Goal: Task Accomplishment & Management: Complete application form

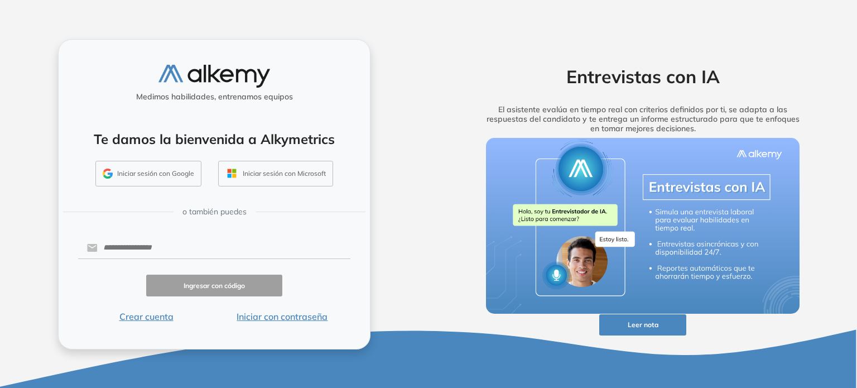
click at [170, 173] on button "Iniciar sesión con Google" at bounding box center [148, 174] width 106 height 26
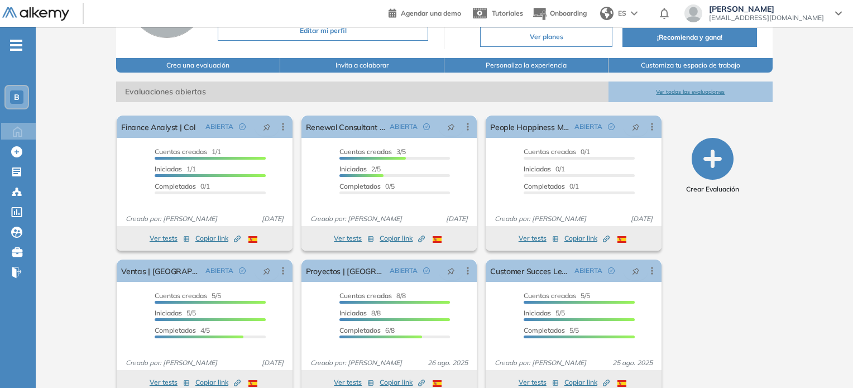
scroll to position [113, 0]
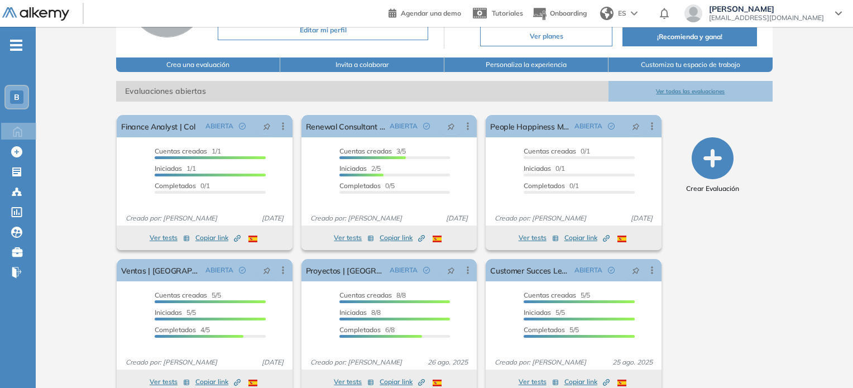
click at [723, 167] on icon "button" at bounding box center [713, 158] width 42 height 42
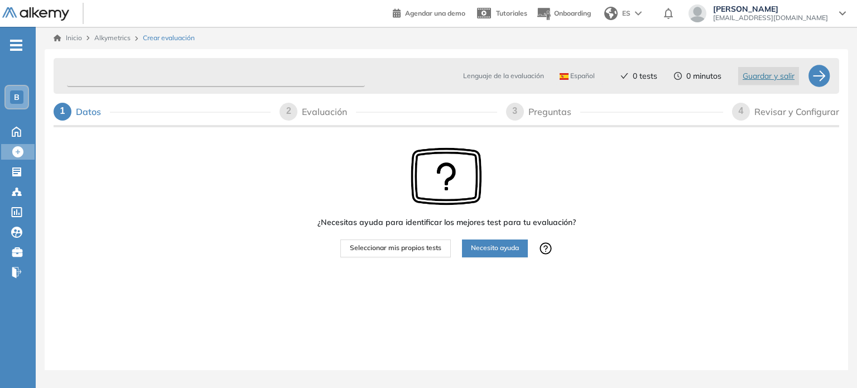
click at [245, 76] on input "text" at bounding box center [216, 76] width 298 height 22
type input "*********"
click at [426, 245] on span "Seleccionar mis propios tests" at bounding box center [396, 248] width 92 height 11
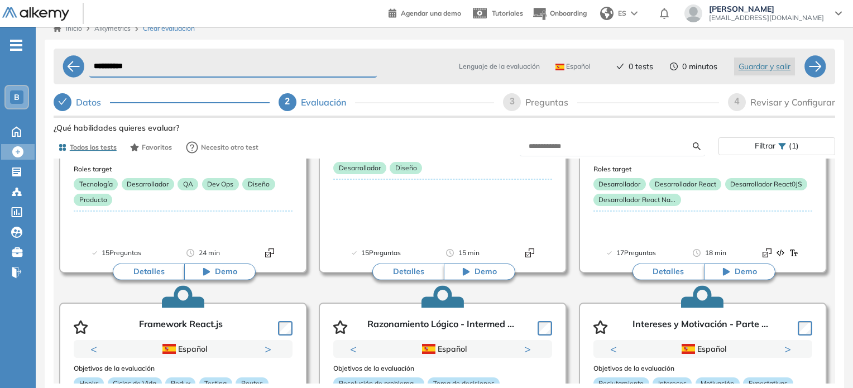
scroll to position [1122, 0]
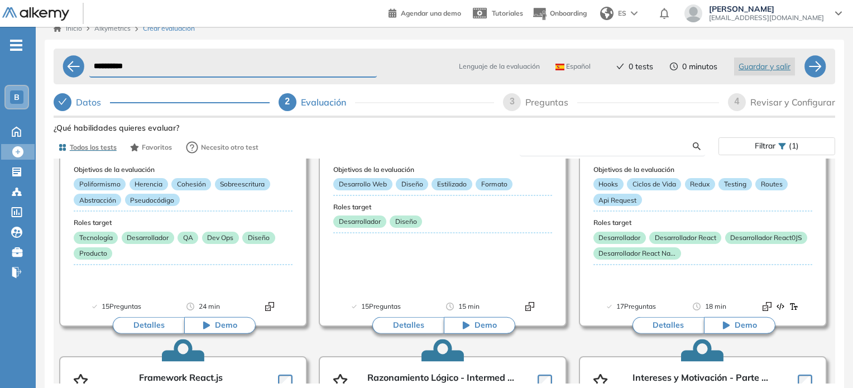
click at [593, 143] on input "text" at bounding box center [611, 146] width 164 height 10
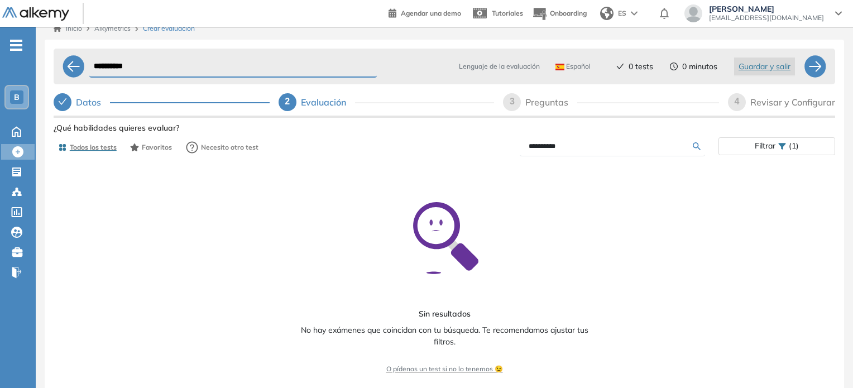
scroll to position [21, 0]
drag, startPoint x: 576, startPoint y: 139, endPoint x: 476, endPoint y: 142, distance: 100.0
click at [476, 142] on div "*********" at bounding box center [581, 147] width 274 height 20
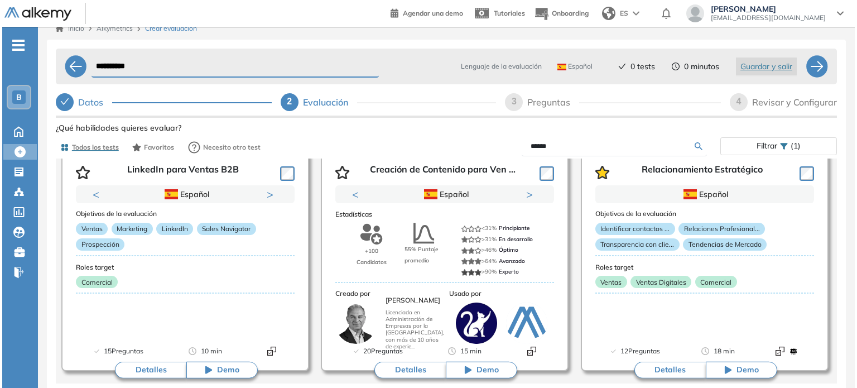
scroll to position [107, 0]
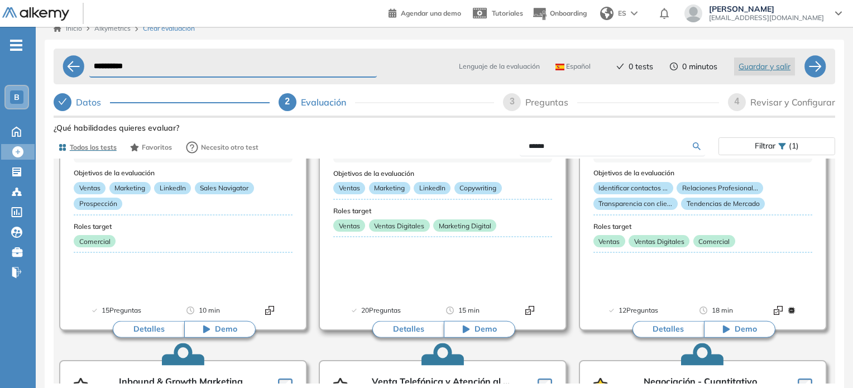
click at [406, 327] on button "Detalles" at bounding box center [407, 329] width 71 height 17
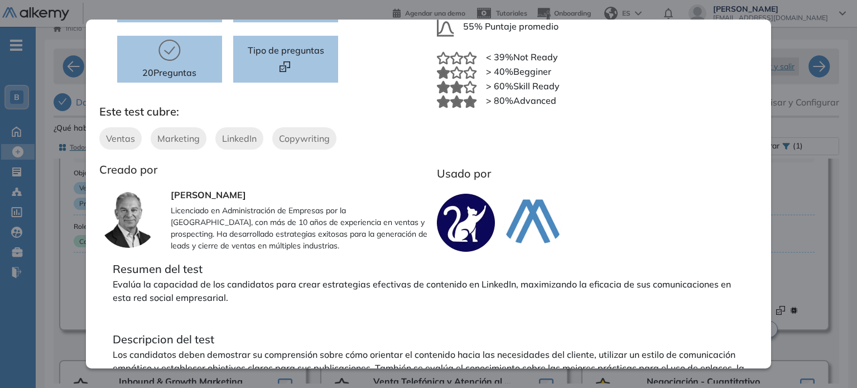
scroll to position [192, 0]
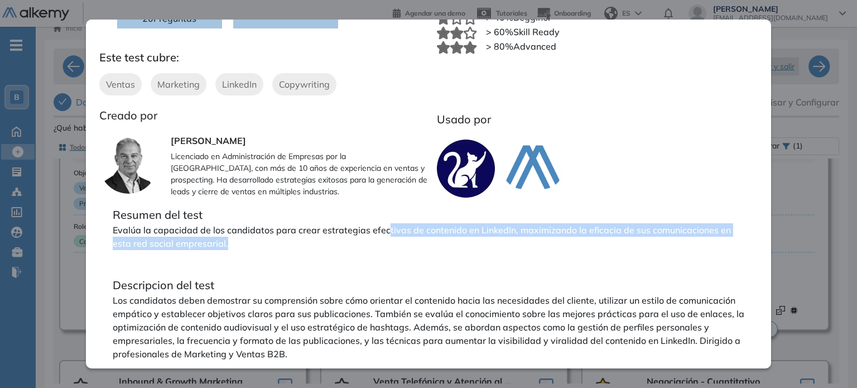
drag, startPoint x: 383, startPoint y: 223, endPoint x: 425, endPoint y: 238, distance: 44.5
click at [425, 238] on p "Evalúa la capacidad de los candidatos para crear estrategias efectivas de conte…" at bounding box center [429, 236] width 632 height 27
click at [425, 239] on p "Evalúa la capacidad de los candidatos para crear estrategias efectivas de conte…" at bounding box center [429, 236] width 632 height 27
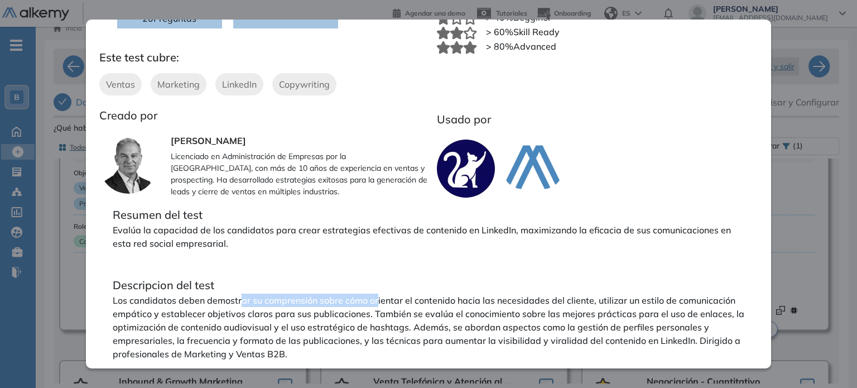
drag, startPoint x: 270, startPoint y: 294, endPoint x: 377, endPoint y: 301, distance: 106.9
click at [377, 301] on p "Los candidatos deben demostrar su comprensión sobre cómo orientar el contenido …" at bounding box center [429, 327] width 632 height 67
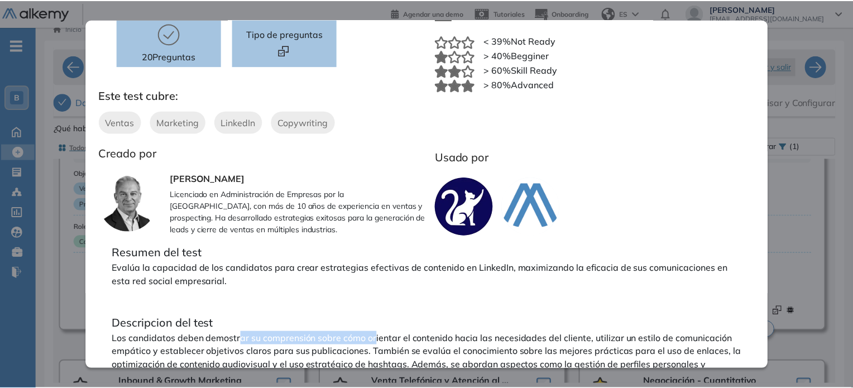
scroll to position [155, 0]
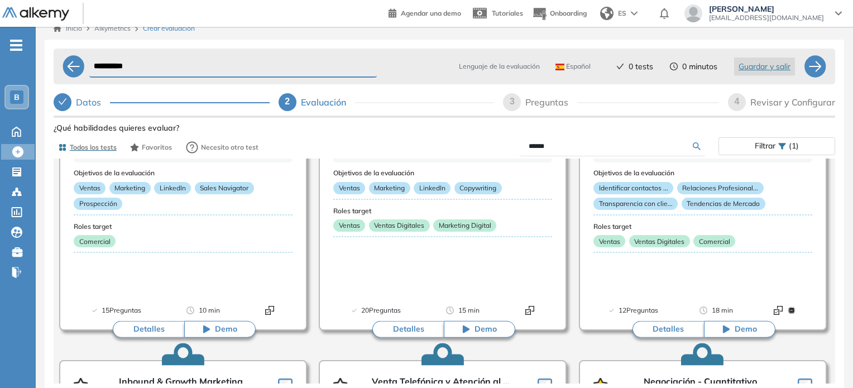
click at [803, 222] on div "Creación de Contenido para Ventas B2B Intermedio Ver preguntas de muestra Demo …" at bounding box center [445, 289] width 782 height 339
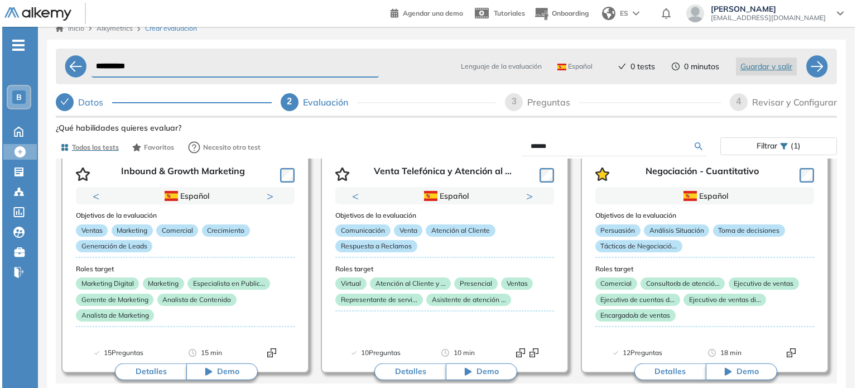
scroll to position [318, 0]
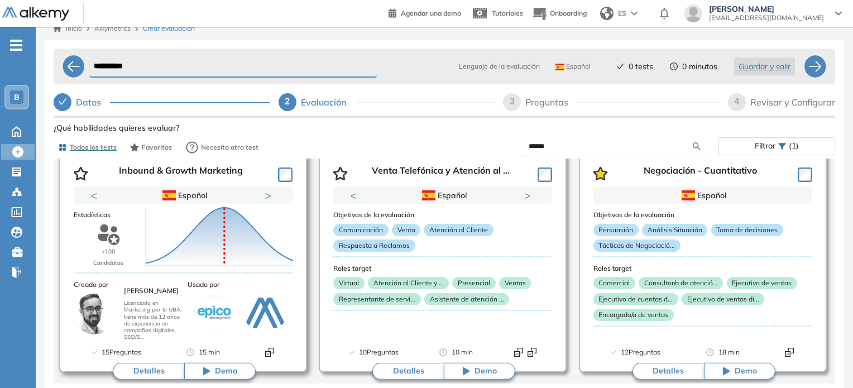
click at [152, 366] on button "Detalles" at bounding box center [148, 371] width 71 height 17
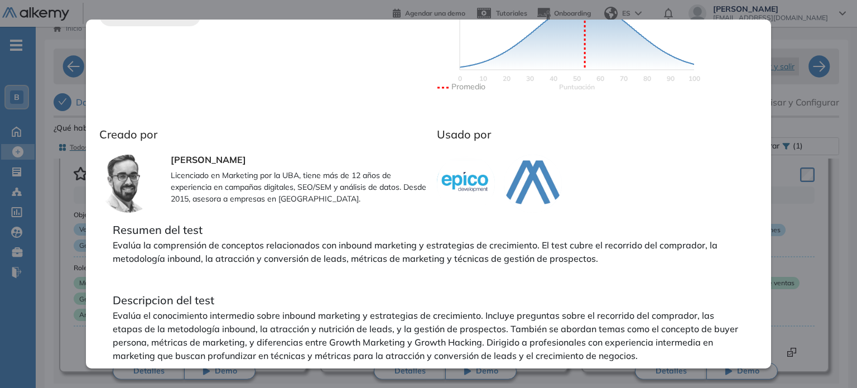
scroll to position [294, 0]
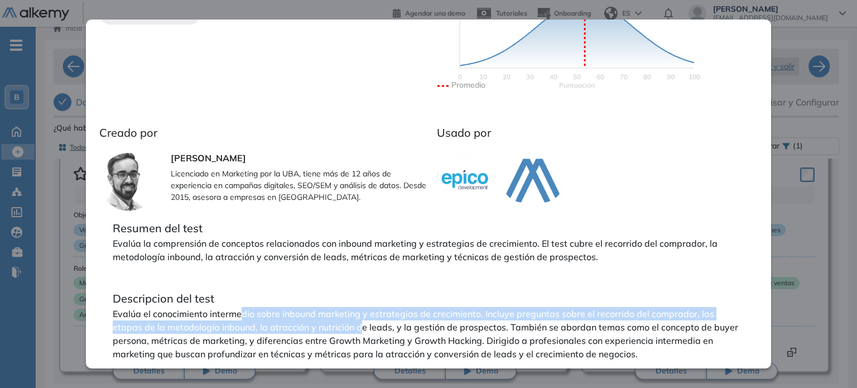
drag, startPoint x: 239, startPoint y: 313, endPoint x: 361, endPoint y: 327, distance: 122.5
click at [361, 327] on p "Evalúa el conocimiento intermedio sobre inbound marketing y estrategias de crec…" at bounding box center [429, 334] width 632 height 54
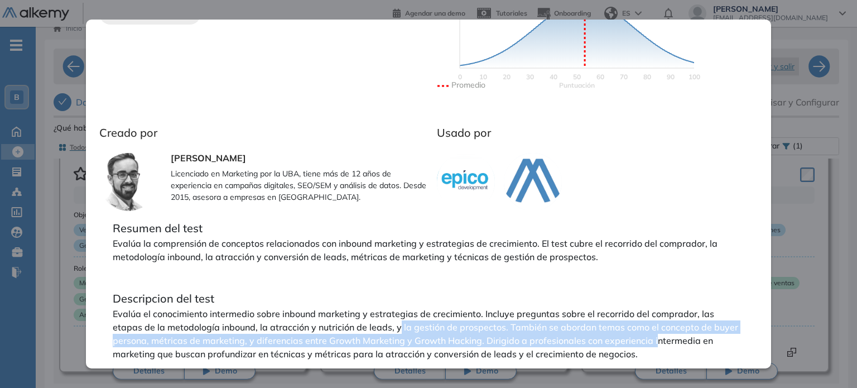
drag, startPoint x: 397, startPoint y: 330, endPoint x: 660, endPoint y: 341, distance: 262.6
click at [660, 341] on p "Evalúa el conocimiento intermedio sobre inbound marketing y estrategias de crec…" at bounding box center [429, 334] width 632 height 54
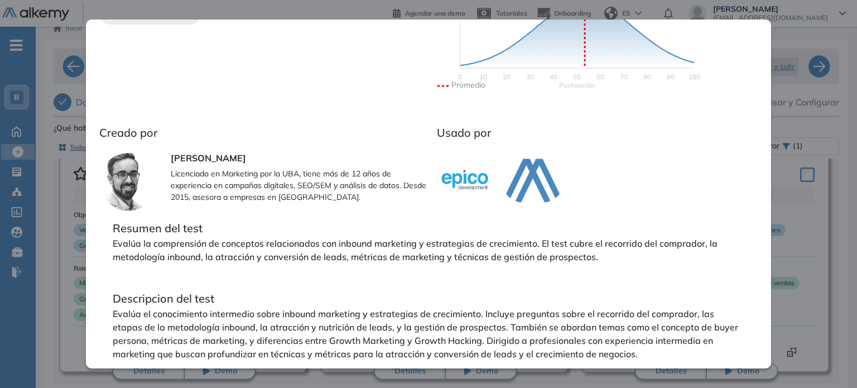
click at [371, 191] on p "Licenciado en Marketing por la UBA, tiene más de 12 años de experiencia en camp…" at bounding box center [300, 185] width 258 height 35
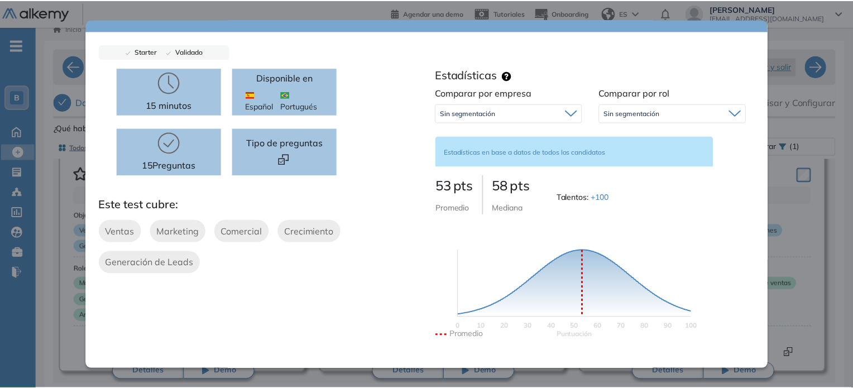
scroll to position [45, 0]
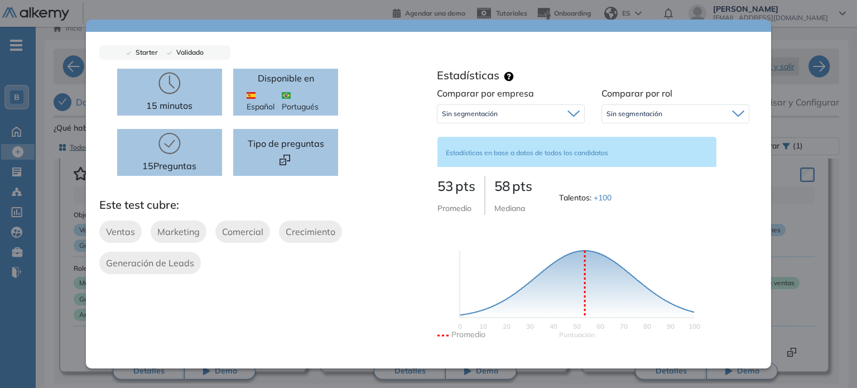
click at [466, 122] on div "Sin segmentación" at bounding box center [511, 114] width 147 height 18
click at [630, 116] on span "Sin segmentación" at bounding box center [635, 113] width 56 height 9
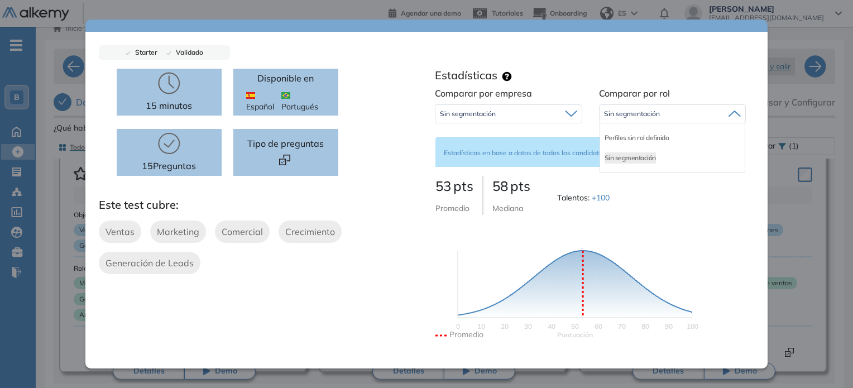
click at [76, 243] on div "Inbound & Growth Marketing Intermedio Ver preguntas de muestra Demo Experiencia…" at bounding box center [445, 289] width 782 height 339
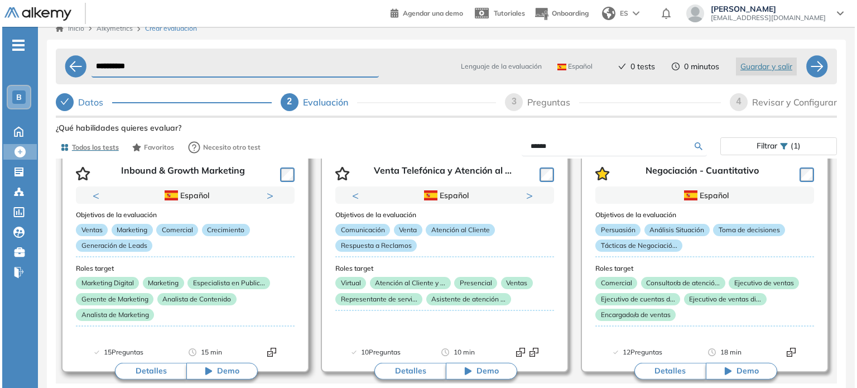
scroll to position [0, 0]
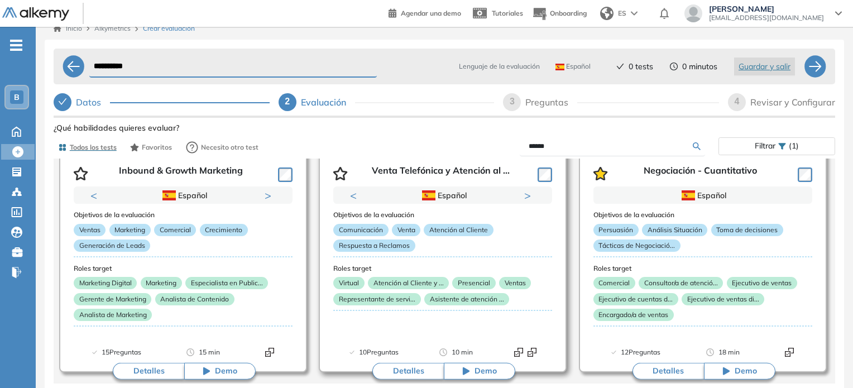
click at [423, 368] on button "Detalles" at bounding box center [407, 371] width 71 height 17
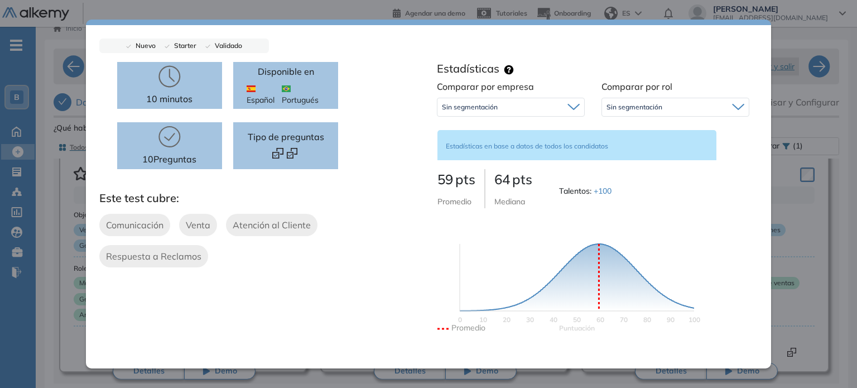
scroll to position [294, 0]
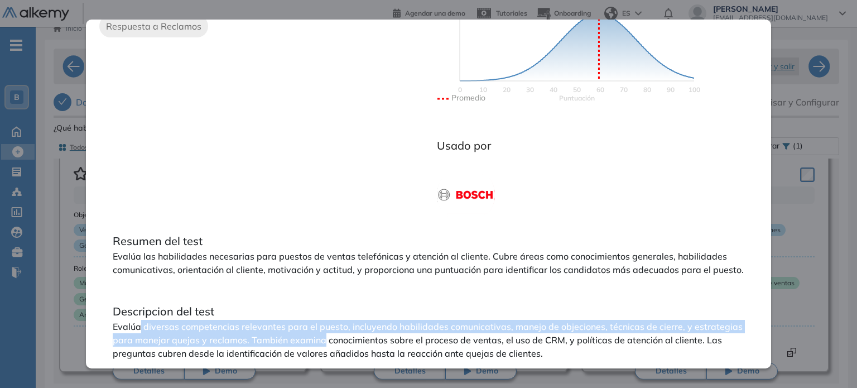
drag, startPoint x: 141, startPoint y: 327, endPoint x: 322, endPoint y: 334, distance: 181.0
click at [322, 334] on p "Evalúa diversas competencias relevantes para el puesto, incluyendo habilidades …" at bounding box center [429, 340] width 632 height 40
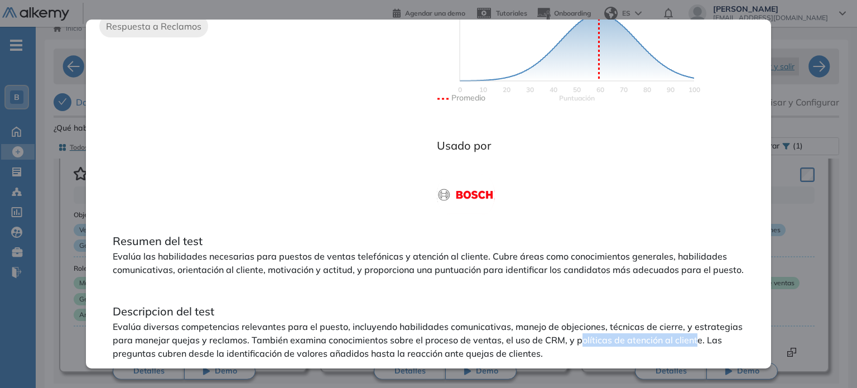
drag, startPoint x: 576, startPoint y: 342, endPoint x: 692, endPoint y: 346, distance: 116.2
click at [692, 346] on p "Evalúa diversas competencias relevantes para el puesto, incluyendo habilidades …" at bounding box center [429, 340] width 632 height 40
click at [689, 347] on p "Evalúa diversas competencias relevantes para el puesto, incluyendo habilidades …" at bounding box center [429, 340] width 632 height 40
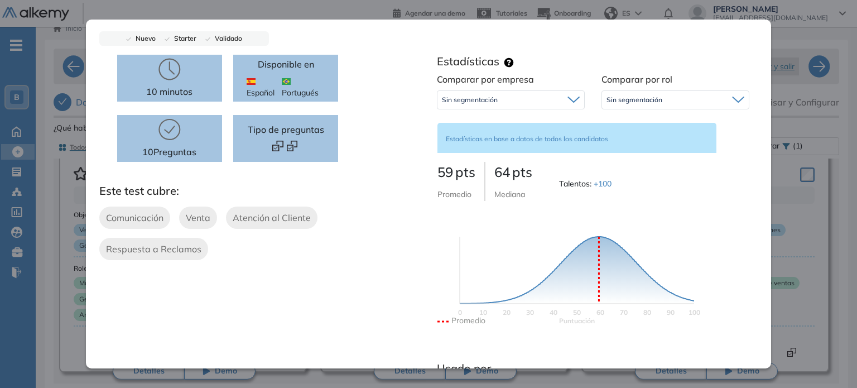
scroll to position [0, 0]
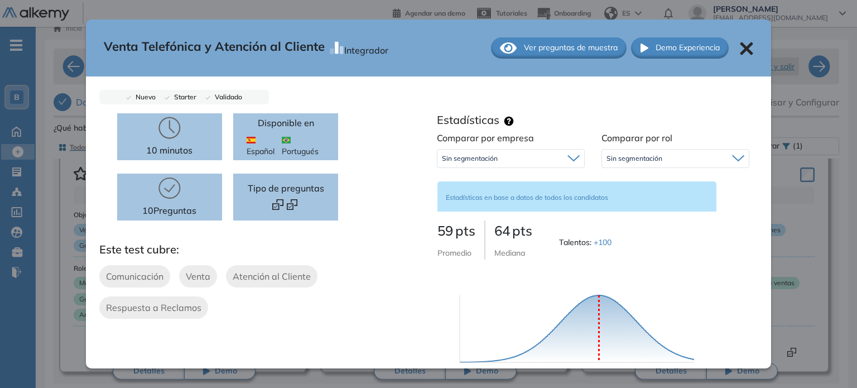
click at [592, 49] on span "Ver preguntas de muestra" at bounding box center [571, 48] width 94 height 12
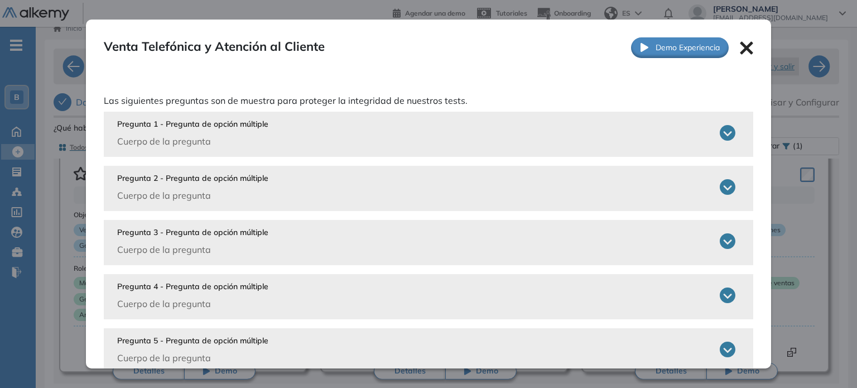
click at [727, 138] on div "Pregunta 1 - Pregunta de opción múltiple Cuerpo de la pregunta El modelo AIDA, …" at bounding box center [429, 134] width 650 height 45
click at [723, 138] on icon at bounding box center [728, 133] width 16 height 16
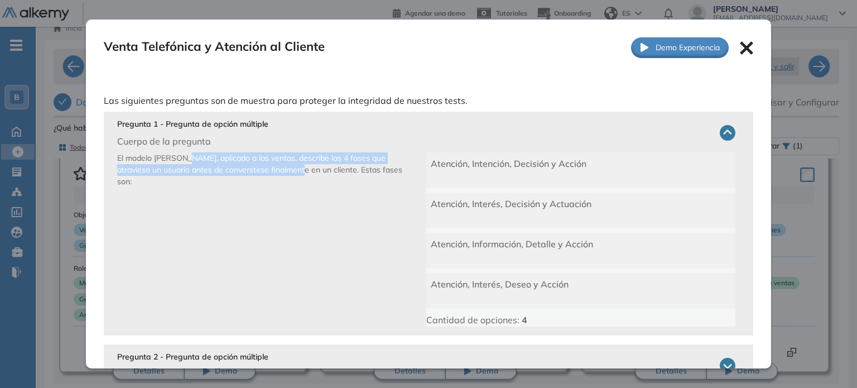
drag, startPoint x: 185, startPoint y: 159, endPoint x: 290, endPoint y: 166, distance: 105.7
click at [290, 166] on span "El modelo AIDA, aplicado a las ventas, describe las 4 fases que atraviesa un us…" at bounding box center [259, 169] width 285 height 33
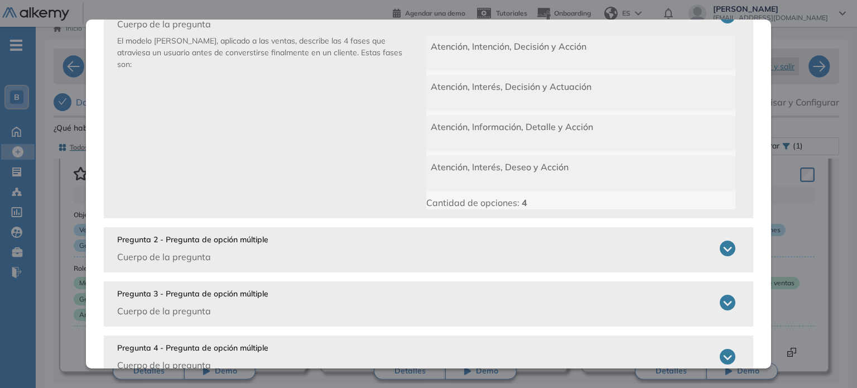
scroll to position [118, 0]
click at [725, 246] on icon at bounding box center [728, 247] width 16 height 16
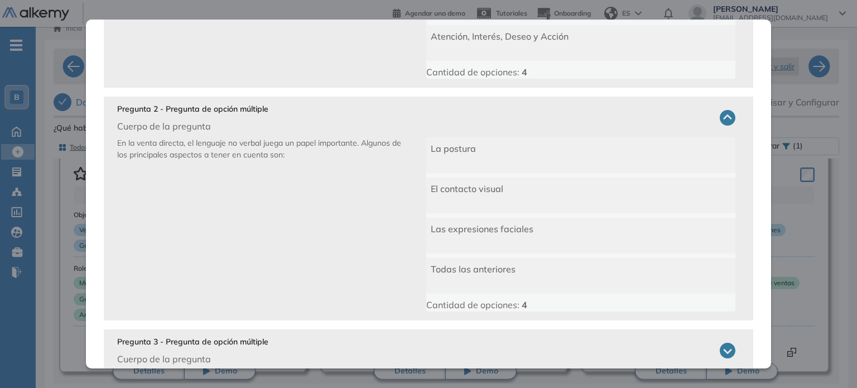
scroll to position [384, 0]
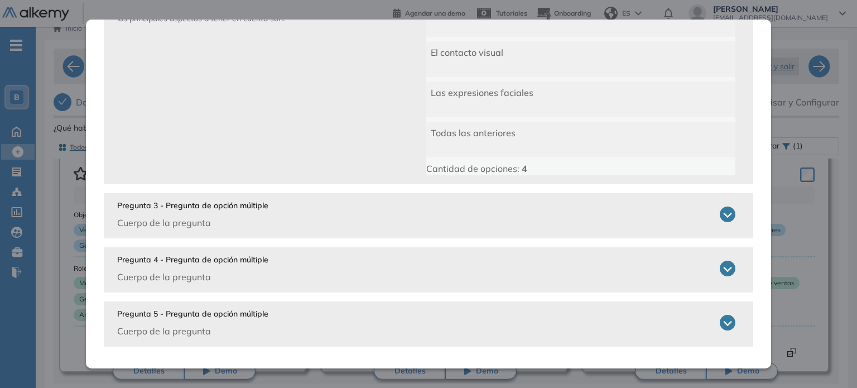
click at [723, 210] on icon at bounding box center [728, 215] width 16 height 16
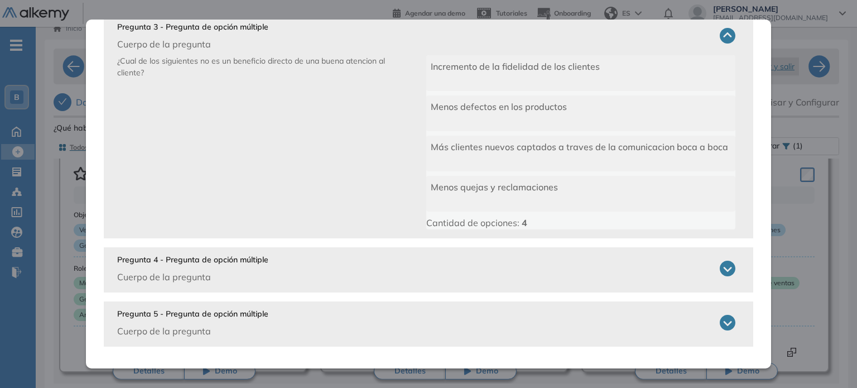
scroll to position [562, 0]
click at [722, 269] on icon at bounding box center [728, 269] width 16 height 16
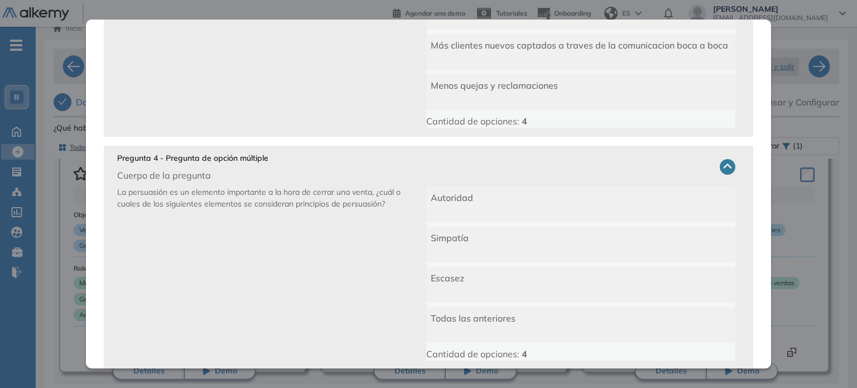
scroll to position [664, 0]
drag, startPoint x: 319, startPoint y: 193, endPoint x: 335, endPoint y: 203, distance: 18.8
click at [335, 203] on span "La persuasión es un elemento importante a la hora de cerrar una venta, ¿cuál o …" at bounding box center [259, 198] width 284 height 22
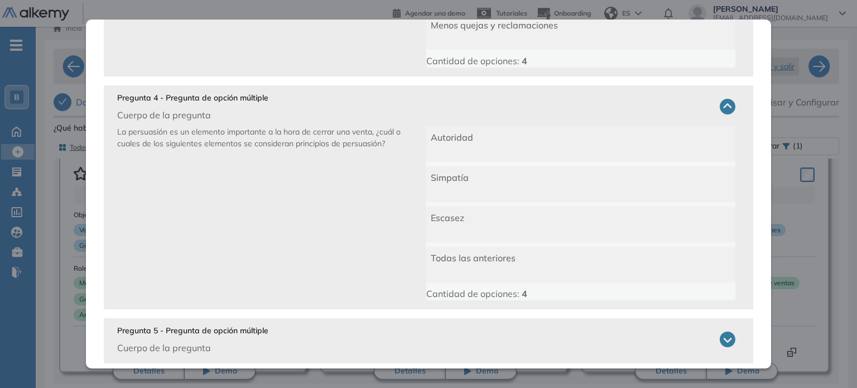
scroll to position [741, 0]
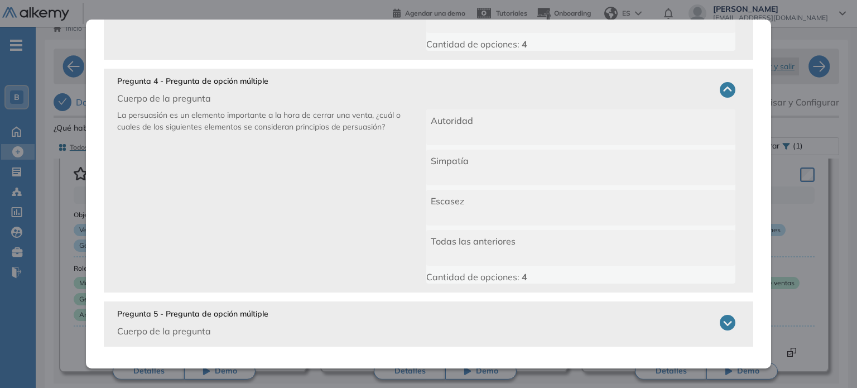
click at [720, 325] on icon at bounding box center [728, 323] width 16 height 16
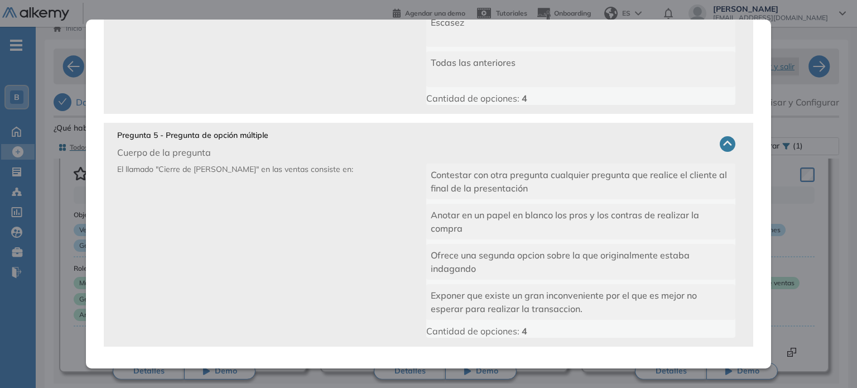
scroll to position [920, 0]
drag, startPoint x: 177, startPoint y: 173, endPoint x: 277, endPoint y: 173, distance: 99.9
click at [277, 173] on span "El llamado "Cierre de Benjamin Franklin" en las ventas consiste en:" at bounding box center [235, 169] width 236 height 10
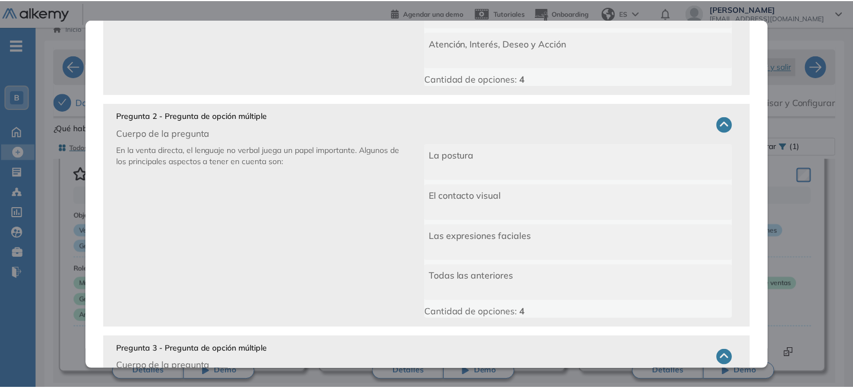
scroll to position [0, 0]
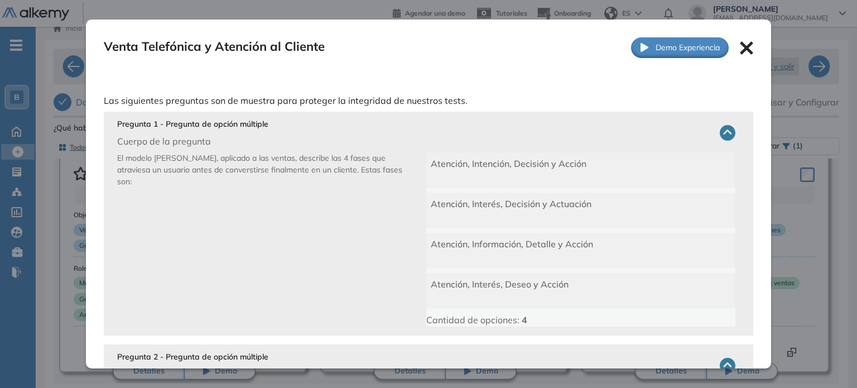
click at [740, 40] on div at bounding box center [746, 47] width 13 height 15
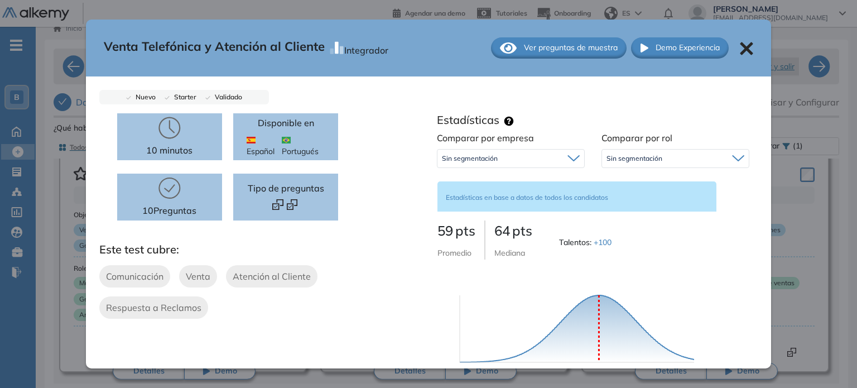
click at [744, 49] on icon at bounding box center [746, 48] width 13 height 13
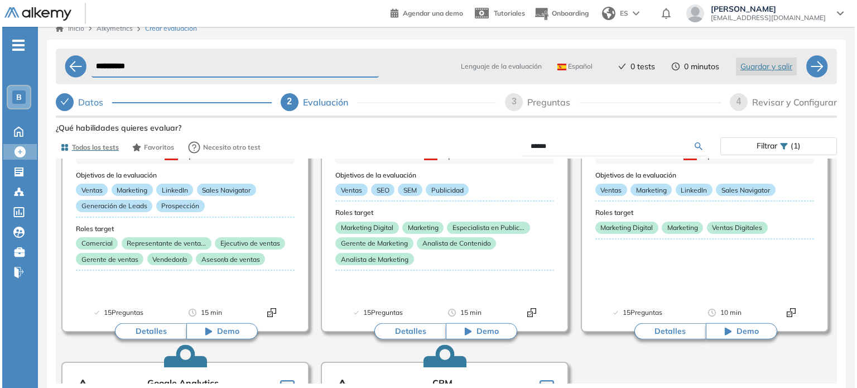
scroll to position [611, 0]
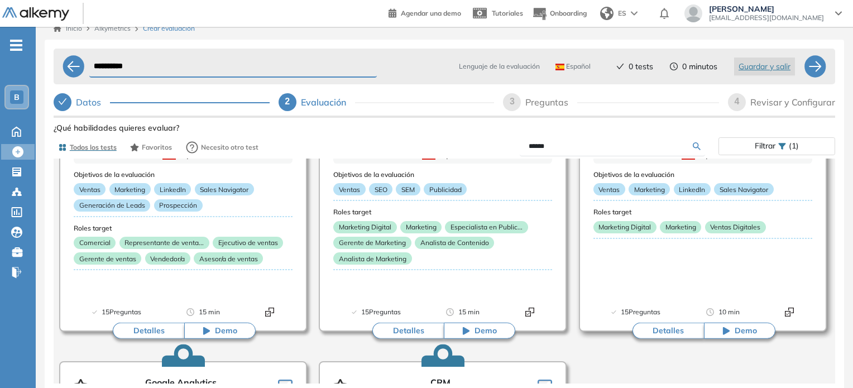
click at [682, 330] on button "Detalles" at bounding box center [667, 331] width 71 height 17
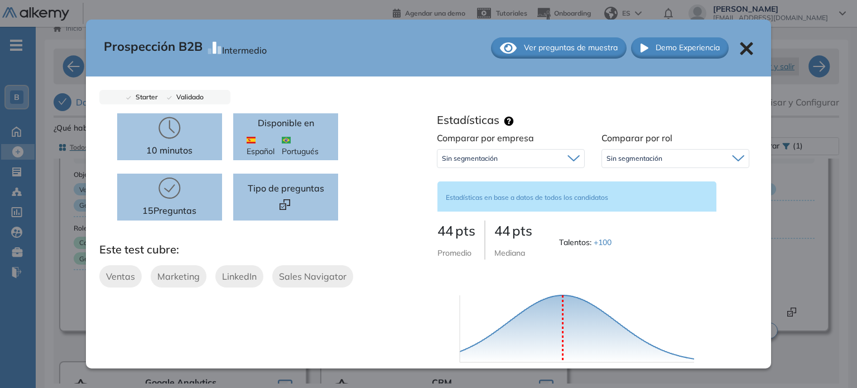
scroll to position [308, 0]
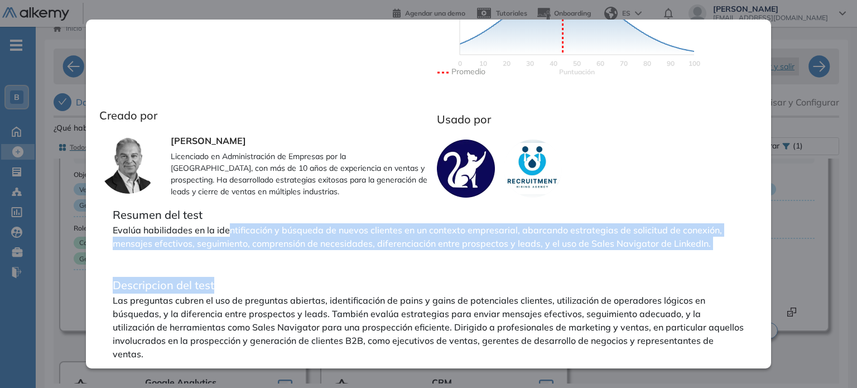
drag, startPoint x: 228, startPoint y: 231, endPoint x: 382, endPoint y: 254, distance: 156.3
click at [382, 254] on div "Resumen del test Evalúa habilidades en la identificación y búsqueda de nuevos c…" at bounding box center [428, 284] width 659 height 172
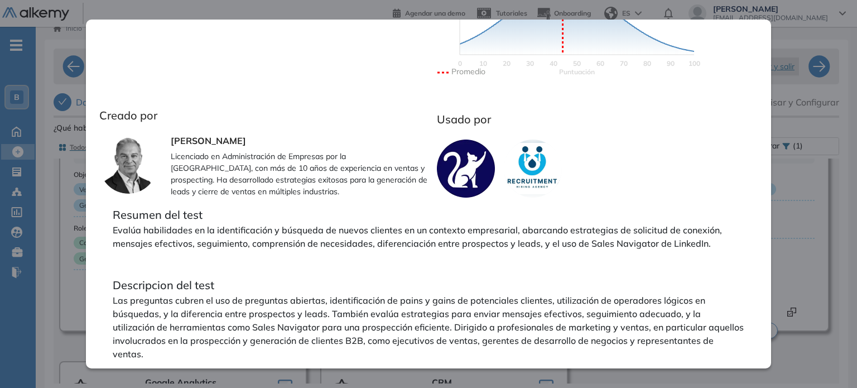
click at [164, 303] on p "Las preguntas cubren el uso de preguntas abiertas, identificación de pains y ga…" at bounding box center [429, 327] width 632 height 67
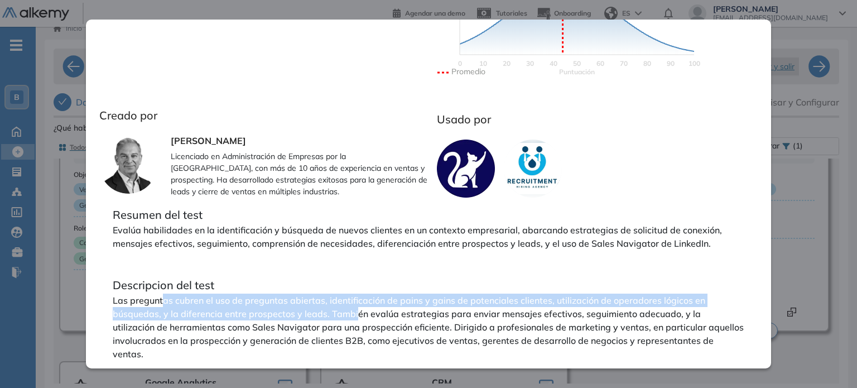
drag, startPoint x: 162, startPoint y: 301, endPoint x: 354, endPoint y: 317, distance: 192.7
click at [354, 317] on p "Las preguntas cubren el uso de preguntas abiertas, identificación de pains y ga…" at bounding box center [429, 327] width 632 height 67
click at [409, 299] on p "Las preguntas cubren el uso de preguntas abiertas, identificación de pains y ga…" at bounding box center [429, 327] width 632 height 67
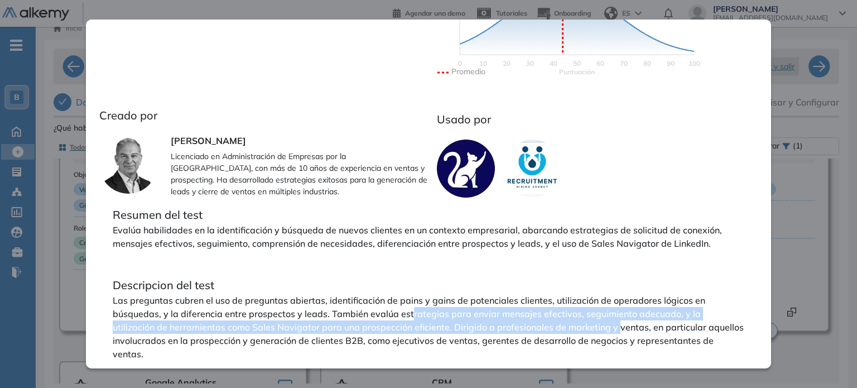
drag, startPoint x: 409, startPoint y: 312, endPoint x: 572, endPoint y: 321, distance: 163.8
click at [572, 321] on p "Las preguntas cubren el uso de preguntas abiertas, identificación de pains y ga…" at bounding box center [429, 327] width 632 height 67
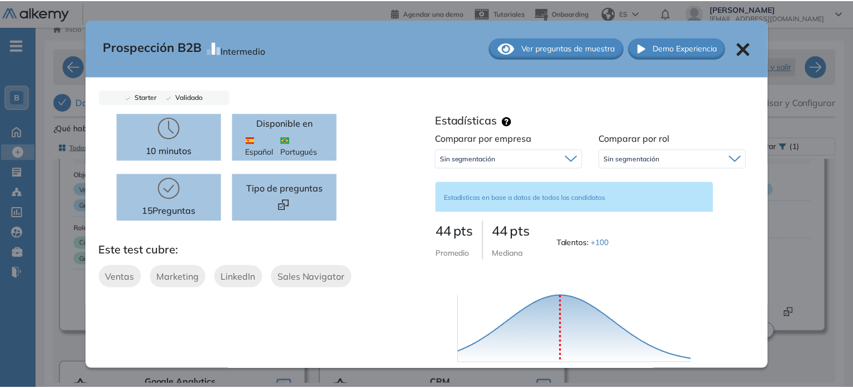
scroll to position [0, 0]
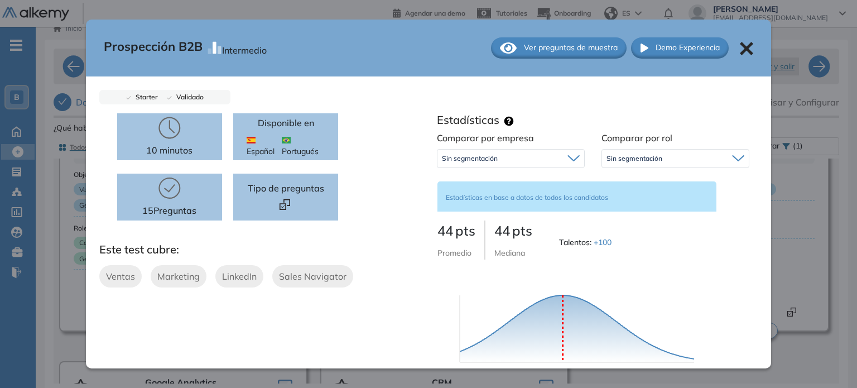
click at [527, 47] on span "Ver preguntas de muestra" at bounding box center [571, 48] width 94 height 12
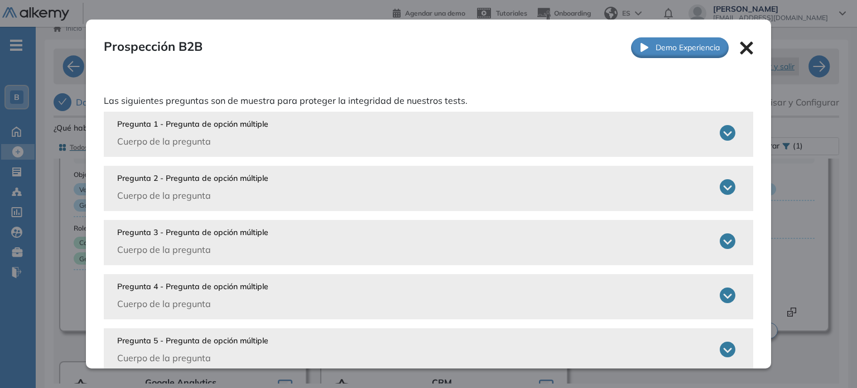
click at [720, 185] on icon at bounding box center [728, 187] width 16 height 16
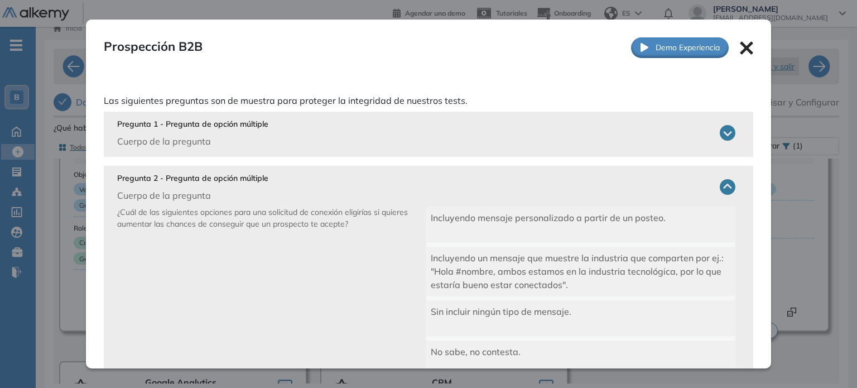
click at [748, 45] on div "Prospección B2B Intermedio Ver preguntas de muestra Demo Experiencia" at bounding box center [429, 48] width 686 height 56
click at [741, 45] on icon at bounding box center [747, 48] width 13 height 13
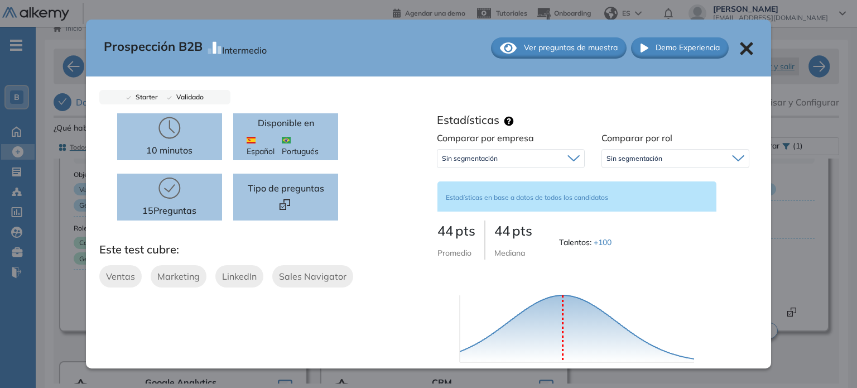
click at [813, 220] on div "Prospección B2B Intermedio Ver preguntas de muestra Demo Experiencia Starter Va…" at bounding box center [447, 289] width 786 height 339
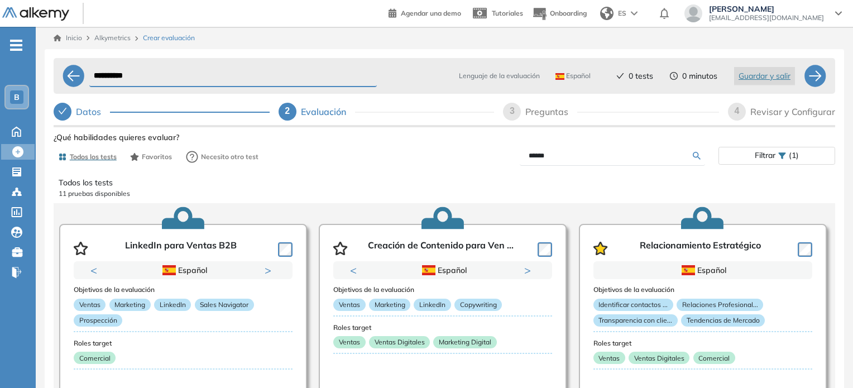
drag, startPoint x: 563, startPoint y: 151, endPoint x: 495, endPoint y: 155, distance: 68.2
click at [500, 156] on div "******" at bounding box center [581, 156] width 274 height 20
type input "***"
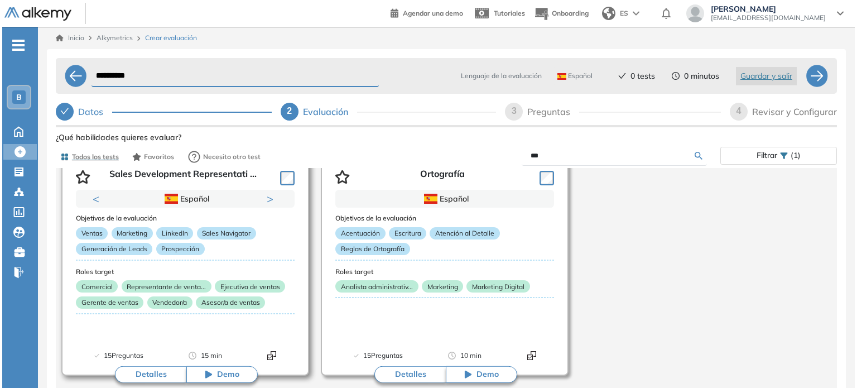
scroll to position [71, 0]
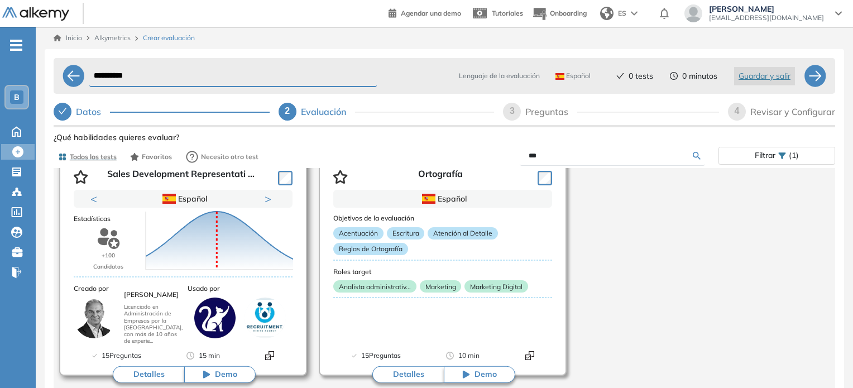
click at [165, 372] on button "Detalles" at bounding box center [148, 374] width 71 height 17
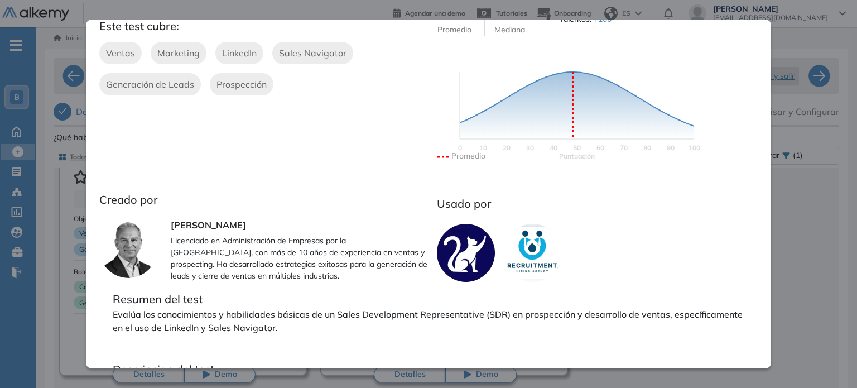
scroll to position [294, 0]
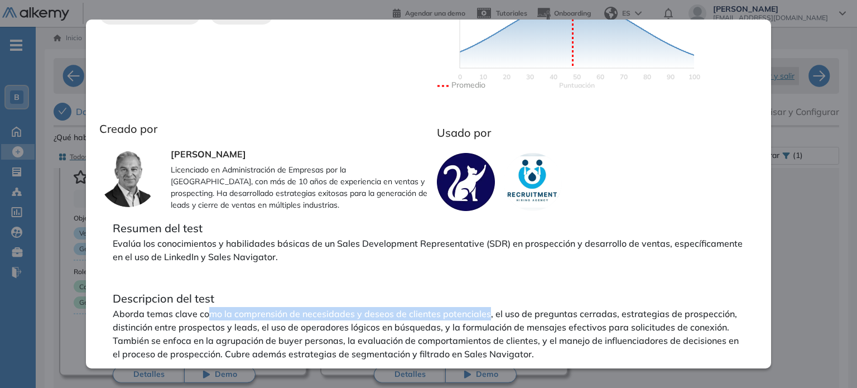
drag, startPoint x: 209, startPoint y: 310, endPoint x: 489, endPoint y: 314, distance: 280.3
click at [489, 314] on p "Aborda temas clave como la comprensión de necesidades y deseos de clientes pote…" at bounding box center [429, 334] width 632 height 54
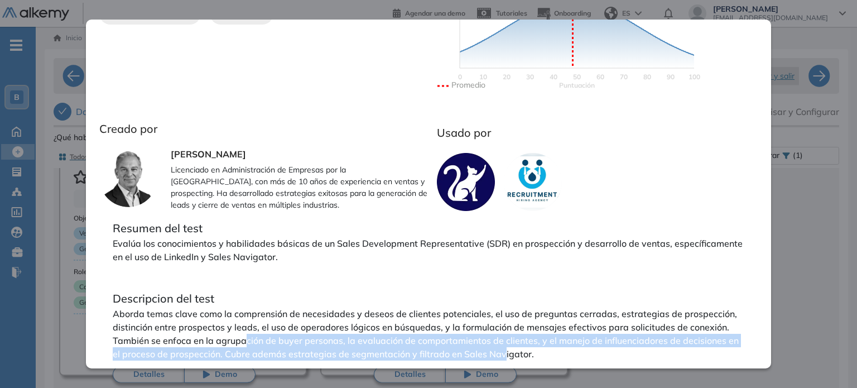
drag, startPoint x: 245, startPoint y: 339, endPoint x: 522, endPoint y: 352, distance: 277.7
click at [522, 352] on p "Aborda temas clave como la comprensión de necesidades y deseos de clientes pote…" at bounding box center [429, 334] width 632 height 54
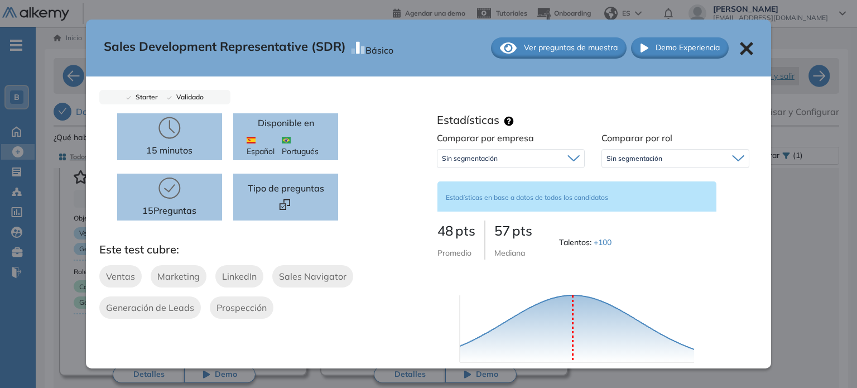
click at [530, 45] on span "Ver preguntas de muestra" at bounding box center [571, 48] width 94 height 12
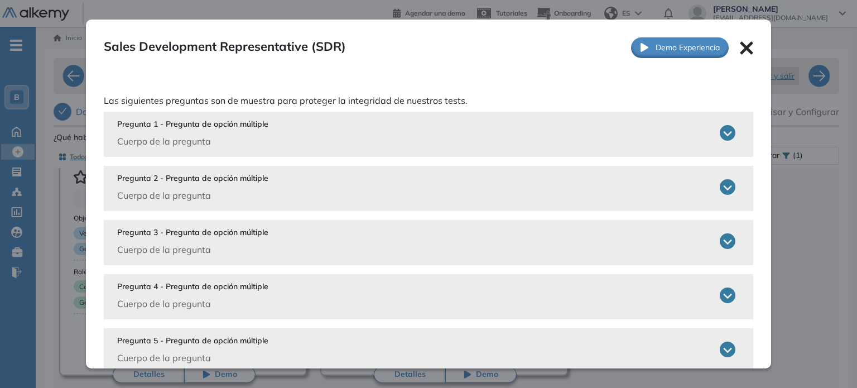
click at [315, 139] on div "Pregunta 1 - Pregunta de opción múltiple Cuerpo de la pregunta" at bounding box center [426, 133] width 619 height 30
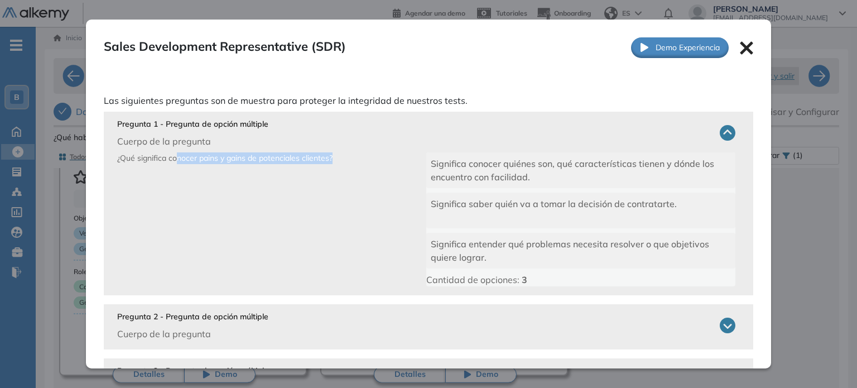
drag, startPoint x: 177, startPoint y: 157, endPoint x: 347, endPoint y: 160, distance: 169.7
click at [347, 160] on p "¿Qué significa conocer pains y gains de potenciales clientes?" at bounding box center [271, 219] width 309 height 134
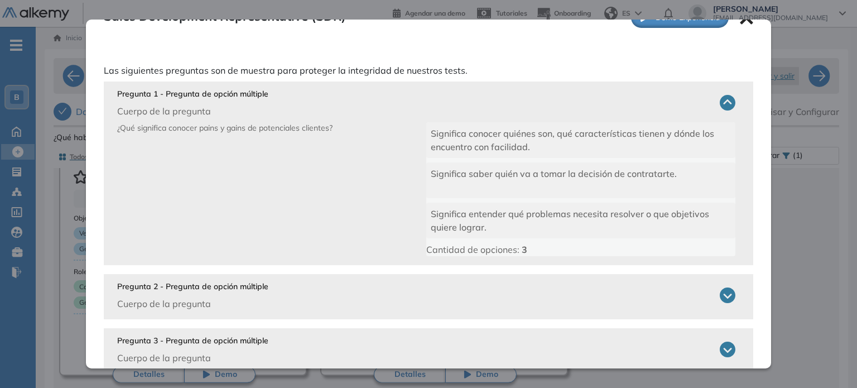
scroll to position [66, 0]
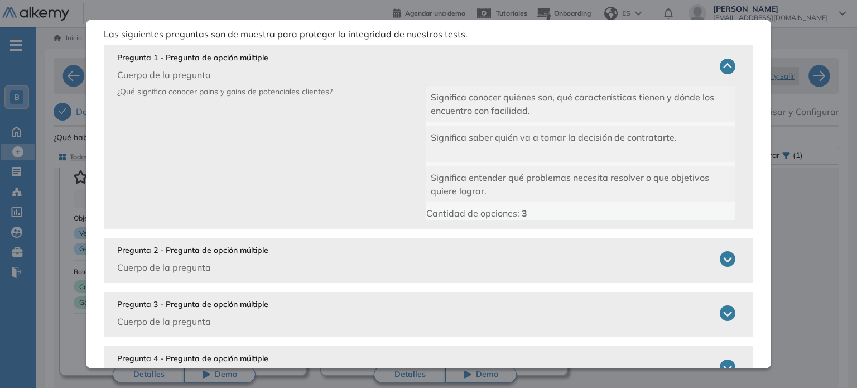
click at [720, 261] on icon at bounding box center [728, 259] width 16 height 16
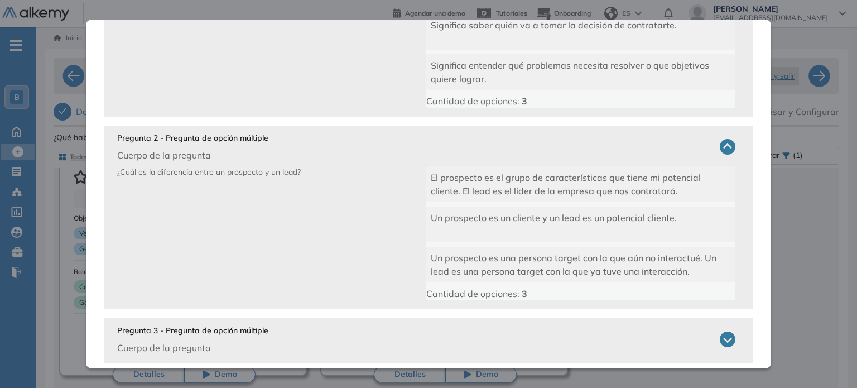
scroll to position [189, 0]
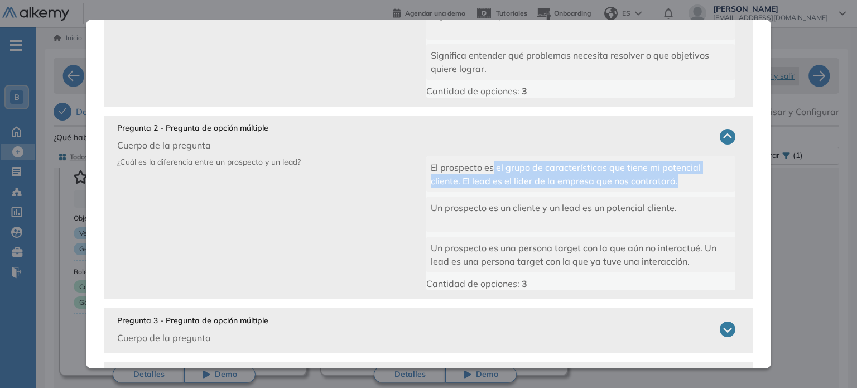
drag, startPoint x: 490, startPoint y: 165, endPoint x: 672, endPoint y: 181, distance: 182.7
click at [672, 181] on div "El prospecto es el grupo de características que tiene mi potencial cliente. El …" at bounding box center [580, 174] width 309 height 36
click at [672, 182] on div "El prospecto es el grupo de características que tiene mi potencial cliente. El …" at bounding box center [580, 174] width 309 height 36
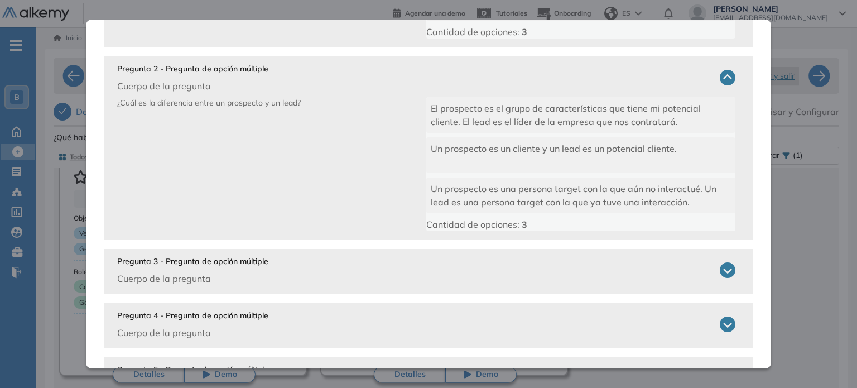
scroll to position [304, 0]
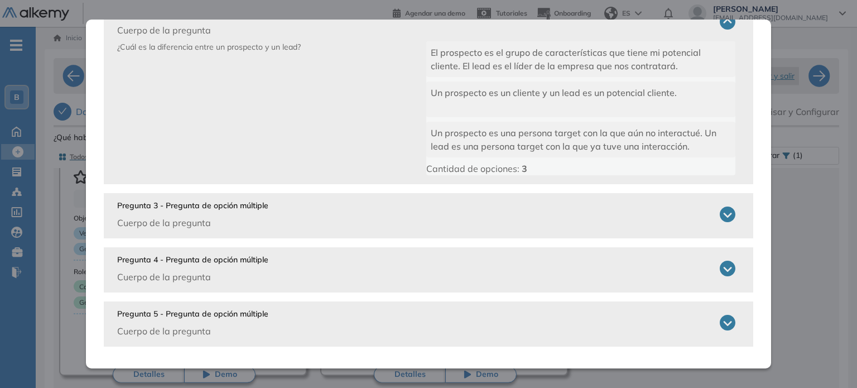
click at [480, 213] on div "Pregunta 3 - Pregunta de opción múltiple Cuerpo de la pregunta" at bounding box center [426, 215] width 619 height 30
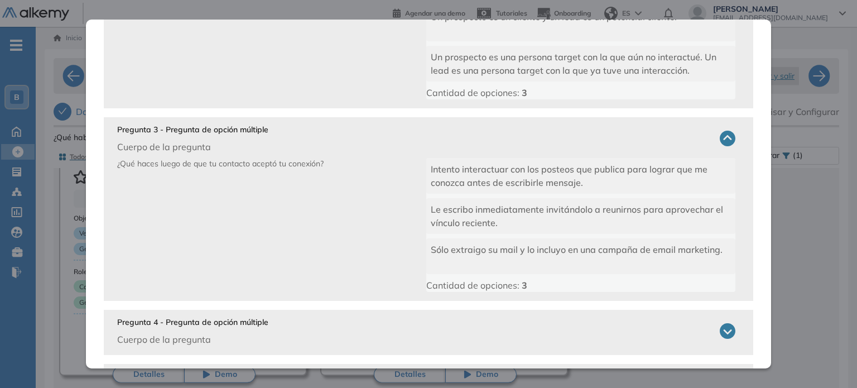
scroll to position [390, 0]
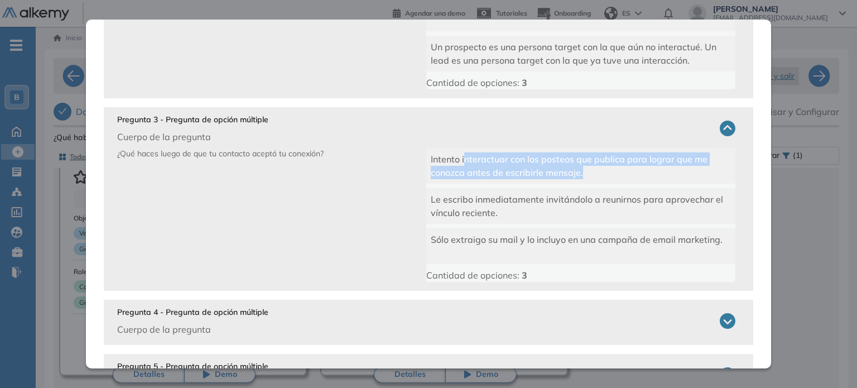
drag, startPoint x: 460, startPoint y: 158, endPoint x: 601, endPoint y: 168, distance: 141.0
click at [601, 168] on div "Intento interactuar con los posteos que publica para lograr que me conozca ante…" at bounding box center [580, 166] width 309 height 36
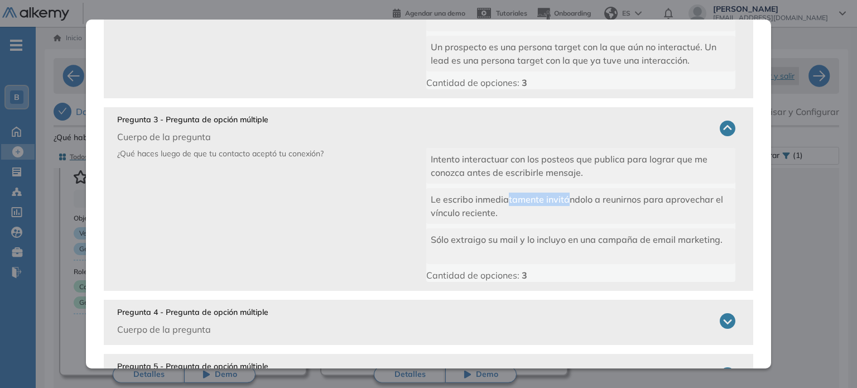
drag, startPoint x: 563, startPoint y: 205, endPoint x: 502, endPoint y: 205, distance: 60.8
click at [502, 205] on div "Le escribo inmediatamente invitándolo a reunirnos para aprovechar el vínculo re…" at bounding box center [580, 206] width 309 height 36
drag, startPoint x: 487, startPoint y: 236, endPoint x: 599, endPoint y: 239, distance: 111.7
click at [599, 239] on span "Sólo extraigo su mail y lo incluyo en una campaña de email marketing." at bounding box center [577, 239] width 292 height 11
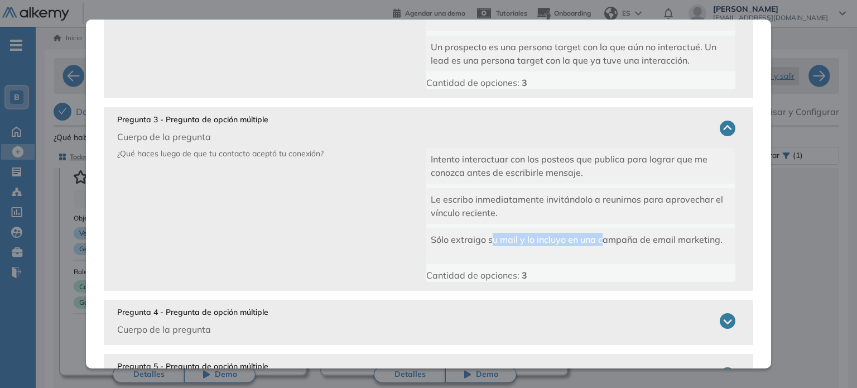
click at [599, 239] on span "Sólo extraigo su mail y lo incluyo en una campaña de email marketing." at bounding box center [577, 239] width 292 height 11
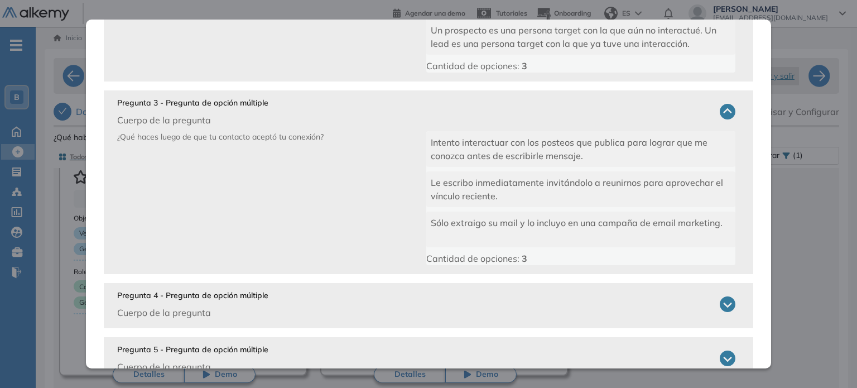
scroll to position [442, 0]
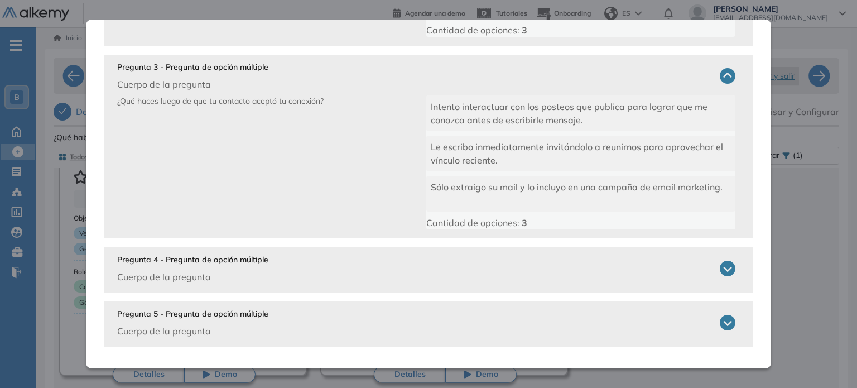
click at [605, 267] on div "Pregunta 4 - Pregunta de opción múltiple Cuerpo de la pregunta" at bounding box center [426, 269] width 619 height 30
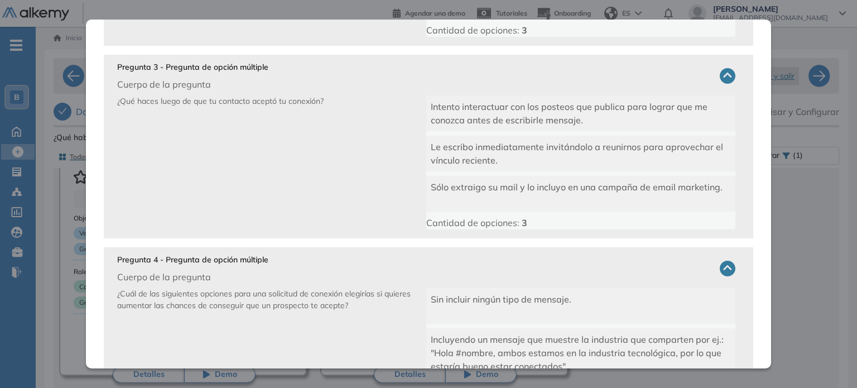
scroll to position [564, 0]
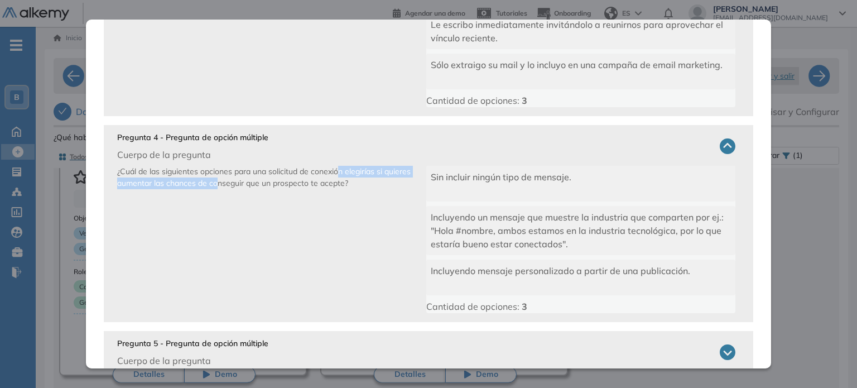
drag, startPoint x: 246, startPoint y: 180, endPoint x: 341, endPoint y: 176, distance: 94.4
click at [341, 176] on p "¿Cuál de las siguientes opciones para una solicitud de conexión elegirías si qu…" at bounding box center [271, 239] width 309 height 147
click at [357, 205] on p "¿Cuál de las siguientes opciones para una solicitud de conexión elegirías si qu…" at bounding box center [271, 239] width 309 height 147
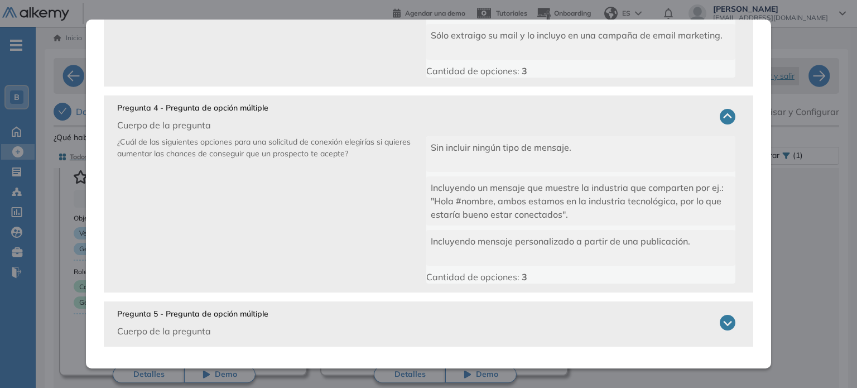
click at [394, 323] on div "Pregunta 5 - Pregunta de opción múltiple Cuerpo de la pregunta" at bounding box center [426, 323] width 619 height 30
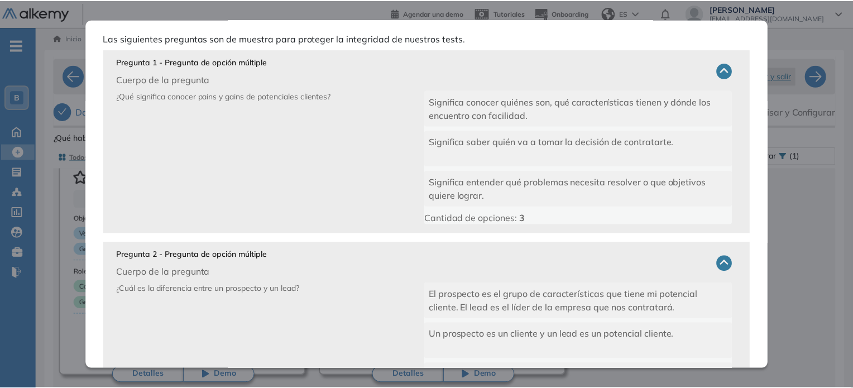
scroll to position [0, 0]
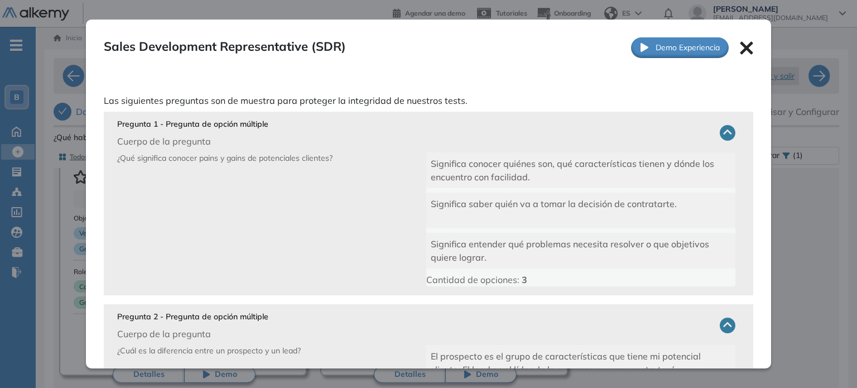
click at [742, 45] on icon at bounding box center [747, 48] width 13 height 13
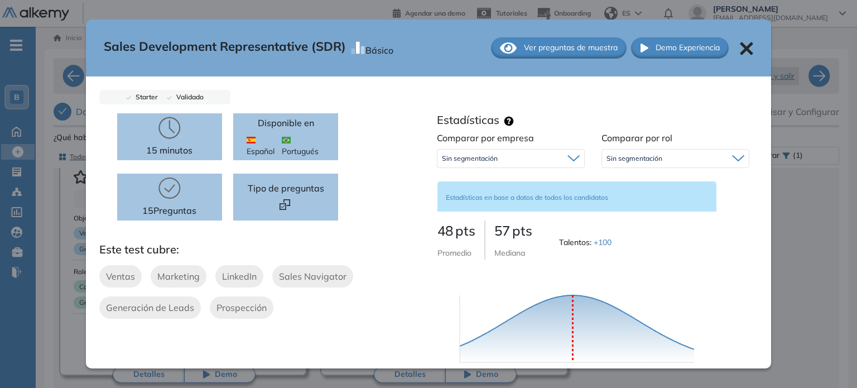
click at [744, 46] on icon at bounding box center [746, 48] width 13 height 13
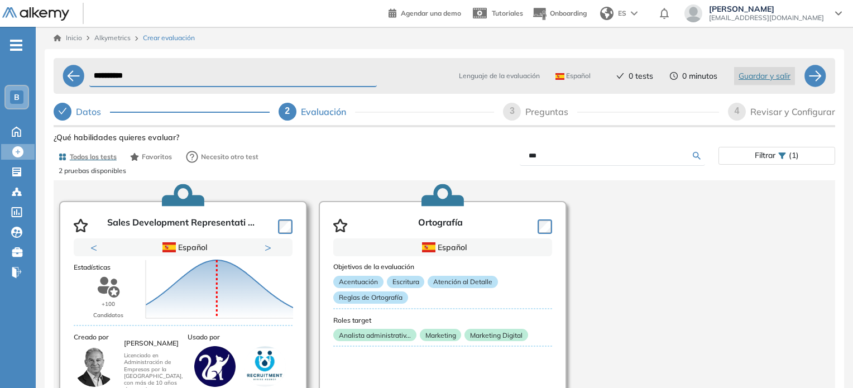
scroll to position [22, 0]
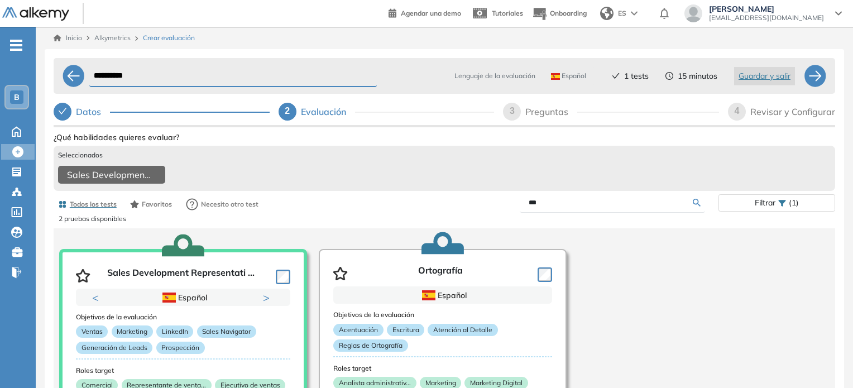
drag, startPoint x: 571, startPoint y: 207, endPoint x: 478, endPoint y: 220, distance: 93.6
click at [478, 220] on div "Ver preguntas de muestra Demo Experiencia Starter Validado undefined minutos Pr…" at bounding box center [445, 323] width 782 height 387
type input "*"
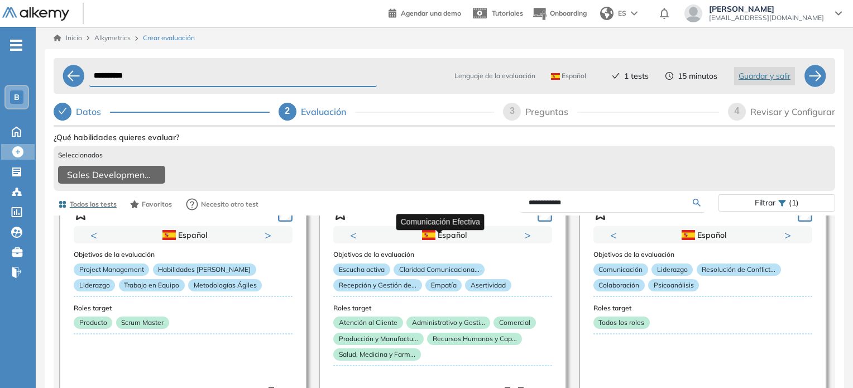
scroll to position [47, 0]
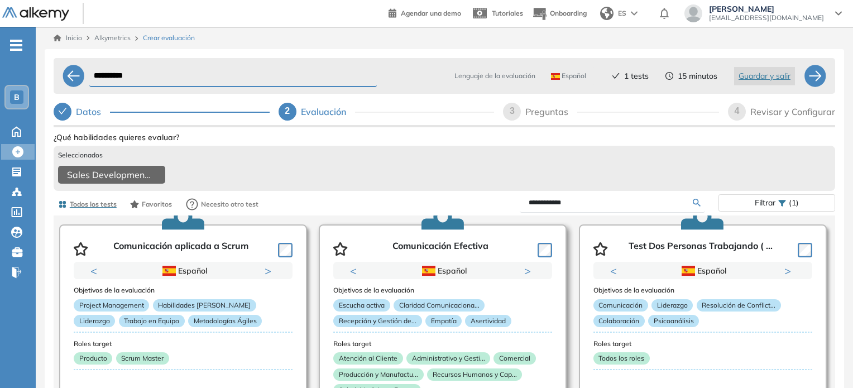
click at [338, 254] on icon "button" at bounding box center [340, 248] width 15 height 13
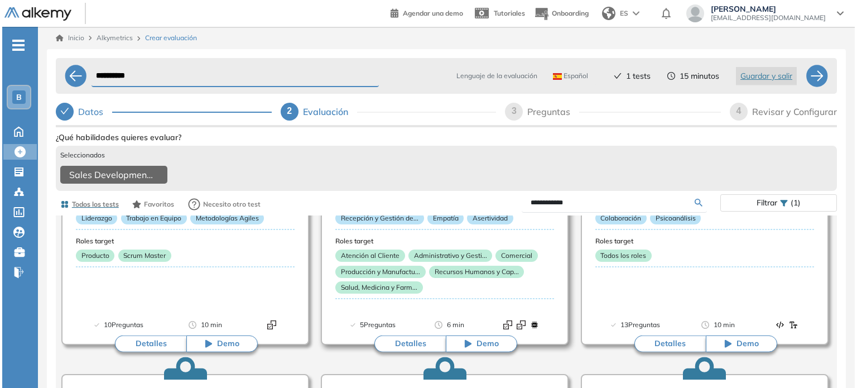
scroll to position [158, 0]
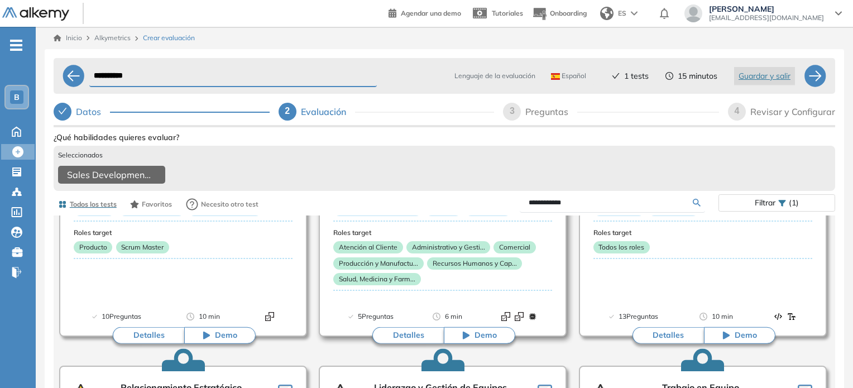
click at [399, 341] on button "Detalles" at bounding box center [407, 335] width 71 height 17
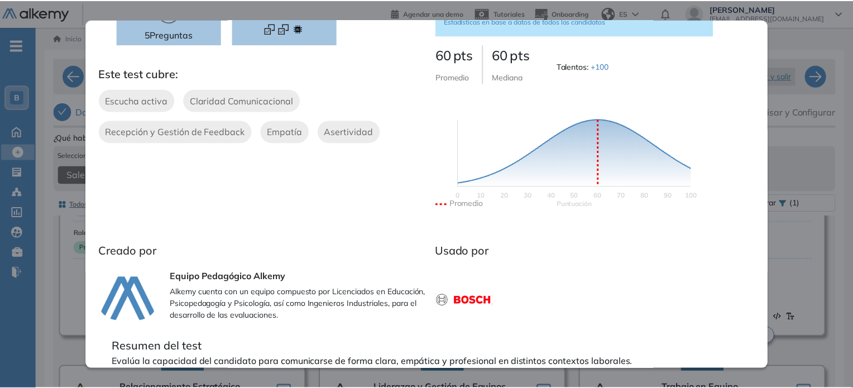
scroll to position [0, 0]
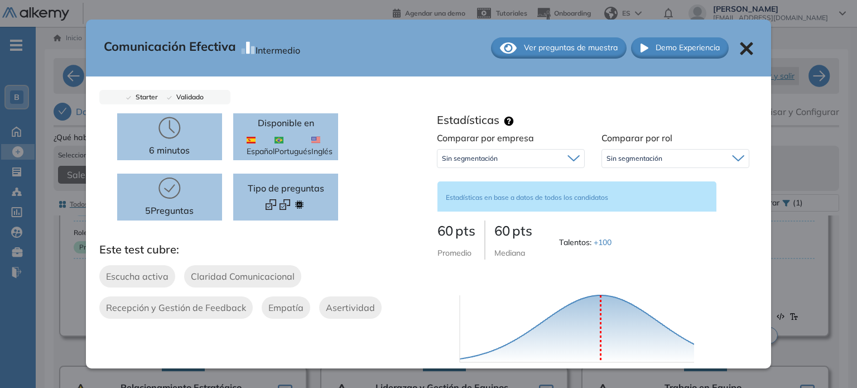
click at [557, 41] on div "Ver preguntas de muestra" at bounding box center [559, 47] width 136 height 21
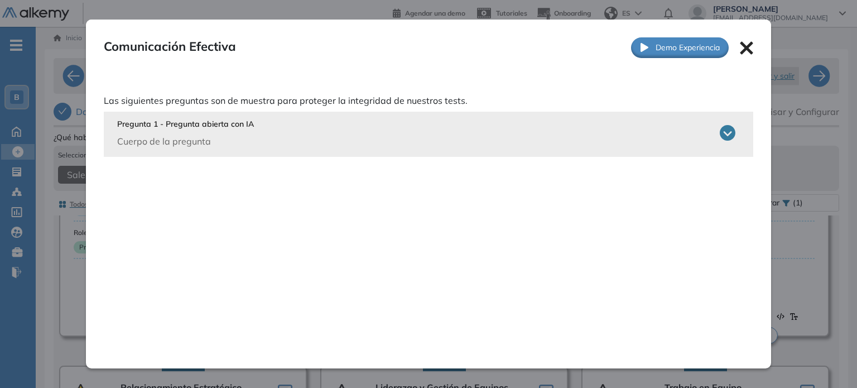
click at [731, 131] on icon at bounding box center [728, 133] width 16 height 16
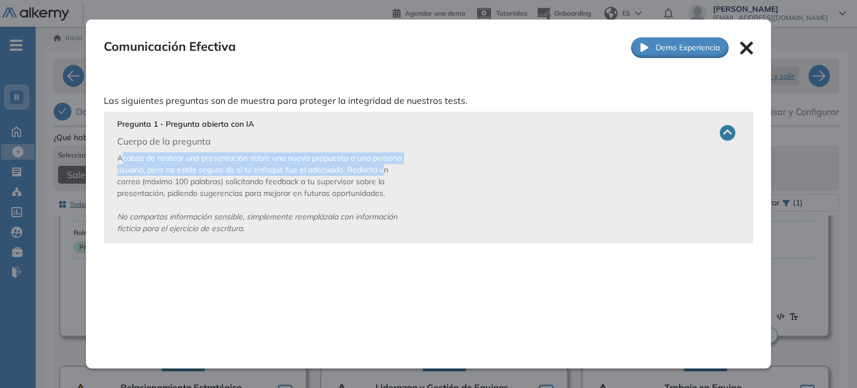
drag, startPoint x: 121, startPoint y: 157, endPoint x: 382, endPoint y: 166, distance: 261.4
click at [382, 166] on span "Acabas de realizar una presentación sobre una nueva propuesta a una persona usu…" at bounding box center [259, 193] width 285 height 80
click at [222, 149] on div "Acabas de realizar una presentación sobre una nueva propuesta a una persona usu…" at bounding box center [426, 191] width 619 height 87
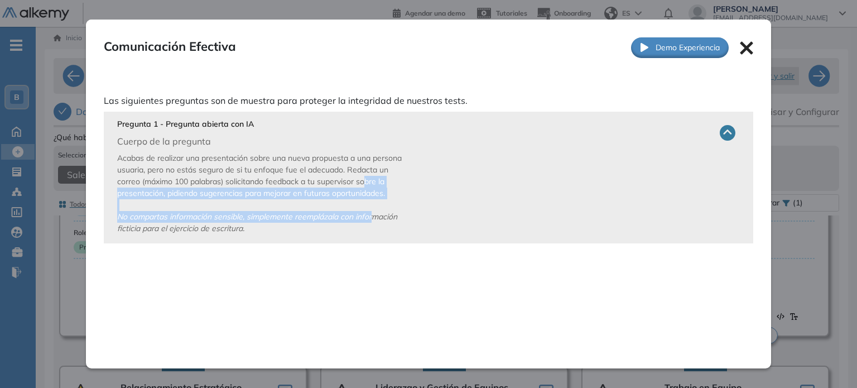
drag, startPoint x: 366, startPoint y: 187, endPoint x: 375, endPoint y: 220, distance: 34.5
click at [375, 220] on p "Acabas de realizar una presentación sobre una nueva propuesta a una persona usu…" at bounding box center [271, 193] width 309 height 82
click at [375, 220] on icon "No compartas información sensible, simplemente reemplázala con información fict…" at bounding box center [257, 223] width 280 height 22
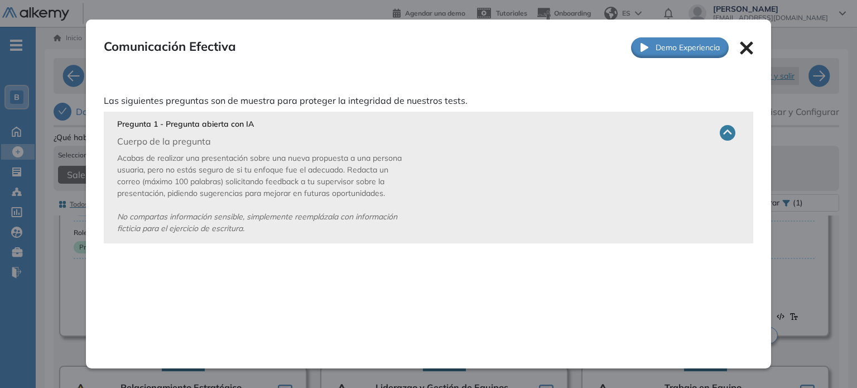
click at [380, 242] on div "Pregunta 1 - Pregunta abierta con IA Cuerpo de la pregunta Acabas de realizar u…" at bounding box center [429, 178] width 650 height 132
click at [741, 44] on icon at bounding box center [747, 48] width 13 height 13
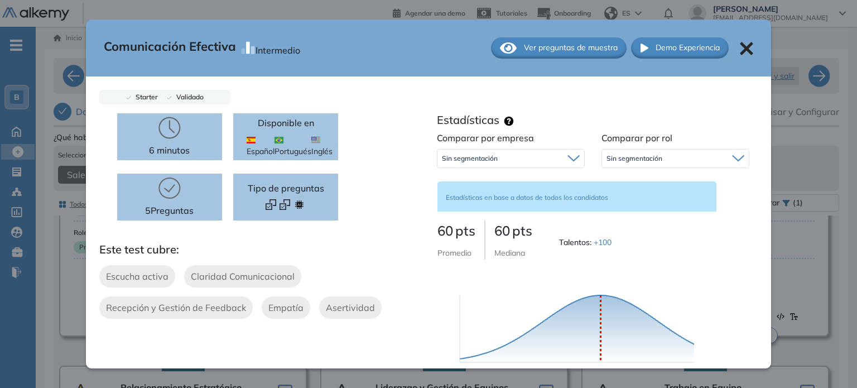
click at [742, 56] on div "Comunicación Efectiva Intermedio Ver preguntas de muestra Demo Experiencia" at bounding box center [429, 48] width 686 height 57
click at [745, 50] on icon at bounding box center [746, 48] width 13 height 13
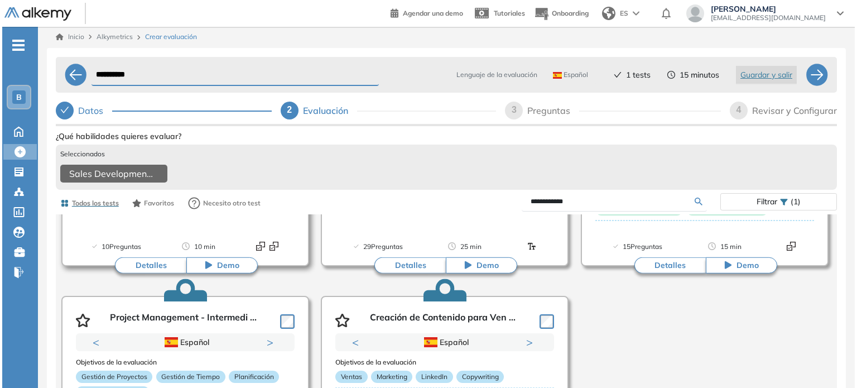
scroll to position [744, 0]
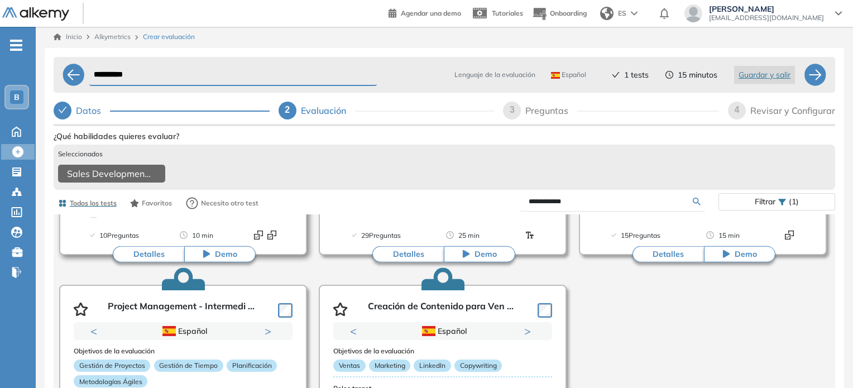
click at [153, 258] on button "Detalles" at bounding box center [148, 254] width 71 height 17
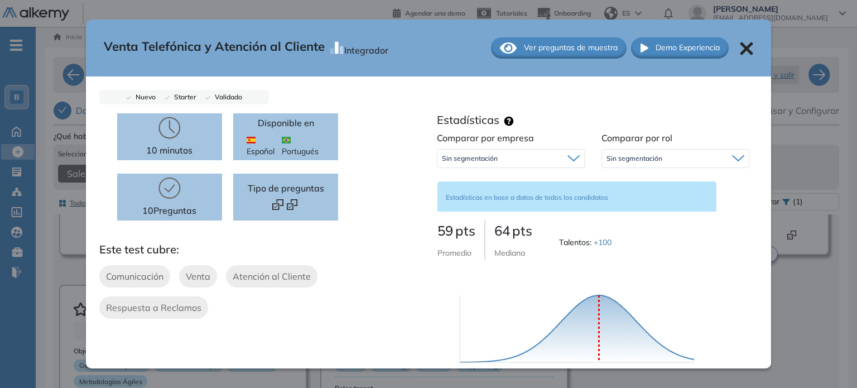
click at [531, 53] on span "Ver preguntas de muestra" at bounding box center [571, 48] width 94 height 12
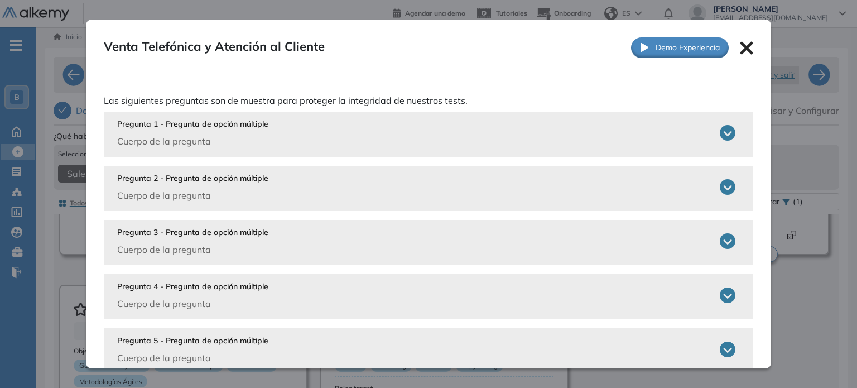
click at [723, 135] on icon at bounding box center [728, 133] width 16 height 16
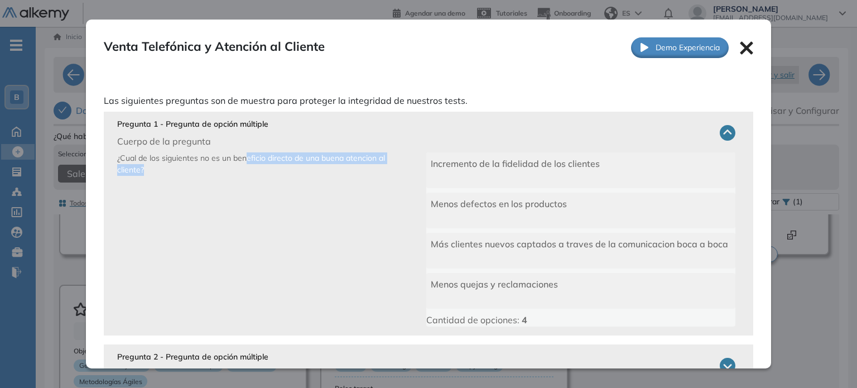
drag, startPoint x: 247, startPoint y: 156, endPoint x: 371, endPoint y: 166, distance: 124.3
click at [371, 166] on p "¿Cual de los siguientes no es un beneficio directo de una buena atencion al cli…" at bounding box center [271, 239] width 309 height 174
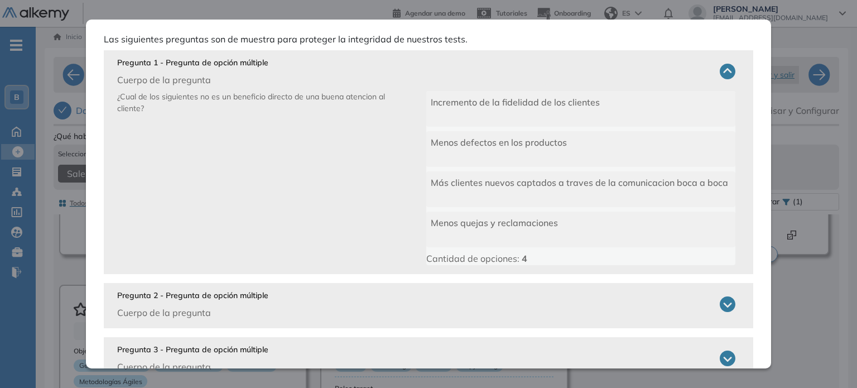
scroll to position [112, 0]
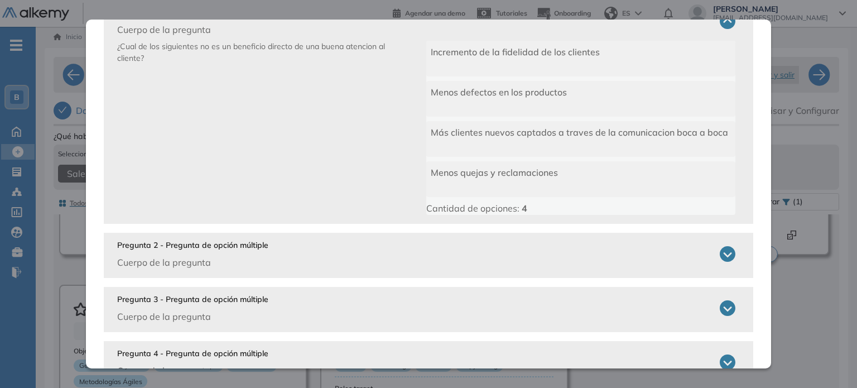
click at [445, 263] on div "Pregunta 2 - Pregunta de opción múltiple Cuerpo de la pregunta" at bounding box center [426, 254] width 619 height 30
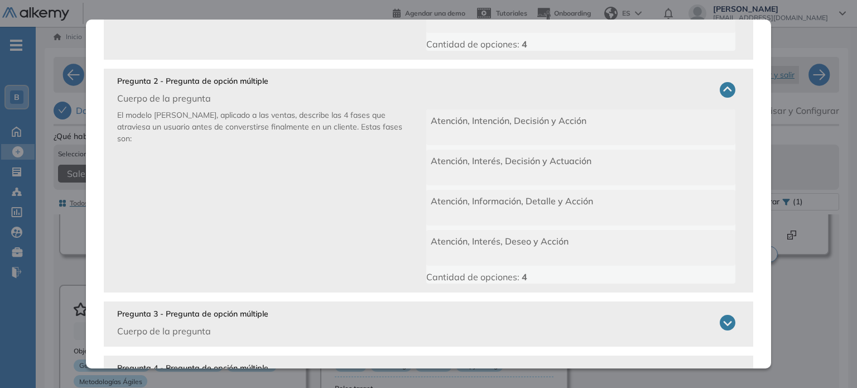
scroll to position [276, 0]
click at [407, 330] on div "Pregunta 3 - Pregunta de opción múltiple Cuerpo de la pregunta" at bounding box center [426, 323] width 619 height 30
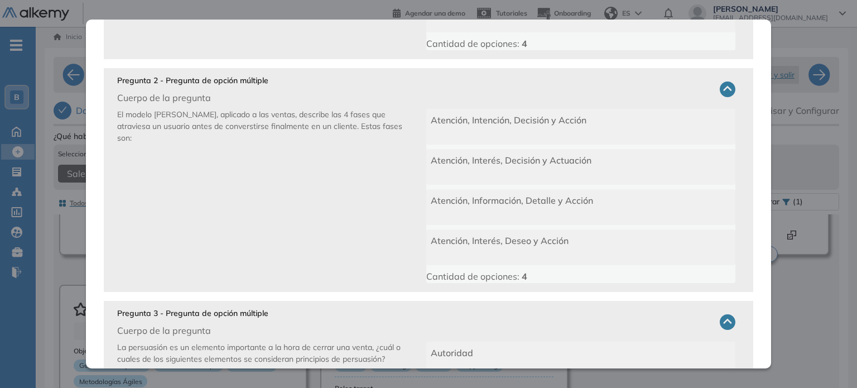
scroll to position [435, 0]
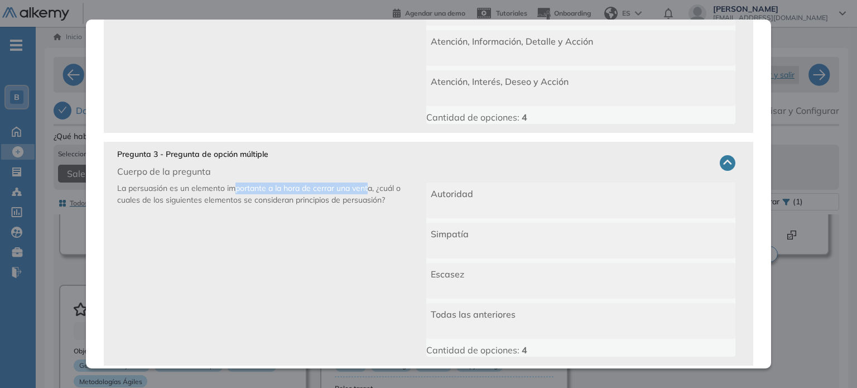
drag, startPoint x: 234, startPoint y: 187, endPoint x: 367, endPoint y: 189, distance: 132.9
click at [367, 189] on span "La persuasión es un elemento importante a la hora de cerrar una venta, ¿cuál o …" at bounding box center [259, 194] width 284 height 22
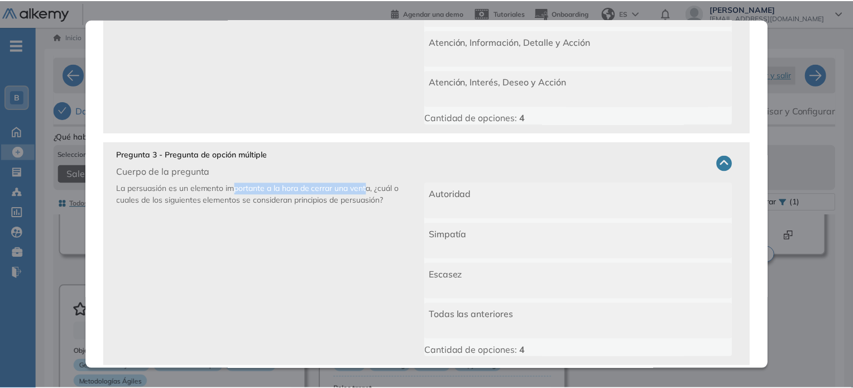
scroll to position [563, 0]
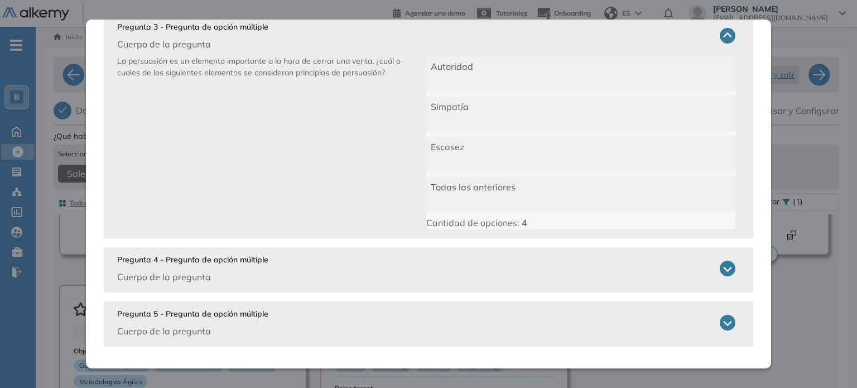
click at [324, 276] on div "Pregunta 4 - Pregunta de opción múltiple Cuerpo de la pregunta" at bounding box center [426, 269] width 619 height 30
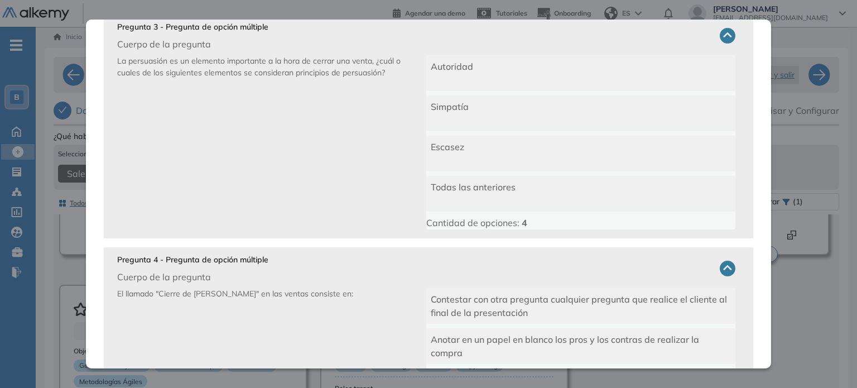
click at [821, 312] on div "Venta Telefónica y Atención al Cliente Integrador Ver preguntas de muestra Demo…" at bounding box center [447, 321] width 786 height 387
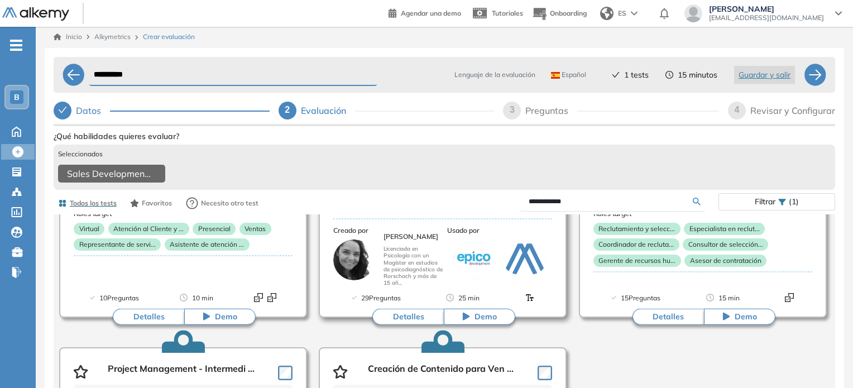
scroll to position [682, 0]
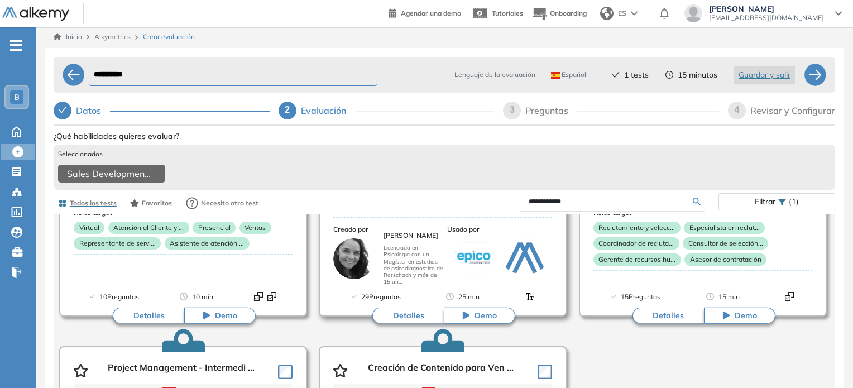
click at [410, 324] on button "Detalles" at bounding box center [407, 315] width 71 height 17
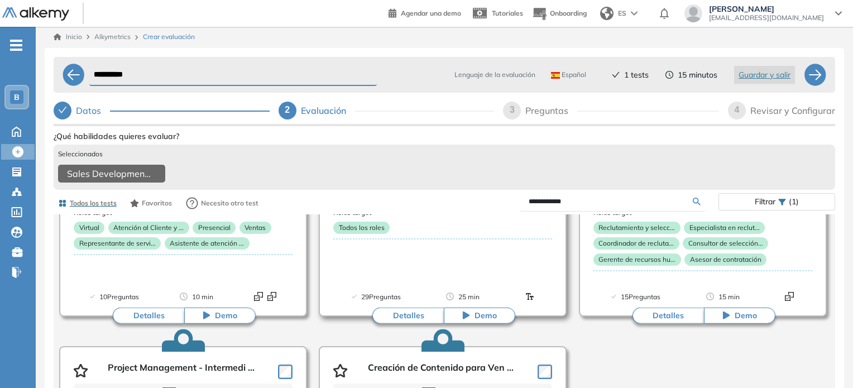
click at [391, 308] on div "29 Preguntas 25 min" at bounding box center [442, 303] width 219 height 25
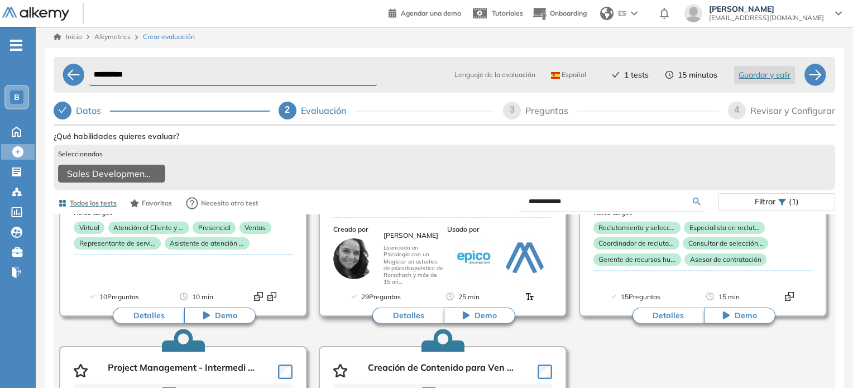
click at [395, 317] on button "Detalles" at bounding box center [407, 315] width 71 height 17
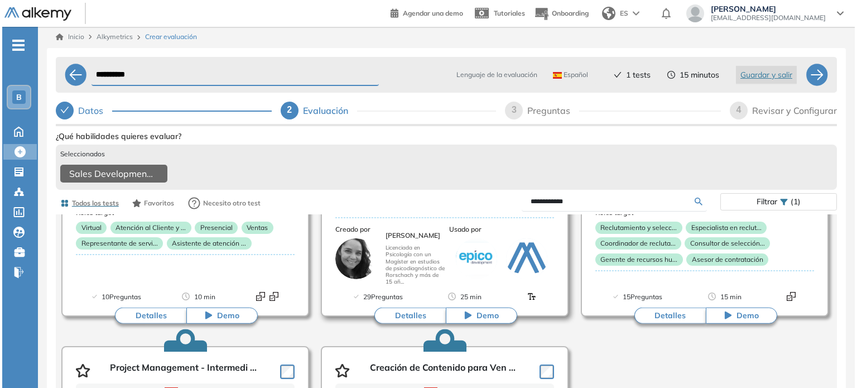
scroll to position [601, 0]
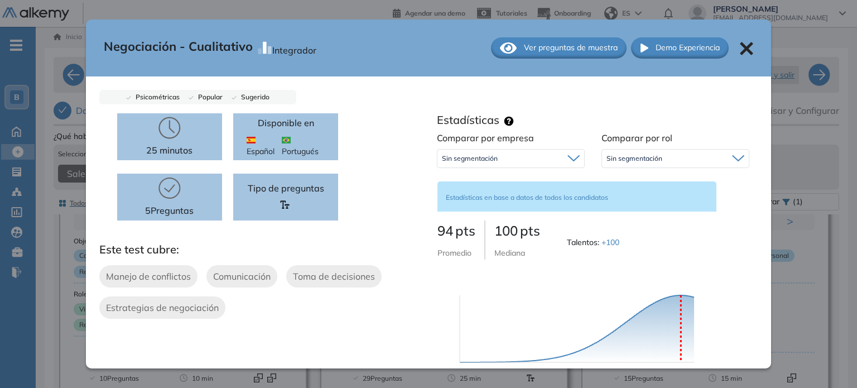
click at [395, 317] on div "Negociación - Cualitativo Integrador Ver preguntas de muestra Demo Experiencia …" at bounding box center [428, 194] width 857 height 388
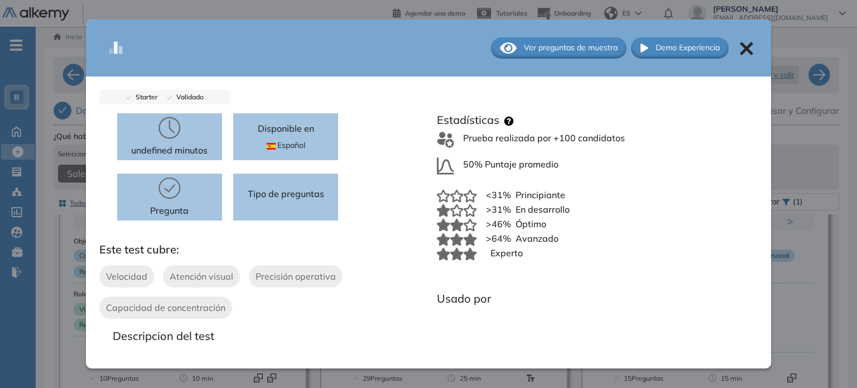
click at [534, 46] on span "Ver preguntas de muestra" at bounding box center [571, 48] width 94 height 12
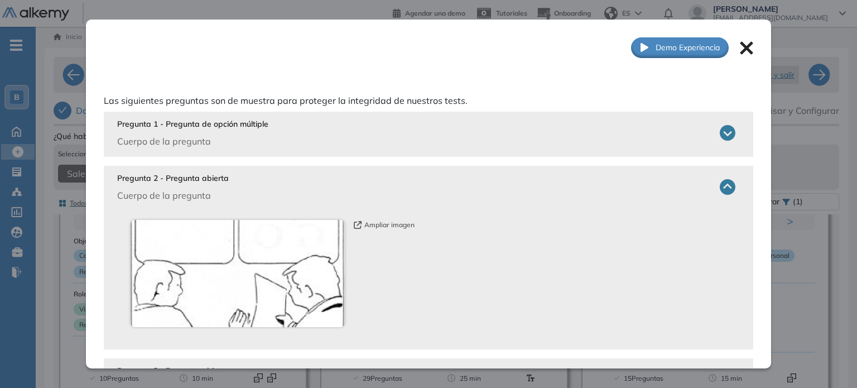
click at [721, 131] on icon at bounding box center [728, 133] width 16 height 16
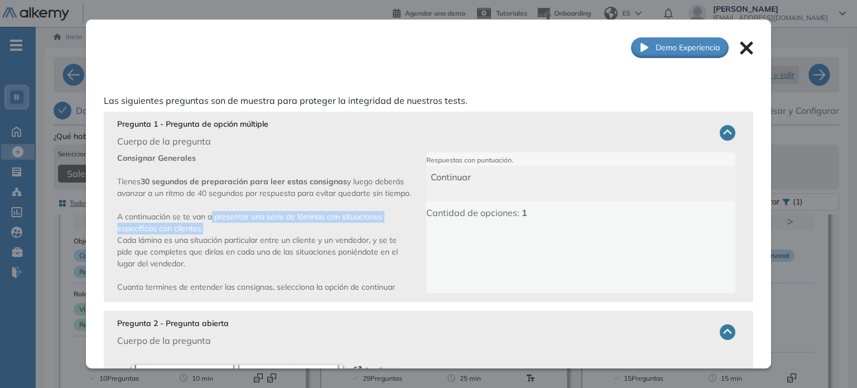
drag, startPoint x: 244, startPoint y: 231, endPoint x: 342, endPoint y: 245, distance: 98.8
click at [342, 245] on p "Consignar Generales Tienes 30 segundos de preparación para leer estas consignas…" at bounding box center [271, 222] width 309 height 141
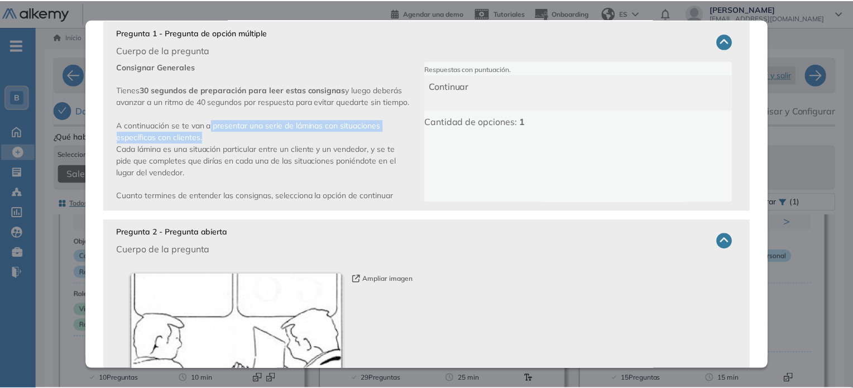
scroll to position [0, 0]
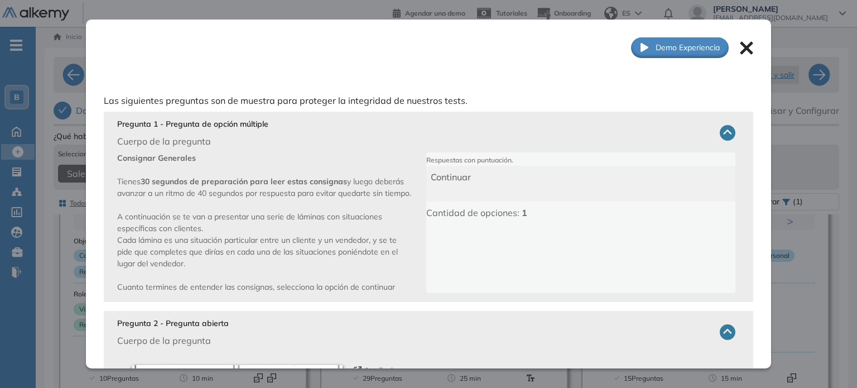
click at [746, 41] on div "Ver preguntas de muestra Demo Experiencia" at bounding box center [429, 48] width 686 height 56
click at [741, 49] on icon at bounding box center [747, 48] width 13 height 13
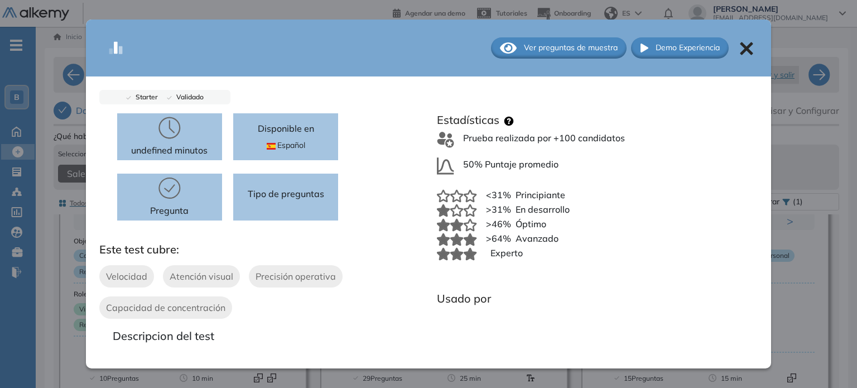
click at [757, 42] on div "Ver preguntas de muestra Demo Experiencia" at bounding box center [429, 48] width 686 height 57
click at [745, 46] on icon at bounding box center [747, 48] width 13 height 13
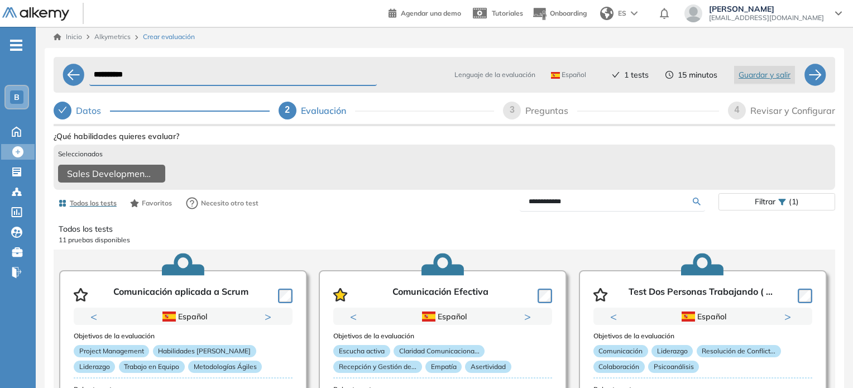
drag, startPoint x: 583, startPoint y: 203, endPoint x: 505, endPoint y: 202, distance: 78.2
click at [505, 202] on div "**********" at bounding box center [581, 202] width 274 height 20
type input "*******"
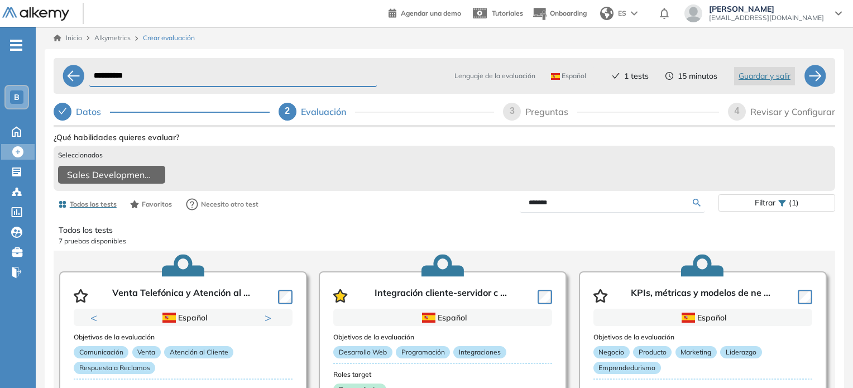
drag, startPoint x: 563, startPoint y: 209, endPoint x: 498, endPoint y: 204, distance: 65.0
click at [498, 204] on div "*******" at bounding box center [581, 203] width 274 height 20
type input "*"
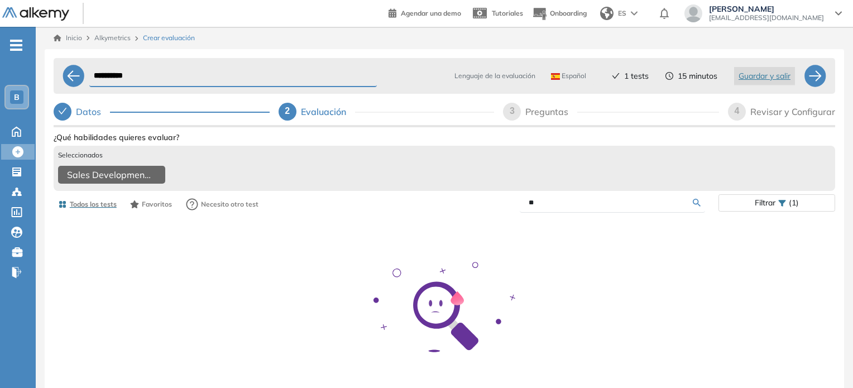
type input "*"
type input "**********"
drag, startPoint x: 598, startPoint y: 209, endPoint x: 480, endPoint y: 204, distance: 117.9
click at [480, 204] on div "**********" at bounding box center [581, 203] width 274 height 20
drag, startPoint x: 611, startPoint y: 208, endPoint x: 454, endPoint y: 209, distance: 156.9
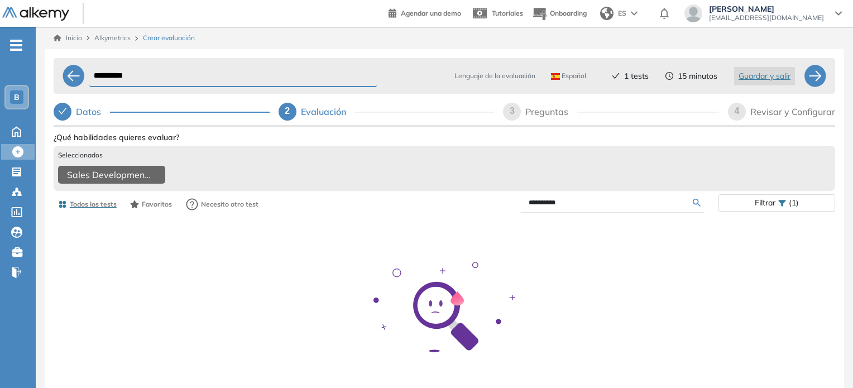
click at [456, 212] on div "**********" at bounding box center [581, 203] width 274 height 20
drag, startPoint x: 623, startPoint y: 208, endPoint x: 465, endPoint y: 210, distance: 158.0
click at [465, 210] on div "**********" at bounding box center [581, 203] width 274 height 20
type input "****"
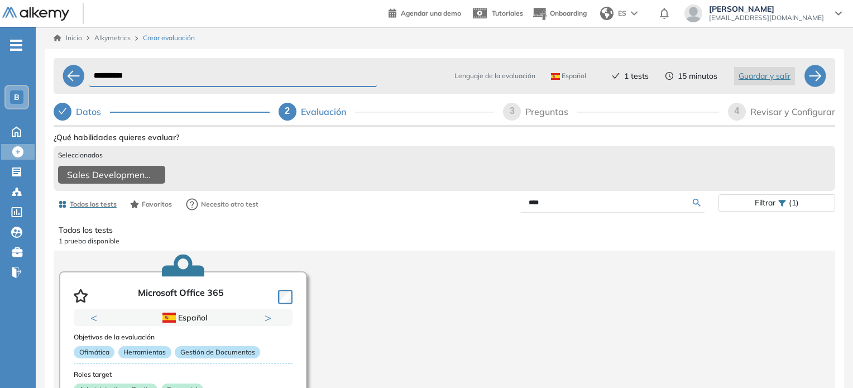
drag, startPoint x: 548, startPoint y: 210, endPoint x: 456, endPoint y: 209, distance: 91.6
click at [456, 209] on div "****" at bounding box center [581, 203] width 274 height 20
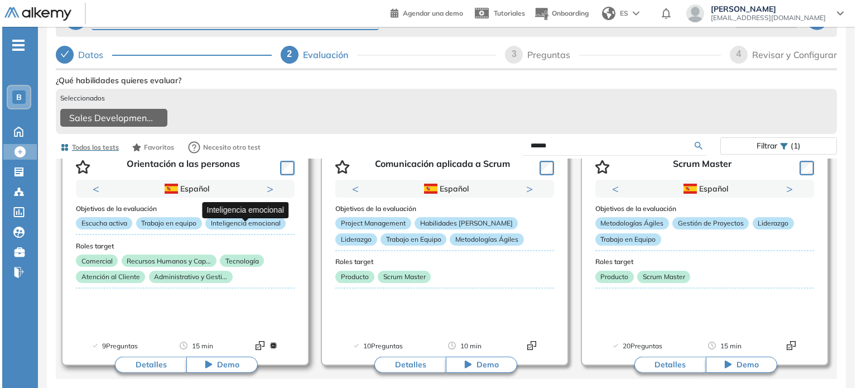
scroll to position [577, 0]
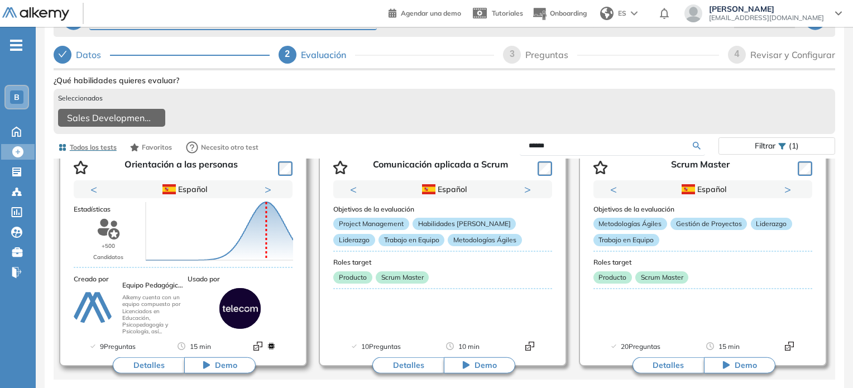
click at [136, 361] on button "Detalles" at bounding box center [148, 365] width 71 height 17
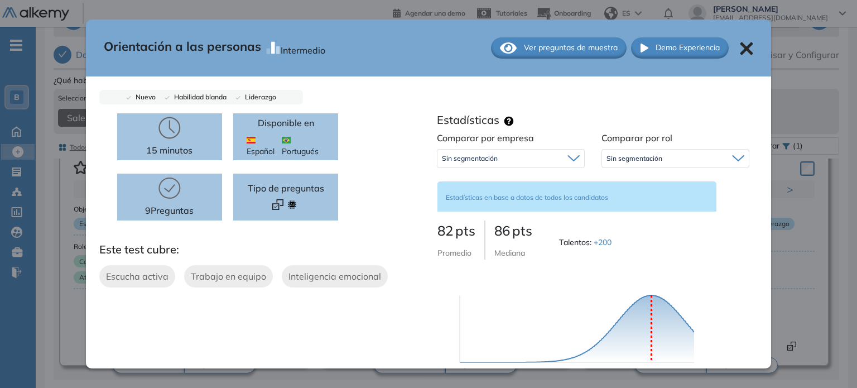
click at [500, 49] on icon at bounding box center [508, 47] width 17 height 11
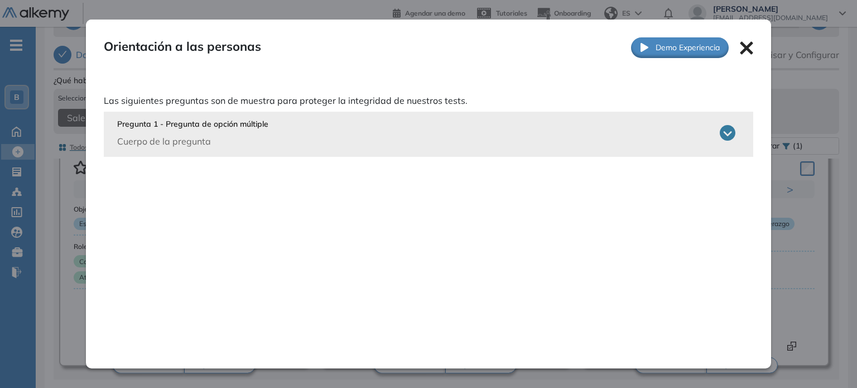
click at [727, 133] on icon at bounding box center [728, 133] width 16 height 16
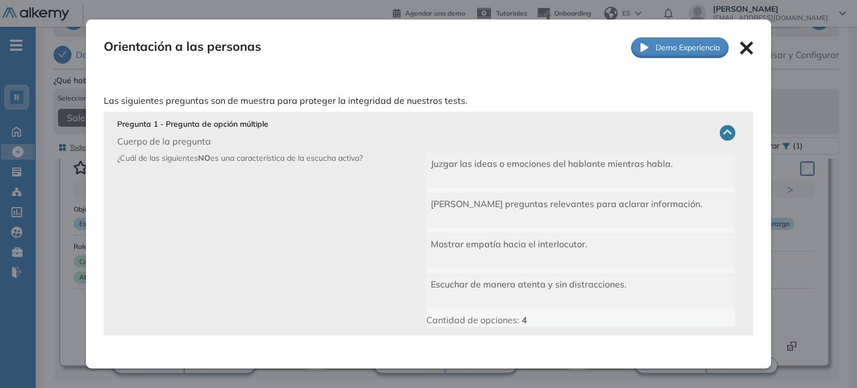
drag, startPoint x: 239, startPoint y: 158, endPoint x: 385, endPoint y: 152, distance: 146.4
click at [385, 152] on p "¿Cuál de las siguientes NO es una característica de la escucha activa?" at bounding box center [271, 239] width 309 height 174
click at [741, 51] on icon at bounding box center [747, 48] width 13 height 13
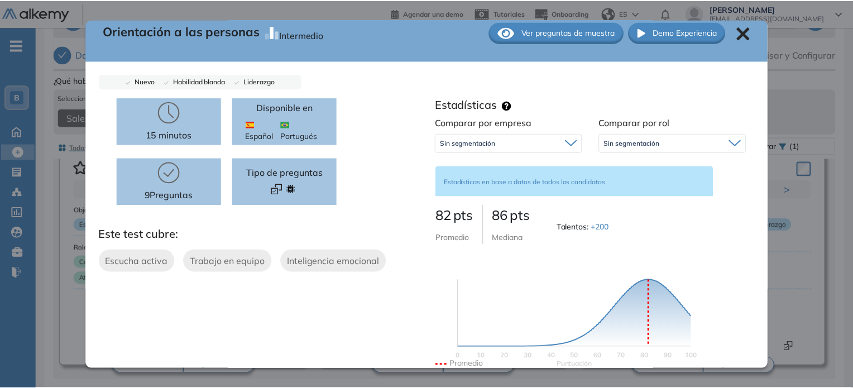
scroll to position [15, 0]
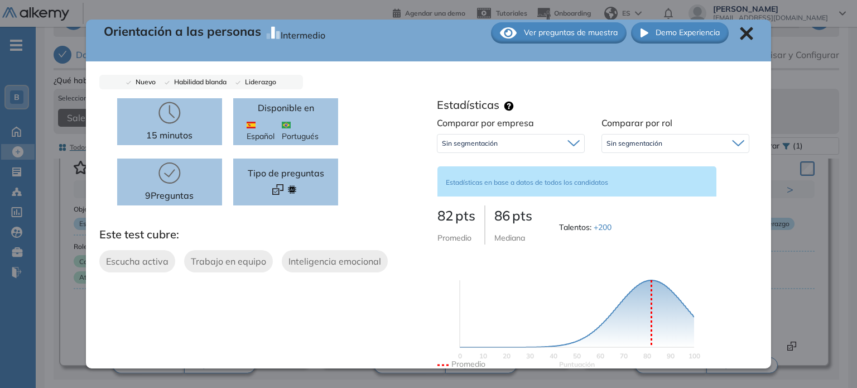
click at [741, 31] on icon at bounding box center [747, 33] width 13 height 13
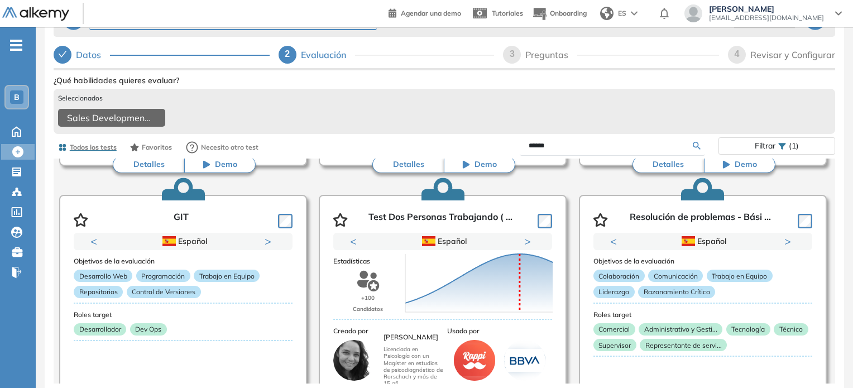
scroll to position [272, 0]
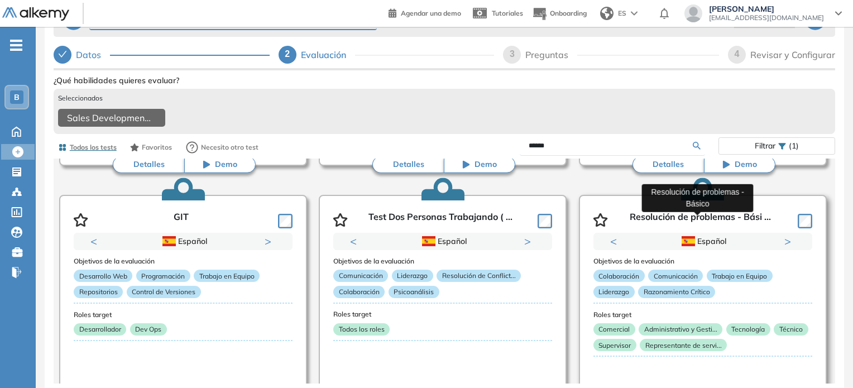
click at [695, 218] on p "Resolución de problemas - Bási ..." at bounding box center [700, 220] width 141 height 17
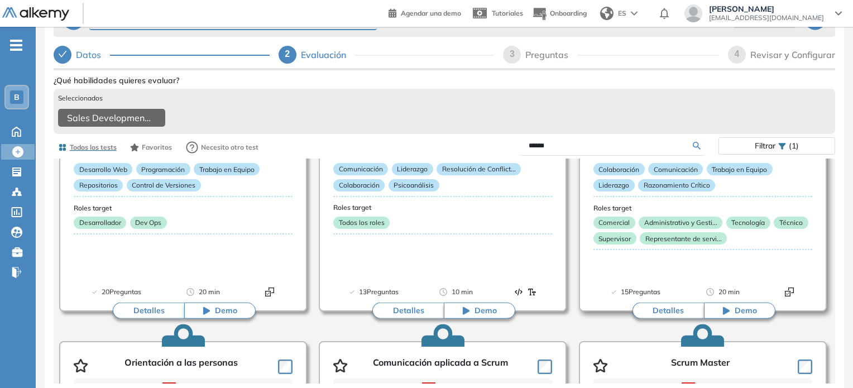
scroll to position [379, 0]
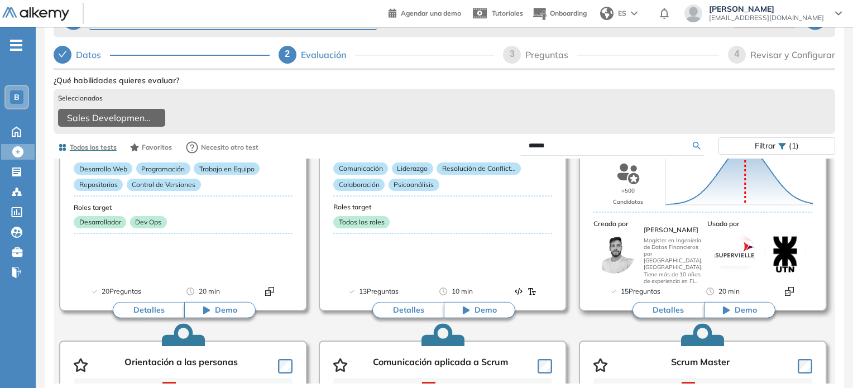
click at [648, 279] on div "Objetivos de la evaluación Colaboración Comunicación Trabajo en Equipo Liderazg…" at bounding box center [702, 214] width 219 height 143
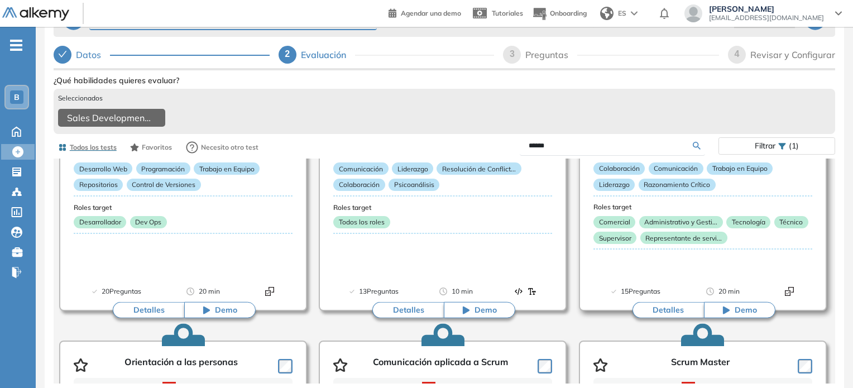
click at [665, 309] on button "Detalles" at bounding box center [667, 310] width 71 height 17
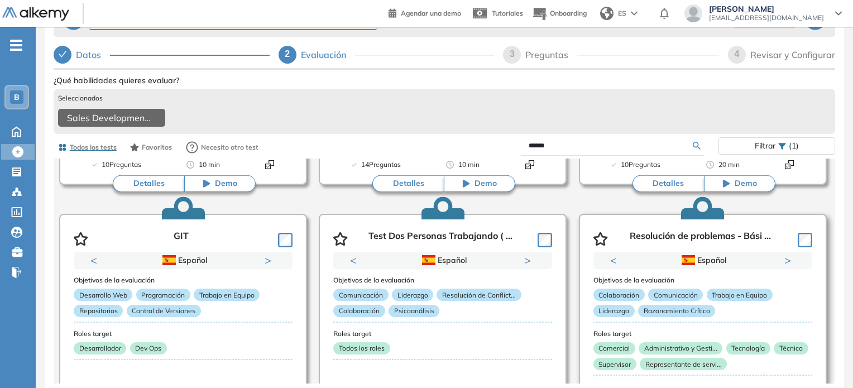
scroll to position [221, 0]
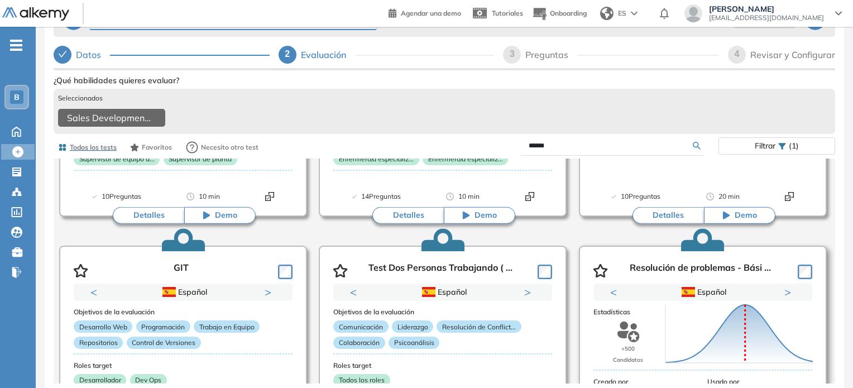
click at [593, 264] on icon "button" at bounding box center [600, 270] width 14 height 13
click at [661, 267] on div "Puntuación 0 10 20 30 40 50 60 70 80 90 100 Promedio" at bounding box center [726, 328] width 131 height 123
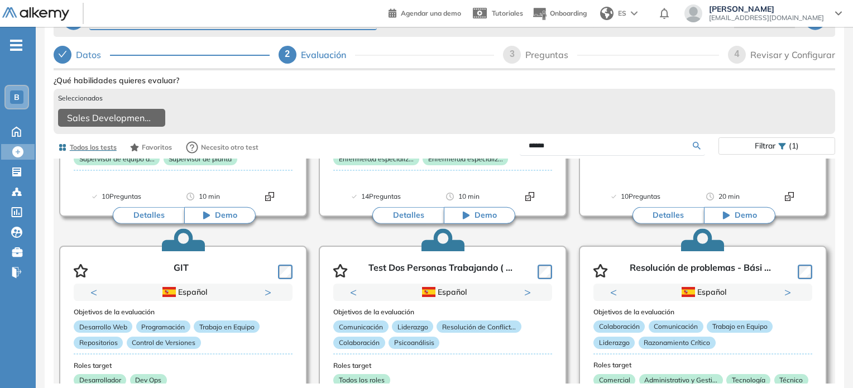
click at [598, 266] on icon "button" at bounding box center [600, 270] width 15 height 13
click at [341, 268] on icon "button" at bounding box center [340, 270] width 15 height 13
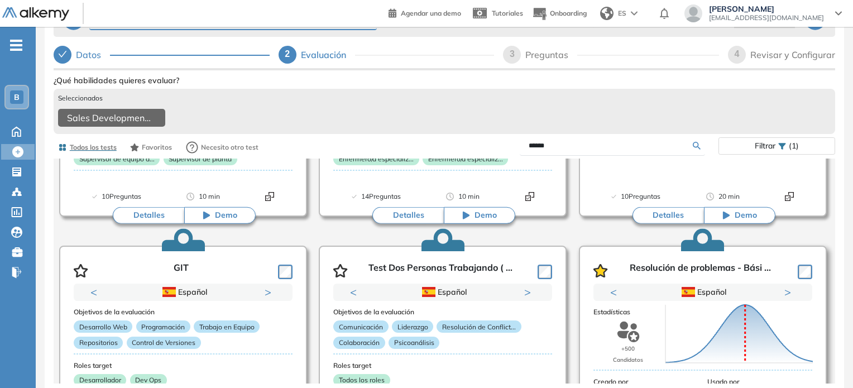
click at [723, 305] on article "Resolución de problemas - Bási ... Previous Portugués Español Portugués Español…" at bounding box center [703, 357] width 248 height 223
click at [723, 305] on icon "Puntuación 0 10 20 30 40 50 60 70 80 90 100 Promedio" at bounding box center [739, 333] width 156 height 67
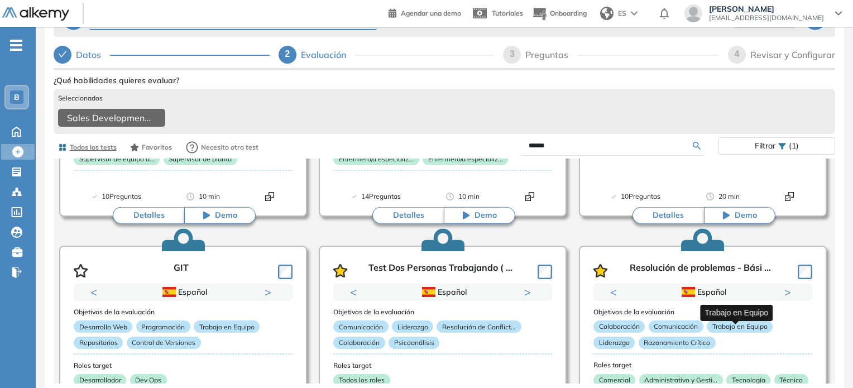
click at [737, 320] on div "Resolución de problemas - Básico Básico Ver preguntas de muestra Demo Experienc…" at bounding box center [445, 266] width 782 height 387
click at [737, 320] on p "Trabajo en Equipo" at bounding box center [740, 326] width 66 height 12
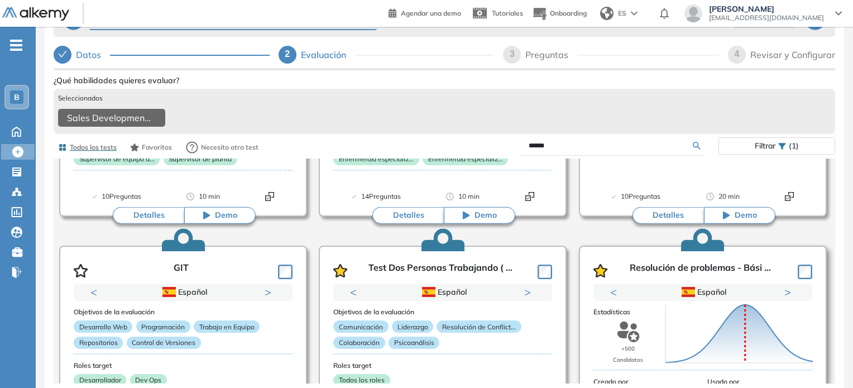
click at [745, 332] on icon at bounding box center [738, 334] width 147 height 58
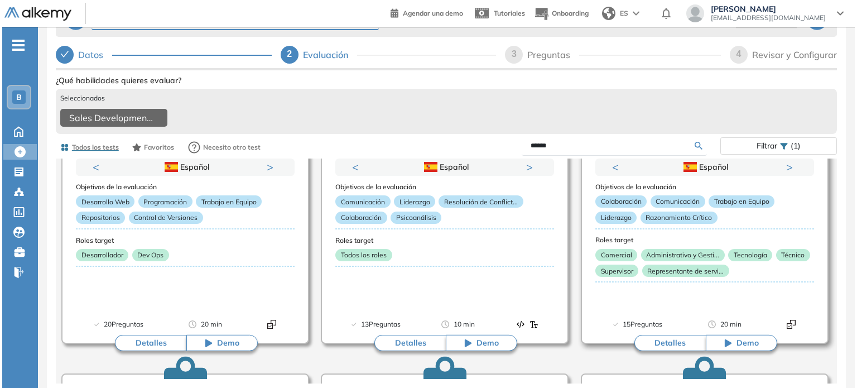
scroll to position [347, 0]
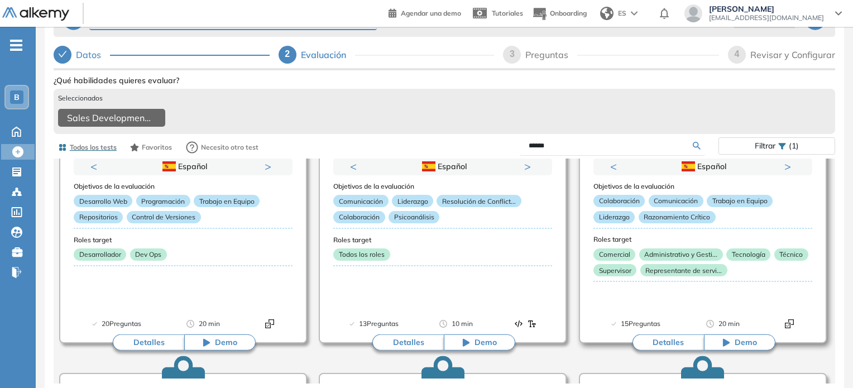
click at [671, 344] on button "Detalles" at bounding box center [667, 342] width 71 height 17
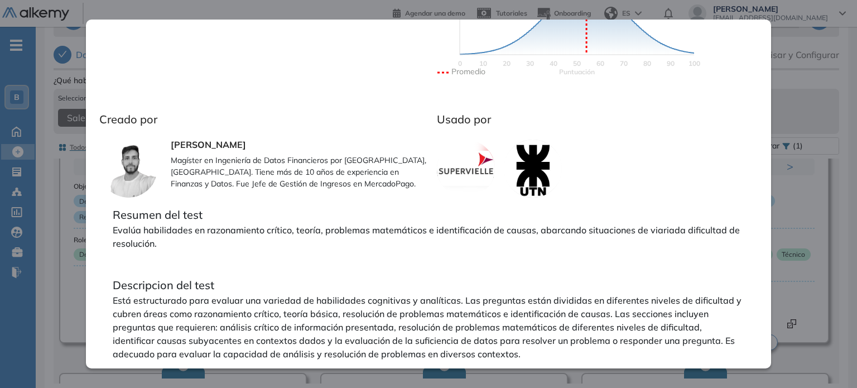
scroll to position [0, 0]
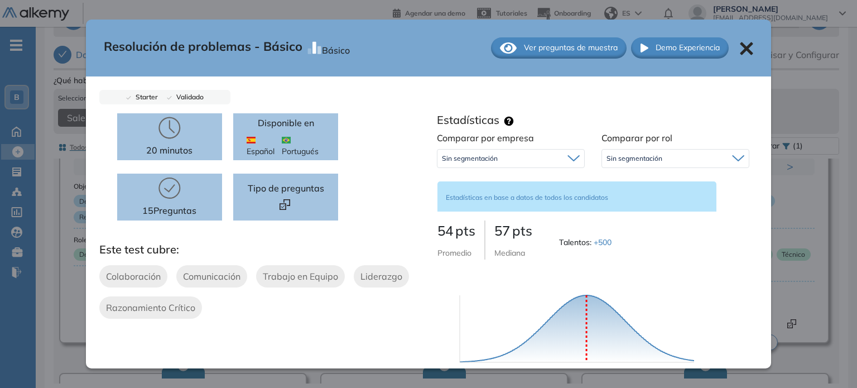
click at [550, 44] on span "Ver preguntas de muestra" at bounding box center [571, 48] width 94 height 12
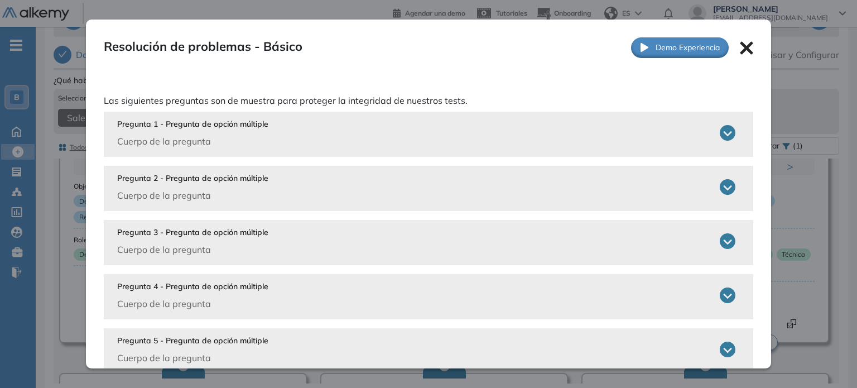
click at [720, 136] on icon at bounding box center [728, 133] width 16 height 16
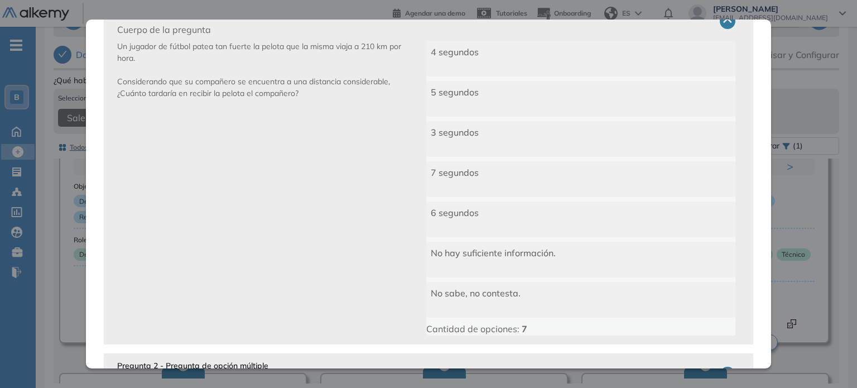
scroll to position [326, 0]
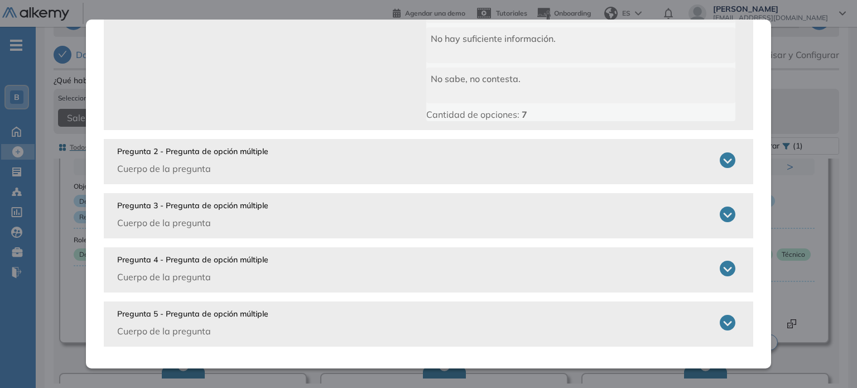
click at [720, 160] on icon at bounding box center [728, 160] width 16 height 16
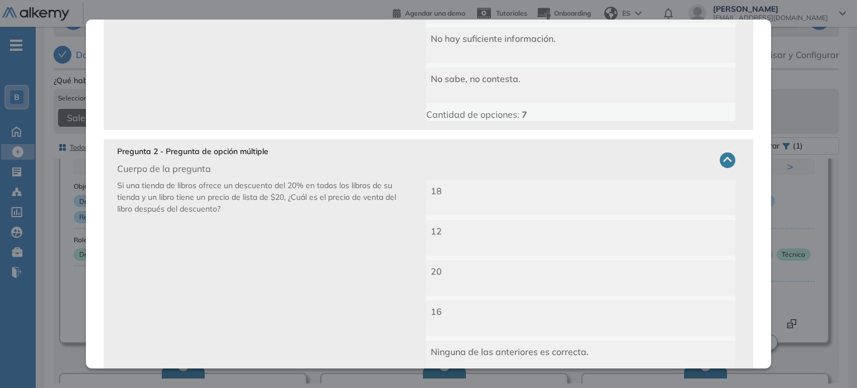
scroll to position [553, 0]
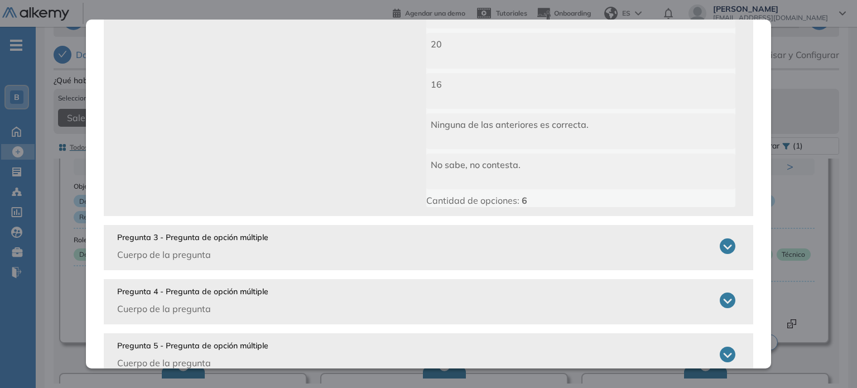
click at [722, 246] on icon at bounding box center [728, 246] width 16 height 16
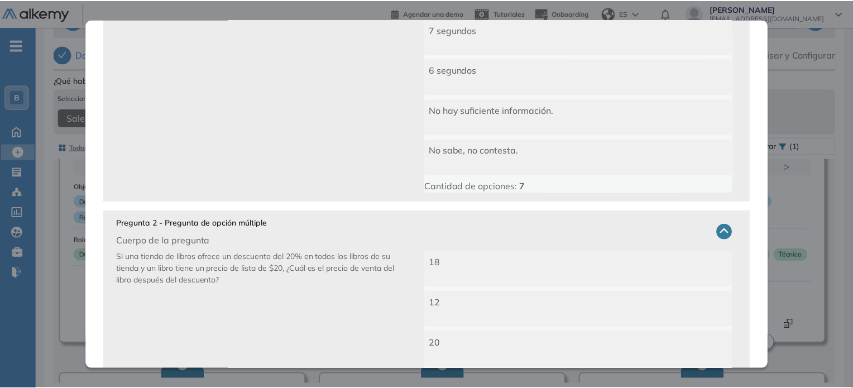
scroll to position [0, 0]
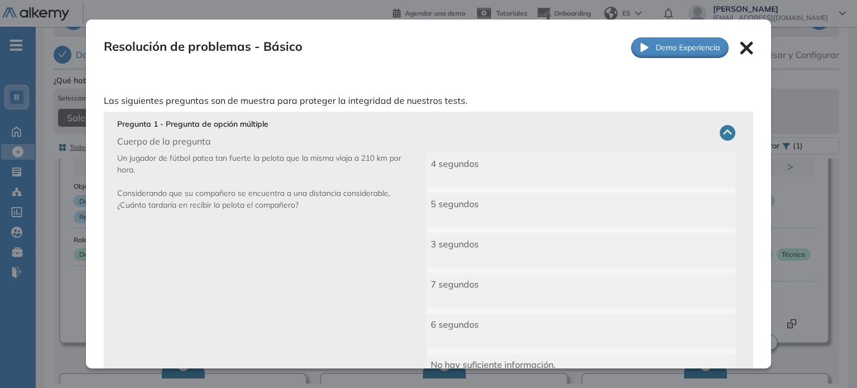
click at [740, 49] on icon at bounding box center [746, 47] width 13 height 13
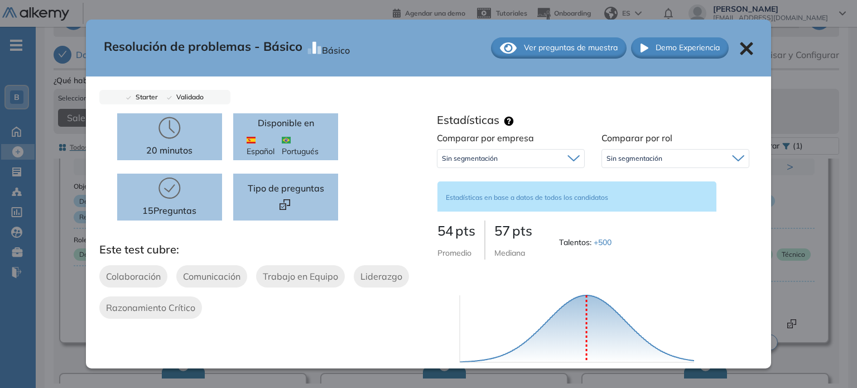
click at [741, 52] on icon at bounding box center [747, 48] width 13 height 13
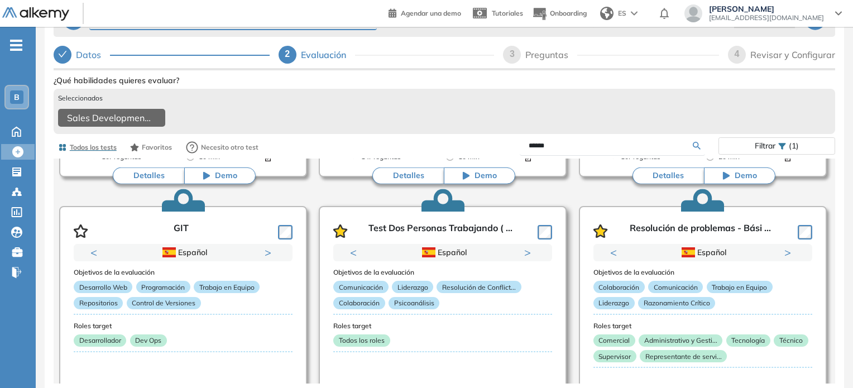
scroll to position [261, 0]
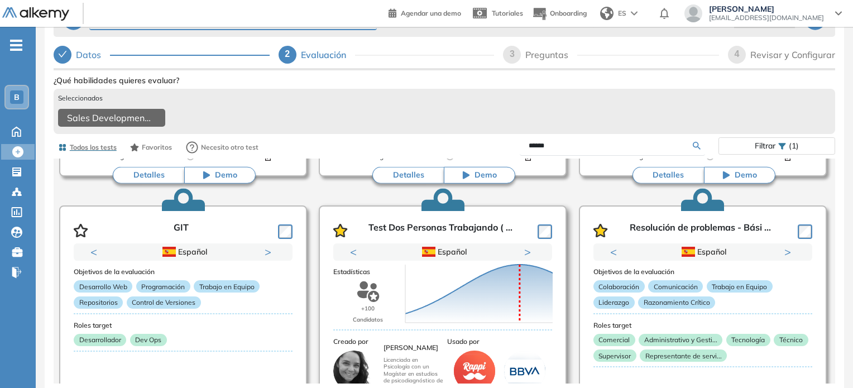
click at [415, 299] on icon "Puntuación 0 10 20 30 40 50 60 70 80 90 100 Promedio" at bounding box center [479, 293] width 156 height 67
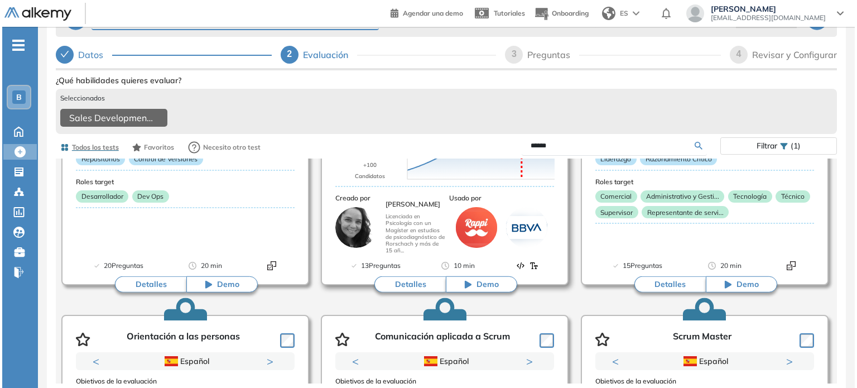
scroll to position [404, 0]
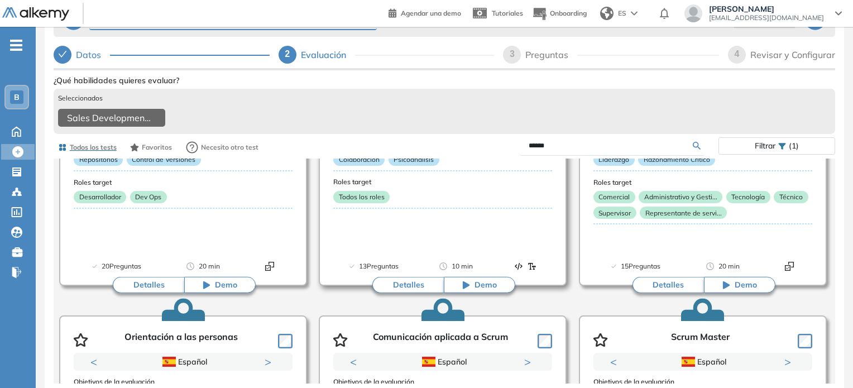
click at [407, 281] on button "Detalles" at bounding box center [407, 285] width 71 height 17
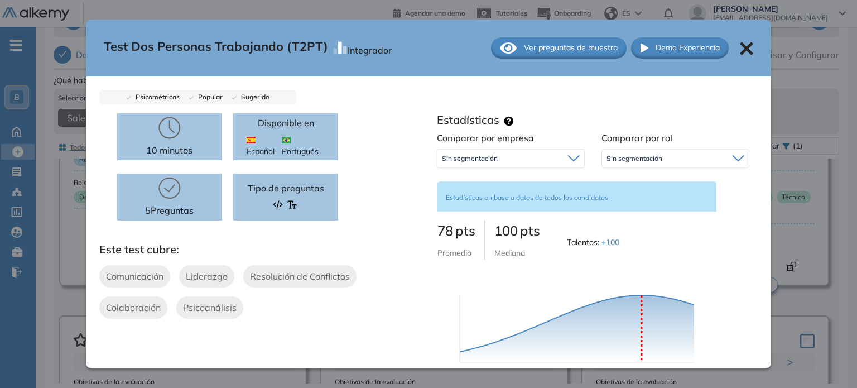
click at [511, 47] on div "Ver preguntas de muestra" at bounding box center [559, 47] width 136 height 21
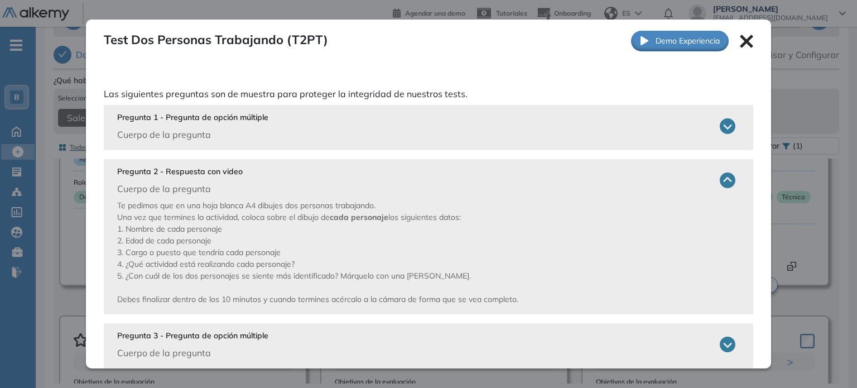
scroll to position [8, 0]
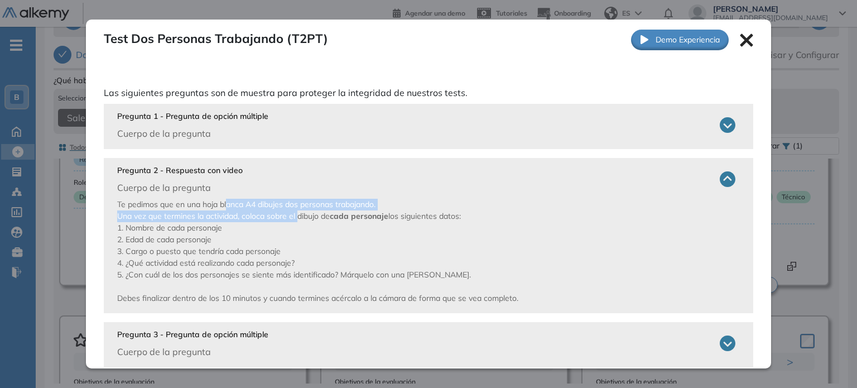
drag, startPoint x: 227, startPoint y: 207, endPoint x: 298, endPoint y: 219, distance: 71.9
click at [298, 219] on span "Te pedimos que en una hoja blanca A4 dibujes dos personas trabajando. Una vez q…" at bounding box center [317, 251] width 401 height 104
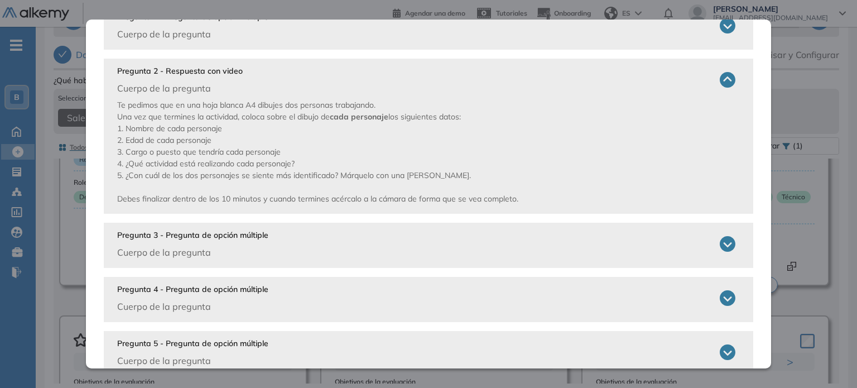
scroll to position [108, 0]
click at [720, 241] on icon at bounding box center [728, 243] width 16 height 16
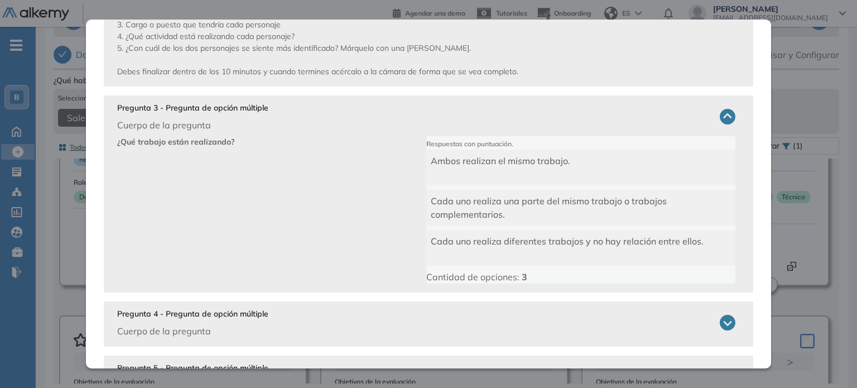
scroll to position [288, 0]
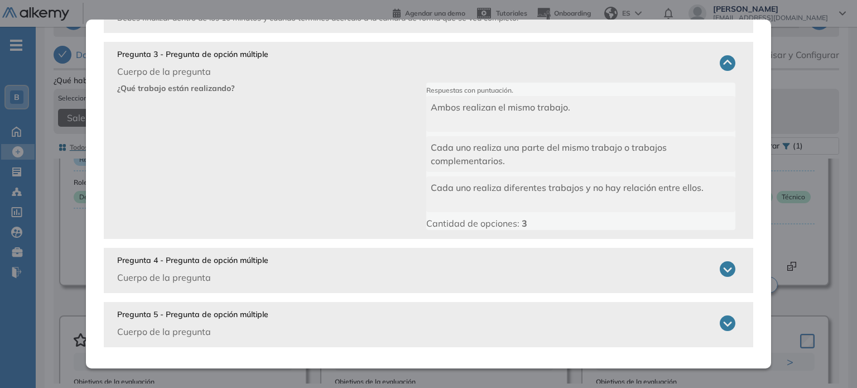
click at [720, 270] on icon at bounding box center [728, 269] width 16 height 16
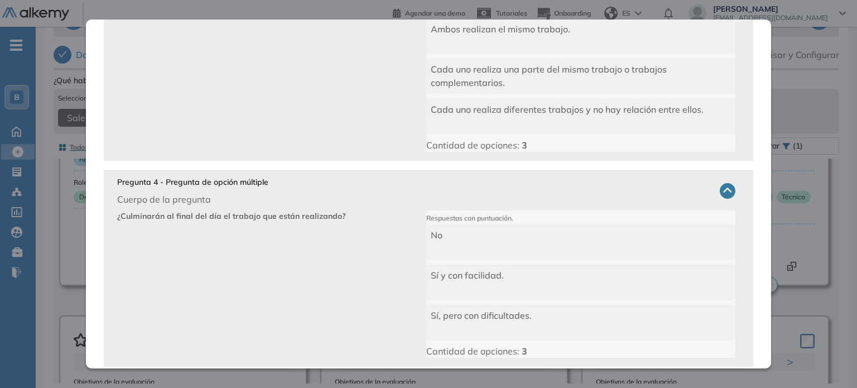
scroll to position [440, 0]
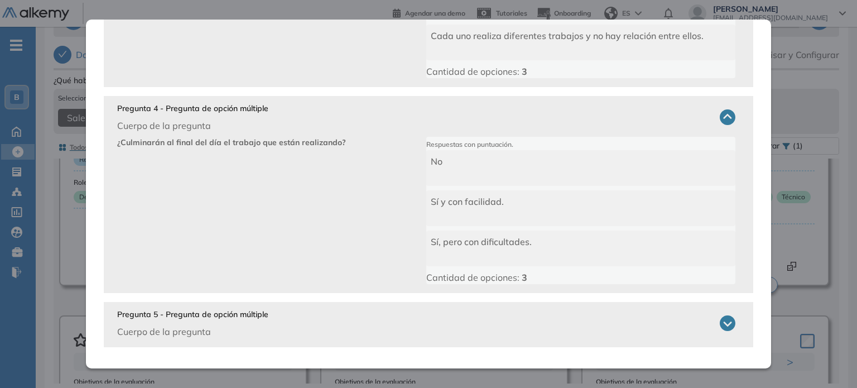
click at [731, 337] on div "Pregunta 5 - Pregunta de opción múltiple Cuerpo de la pregunta ¿Cuál es su nive…" at bounding box center [429, 324] width 650 height 45
click at [723, 328] on icon at bounding box center [728, 323] width 16 height 16
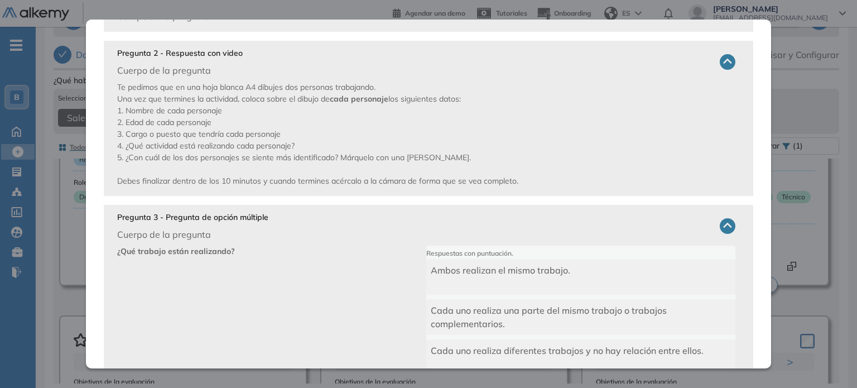
scroll to position [0, 0]
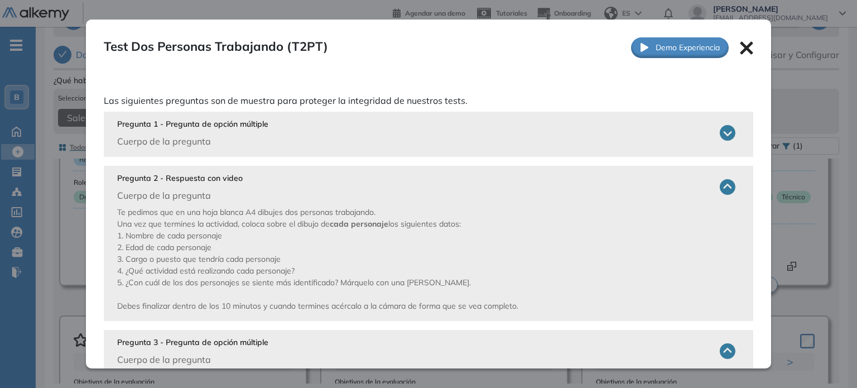
click at [745, 40] on div "Test Dos Personas Trabajando (T2PT) Integrador Ver preguntas de muestra Demo Ex…" at bounding box center [429, 48] width 686 height 56
click at [741, 49] on icon at bounding box center [747, 48] width 13 height 13
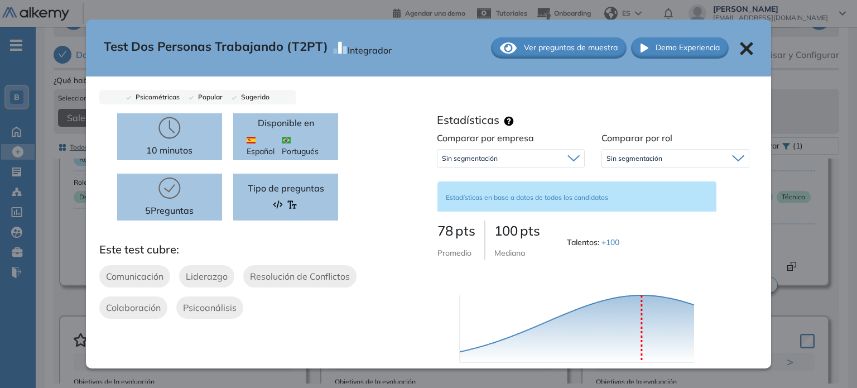
scroll to position [308, 0]
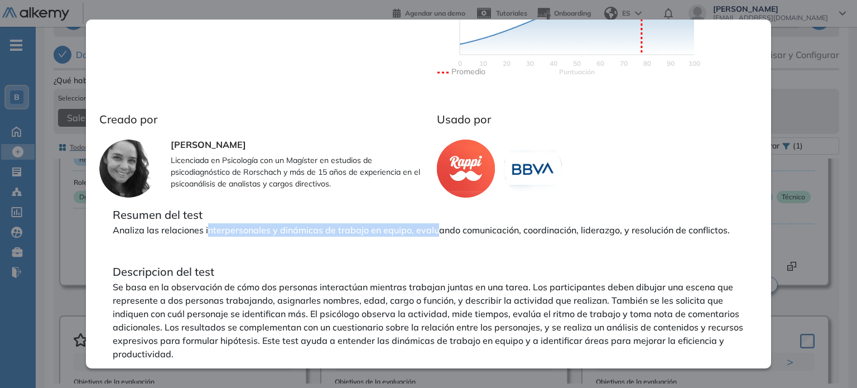
drag, startPoint x: 223, startPoint y: 225, endPoint x: 434, endPoint y: 234, distance: 211.2
click at [434, 234] on p "Analiza las relaciones interpersonales y dinámicas de trabajo en equipo, evalua…" at bounding box center [429, 229] width 632 height 13
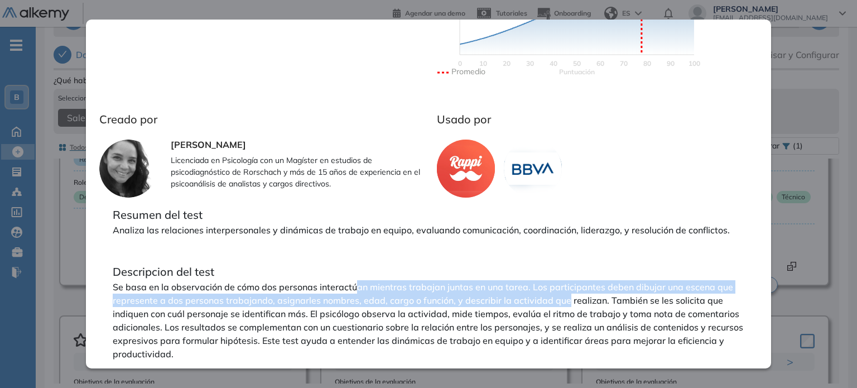
drag, startPoint x: 357, startPoint y: 286, endPoint x: 566, endPoint y: 300, distance: 209.3
click at [566, 300] on p "Se basa en la observación de cómo dos personas interactúan mientras trabajan ju…" at bounding box center [429, 320] width 632 height 80
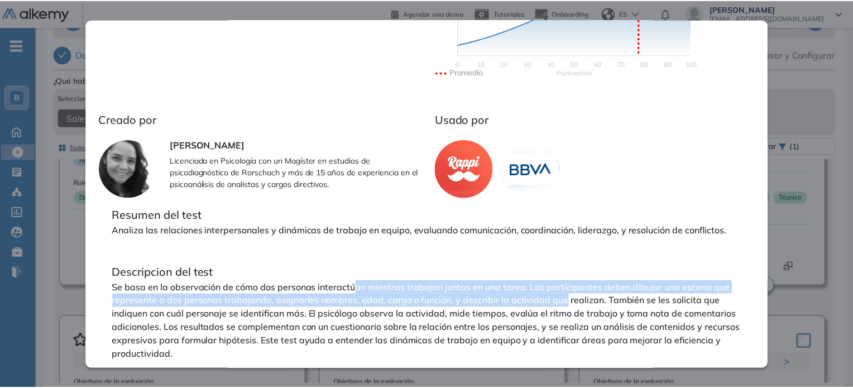
scroll to position [11, 0]
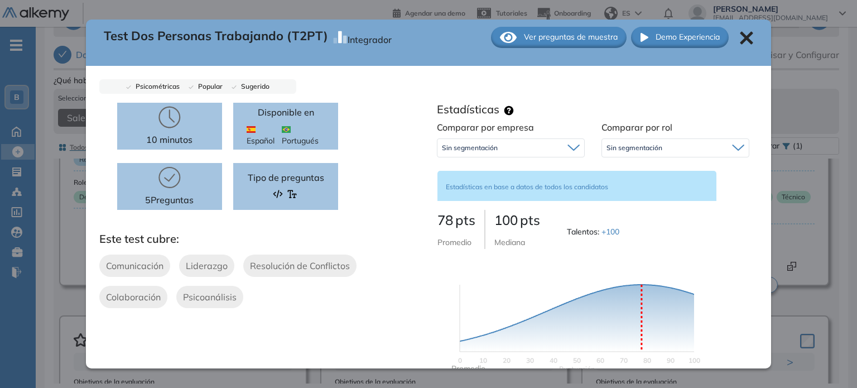
click at [746, 40] on div "Test Dos Personas Trabajando (T2PT) Integrador Ver preguntas de muestra Demo Ex…" at bounding box center [429, 37] width 686 height 57
click at [741, 35] on icon at bounding box center [747, 37] width 13 height 13
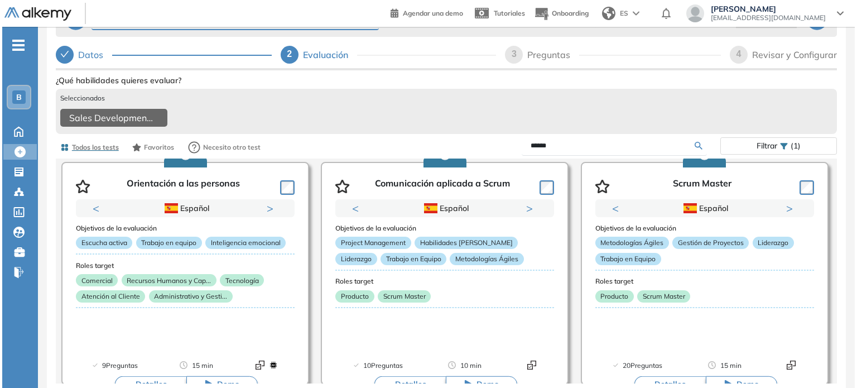
scroll to position [577, 0]
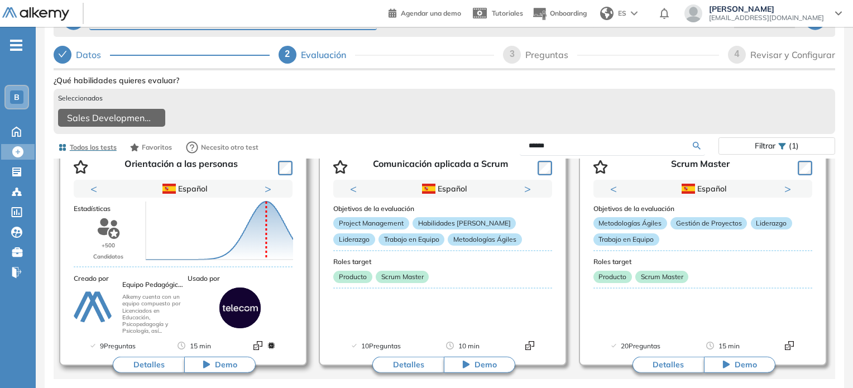
click at [165, 361] on button "Detalles" at bounding box center [148, 364] width 71 height 17
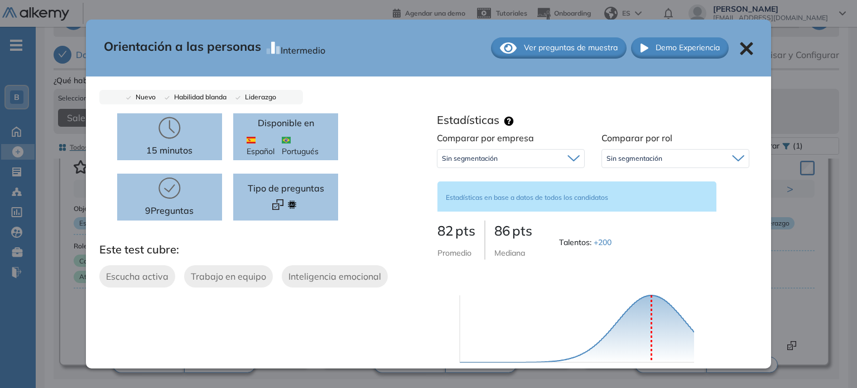
scroll to position [279, 0]
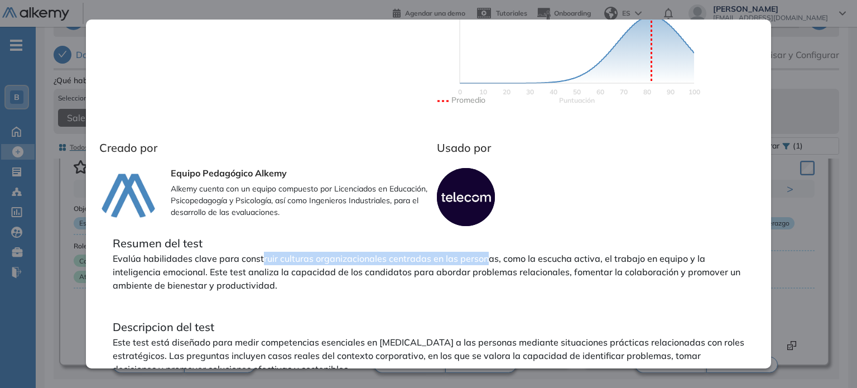
drag, startPoint x: 262, startPoint y: 256, endPoint x: 483, endPoint y: 262, distance: 221.1
click at [483, 262] on p "Evalúa habilidades clave para construir culturas organizacionales centradas en …" at bounding box center [429, 272] width 632 height 40
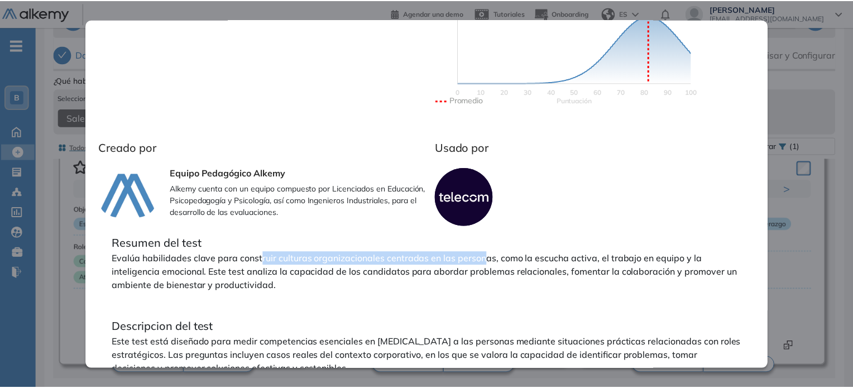
scroll to position [0, 0]
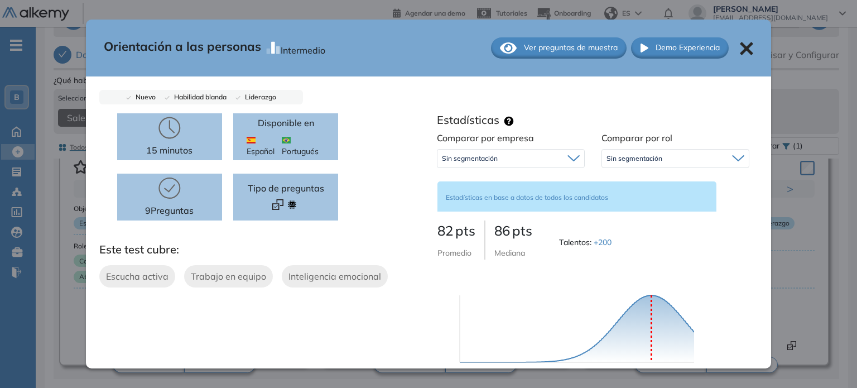
click at [511, 42] on div "Ver preguntas de muestra" at bounding box center [559, 47] width 136 height 21
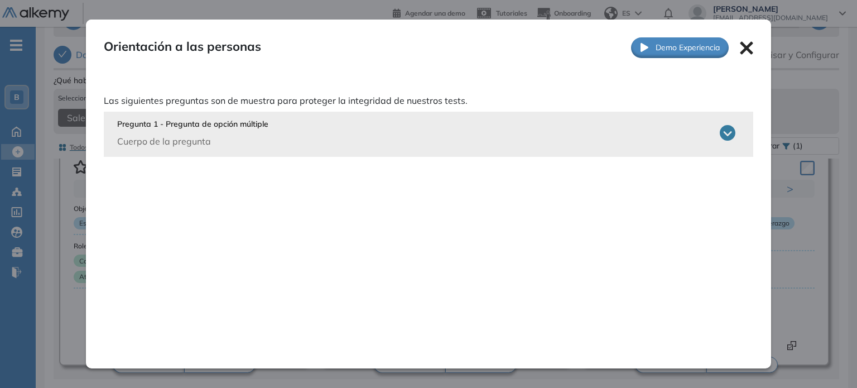
click at [723, 134] on icon at bounding box center [728, 133] width 16 height 16
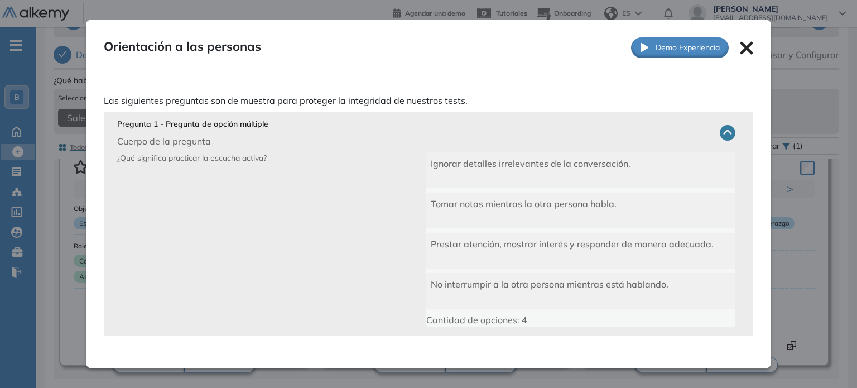
click at [746, 43] on icon at bounding box center [747, 48] width 13 height 13
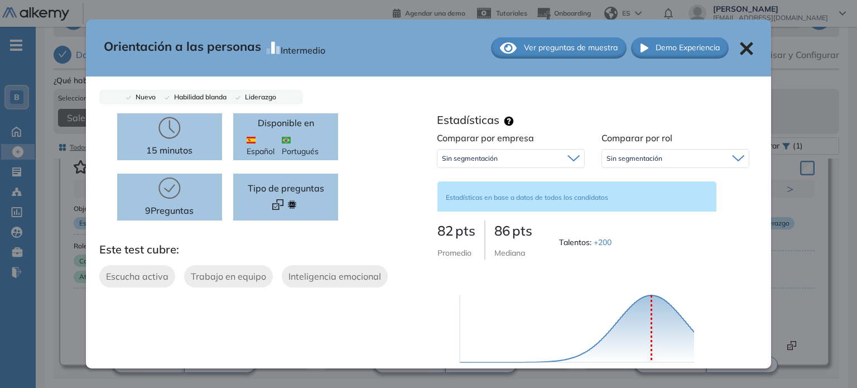
click at [744, 44] on icon at bounding box center [747, 48] width 13 height 13
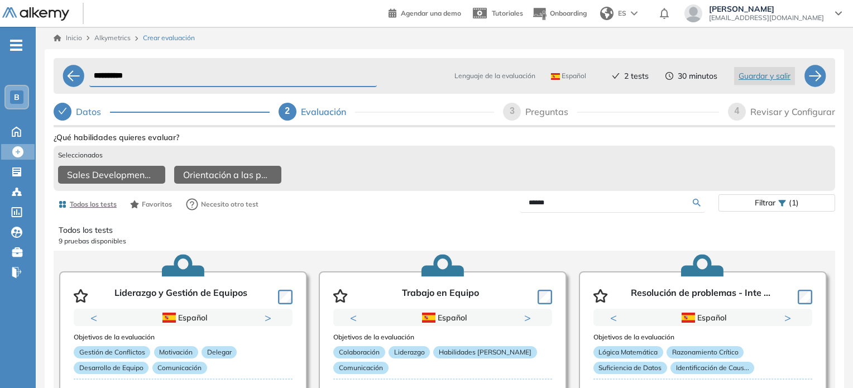
click at [590, 203] on input "******" at bounding box center [611, 203] width 164 height 10
type input "*"
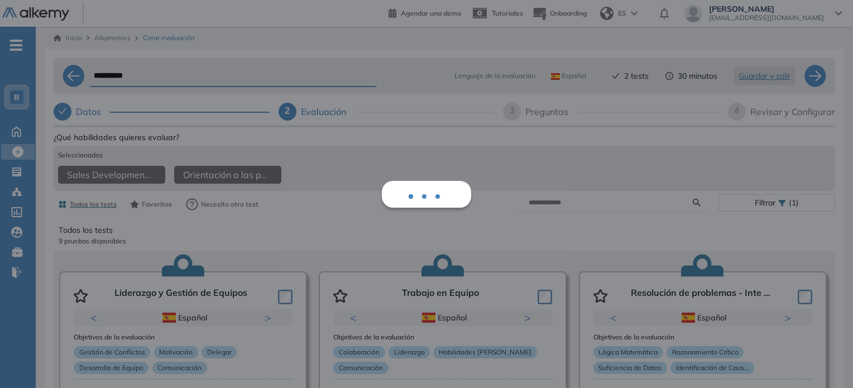
click at [536, 236] on div "Todos los tests 9 pruebas disponibles Liderazgo y Gestión de Equipos Previous P…" at bounding box center [445, 327] width 782 height 225
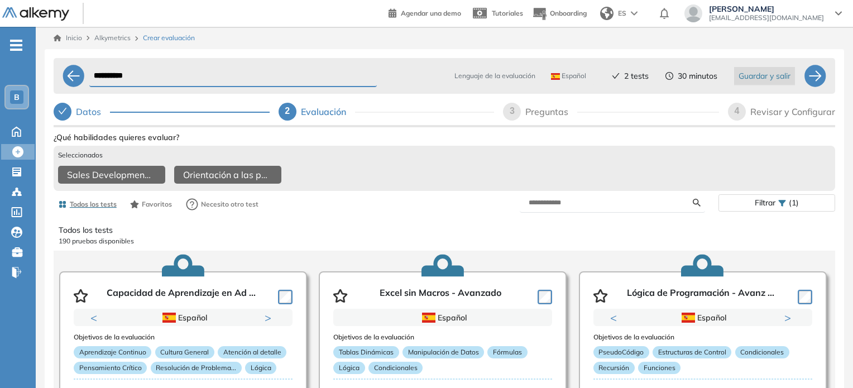
click at [763, 75] on span "Guardar y salir" at bounding box center [765, 76] width 52 height 12
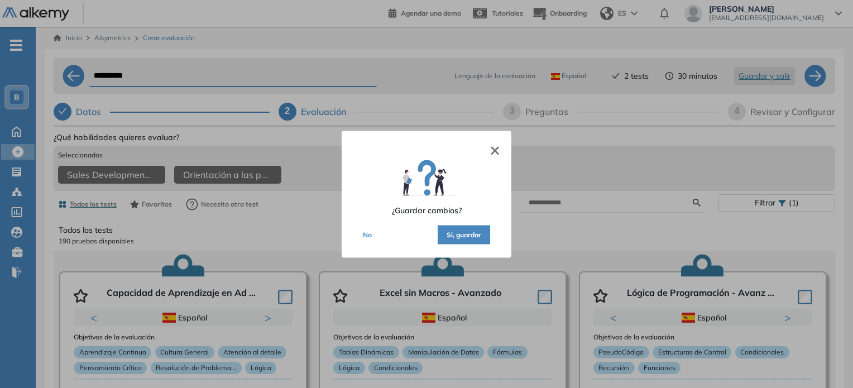
click at [462, 234] on button "Si, guardar" at bounding box center [464, 234] width 52 height 19
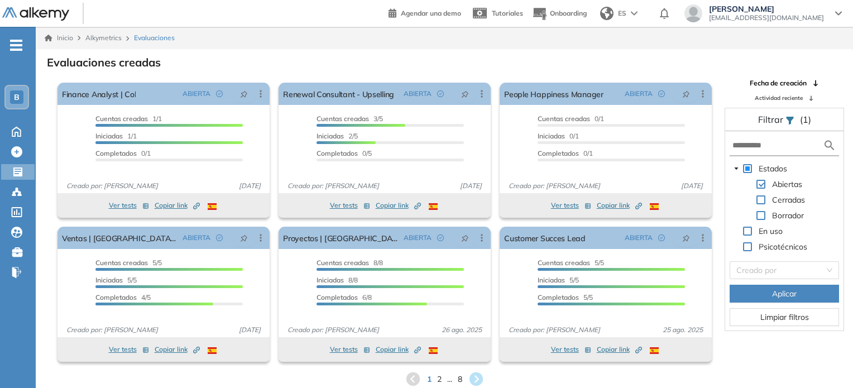
click at [11, 91] on div "B" at bounding box center [16, 96] width 13 height 13
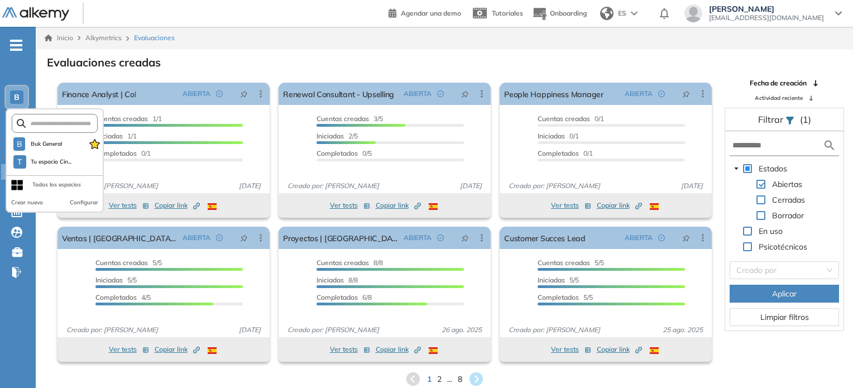
click at [54, 81] on div "El proctoring será activado ¡Importante!: Los usuarios que ya realizaron la eva…" at bounding box center [163, 150] width 221 height 144
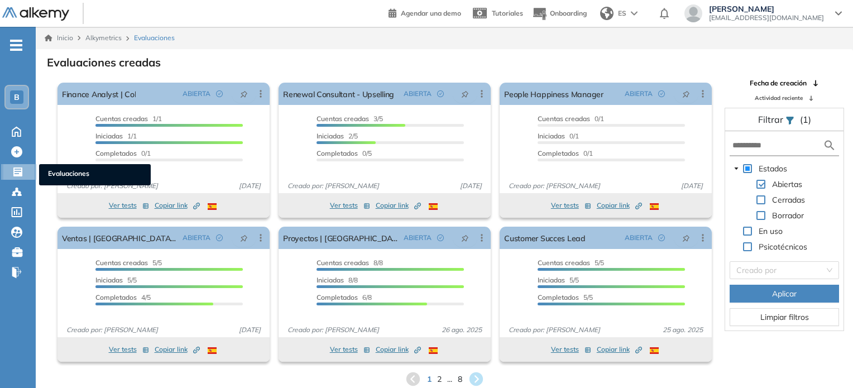
click at [23, 171] on div at bounding box center [18, 170] width 13 height 13
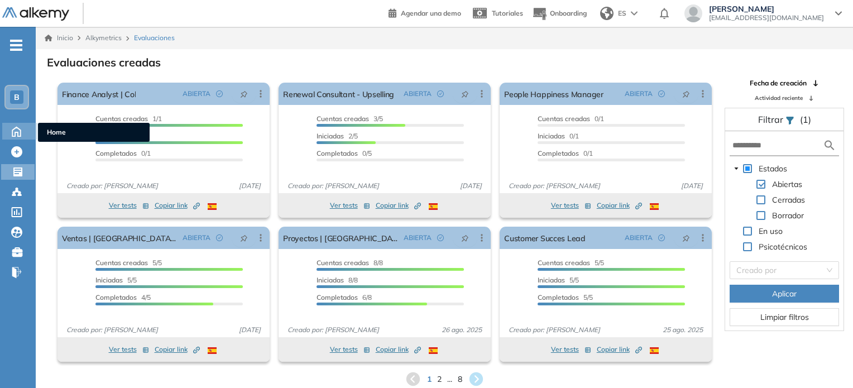
click at [15, 128] on icon at bounding box center [16, 131] width 8 height 9
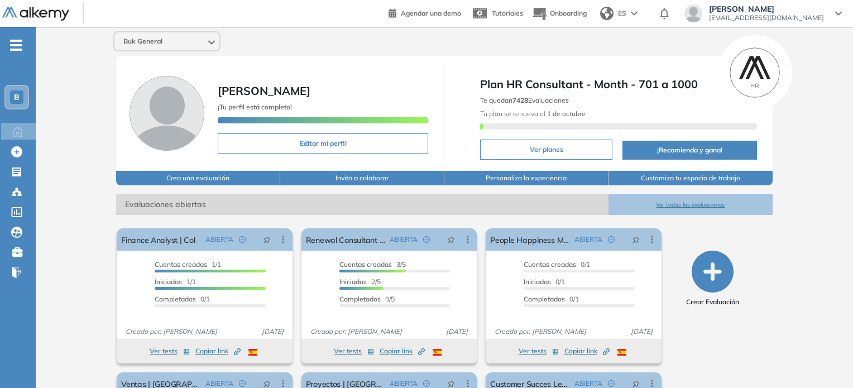
scroll to position [132, 0]
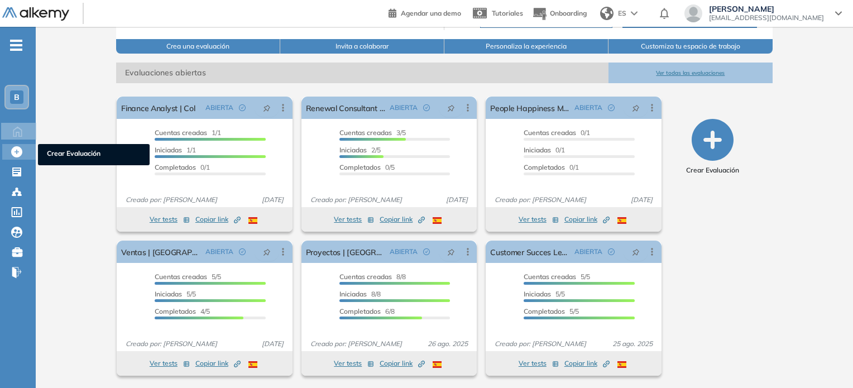
click at [18, 154] on icon at bounding box center [16, 151] width 11 height 11
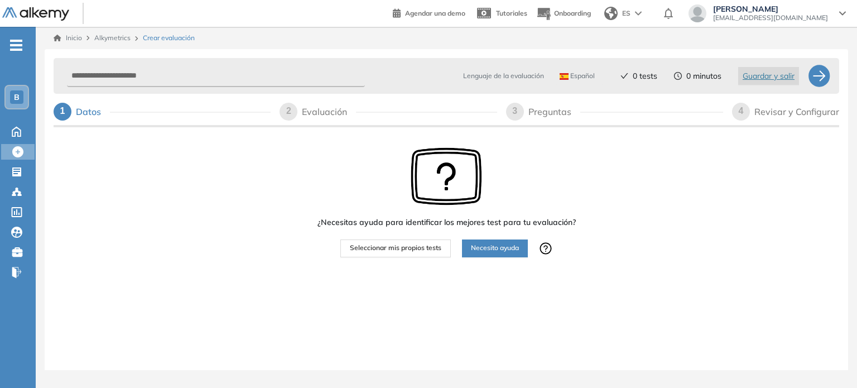
click at [9, 88] on div "B" at bounding box center [17, 97] width 22 height 22
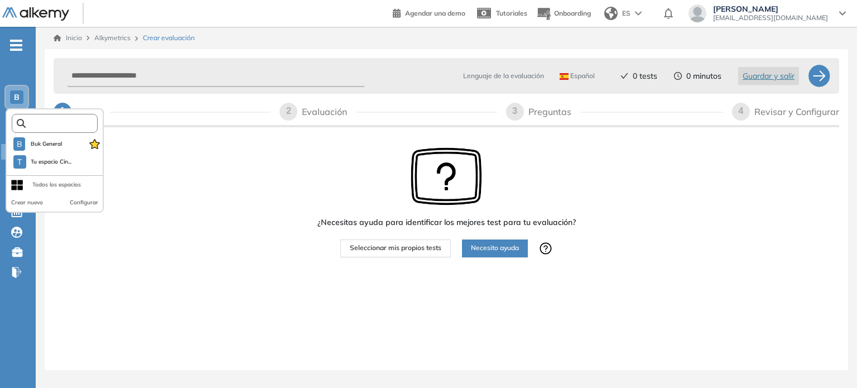
click at [36, 119] on input "text" at bounding box center [58, 123] width 65 height 8
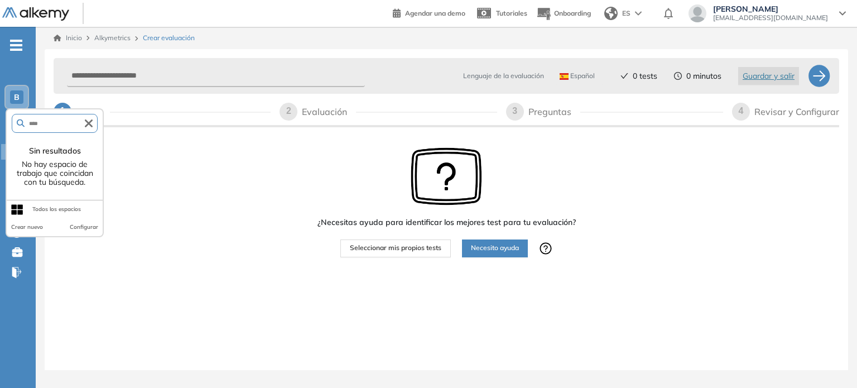
type input "****"
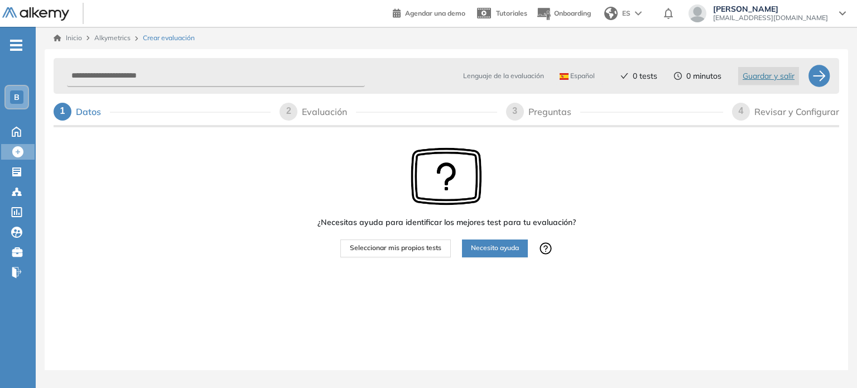
click at [191, 173] on div "¿Necesitas ayuda para identificar los mejores test para tu evaluación? Seleccio…" at bounding box center [447, 237] width 786 height 215
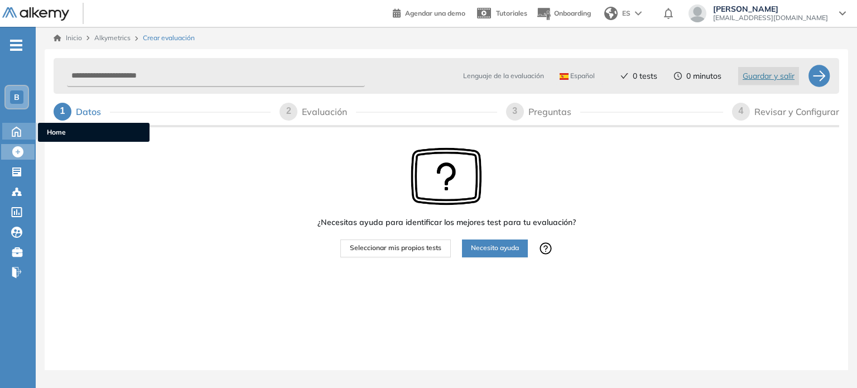
click at [17, 131] on icon at bounding box center [16, 131] width 8 height 9
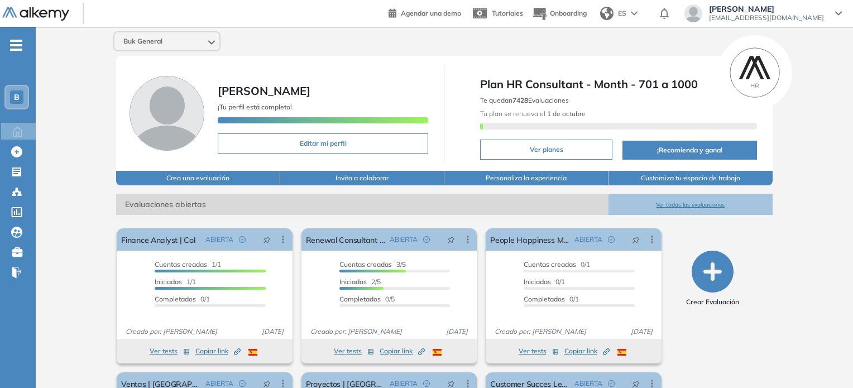
click at [712, 271] on icon "button" at bounding box center [713, 272] width 42 height 42
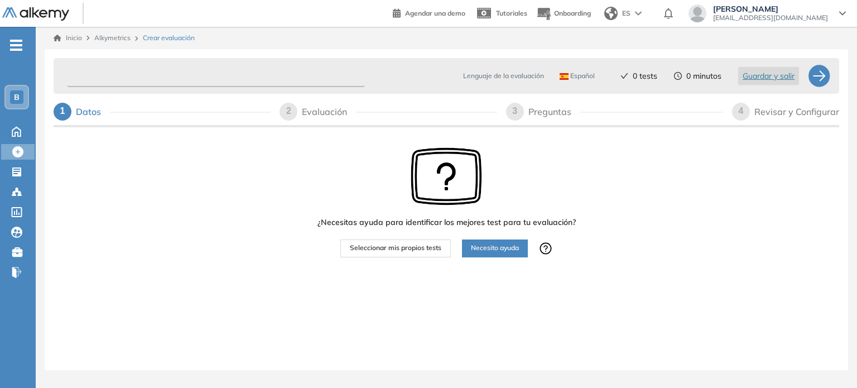
click at [215, 66] on input "text" at bounding box center [216, 76] width 298 height 22
type input "*"
type input "*********"
click at [395, 249] on span "Seleccionar mis propios tests" at bounding box center [396, 248] width 92 height 11
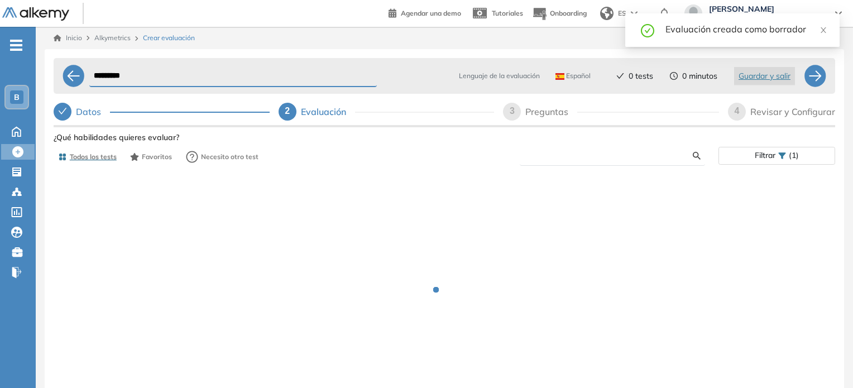
click at [573, 154] on input "text" at bounding box center [611, 156] width 164 height 10
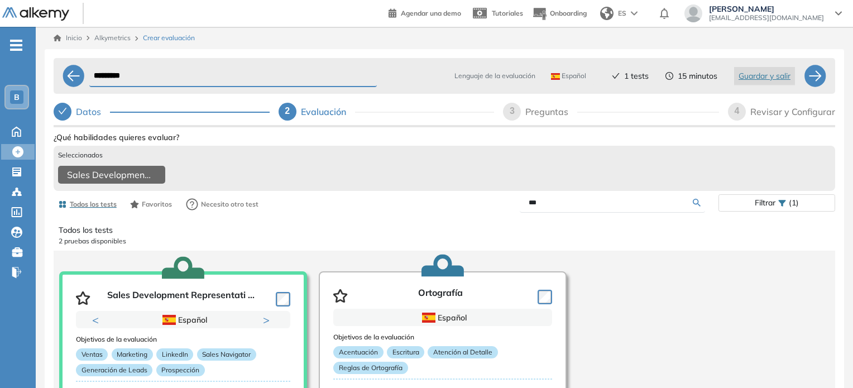
click at [552, 208] on input "***" at bounding box center [611, 203] width 164 height 10
type input "*"
type input "********"
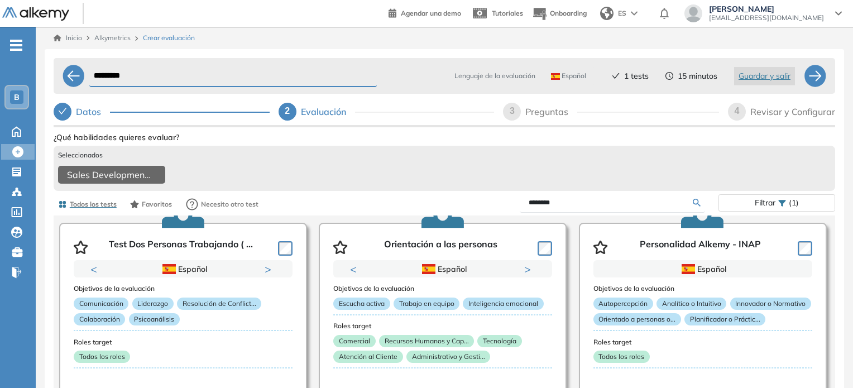
scroll to position [49, 0]
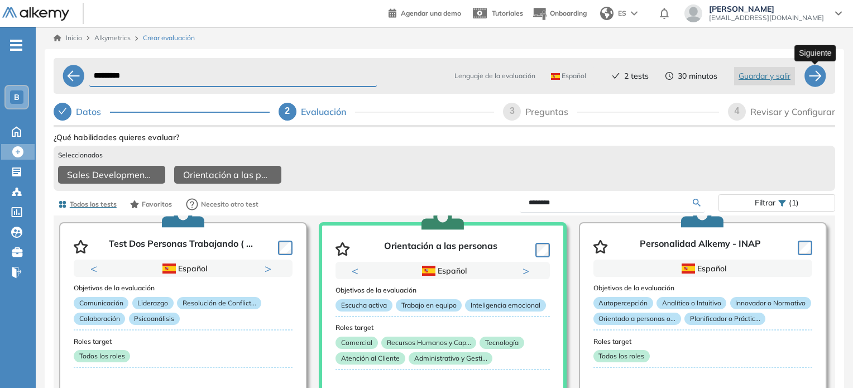
click at [816, 78] on div at bounding box center [815, 76] width 22 height 22
select select "*****"
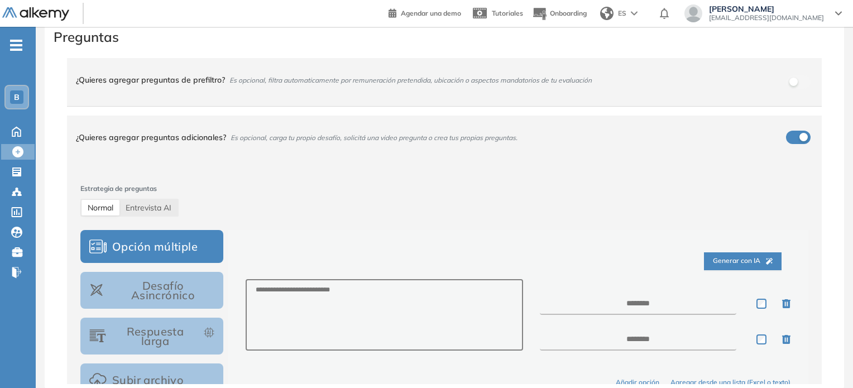
scroll to position [0, 0]
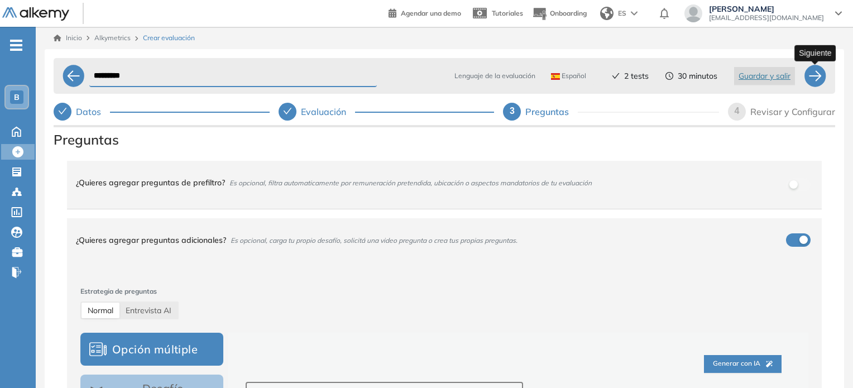
click at [819, 78] on div at bounding box center [815, 76] width 22 height 22
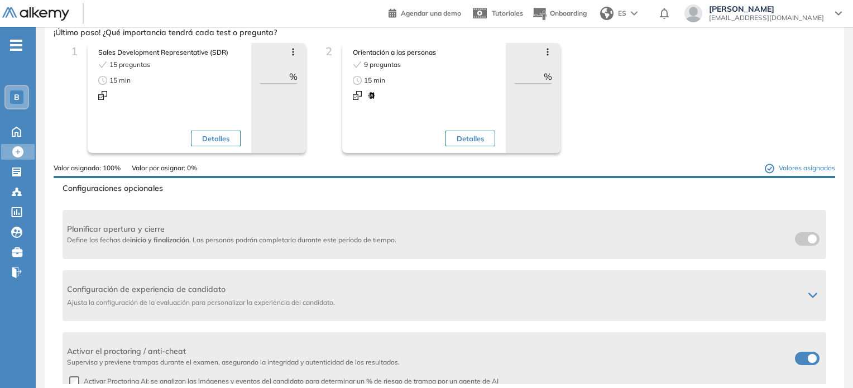
scroll to position [2, 0]
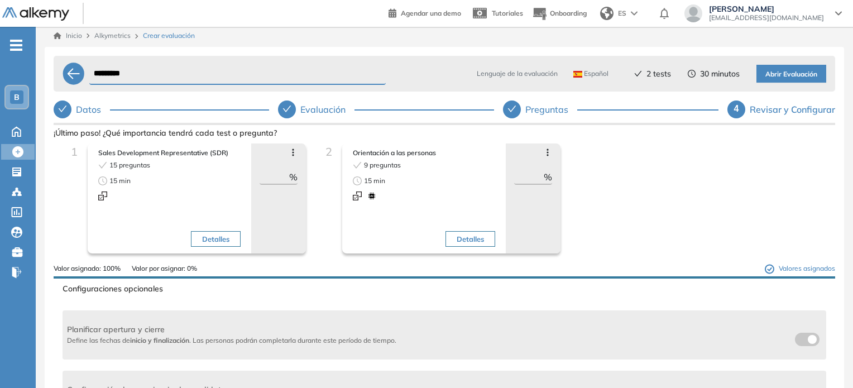
click at [789, 73] on span "Abrir Evaluación" at bounding box center [791, 74] width 52 height 11
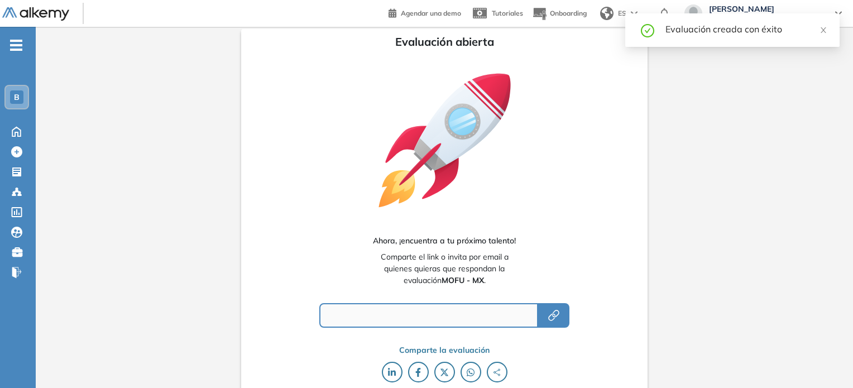
type input "**********"
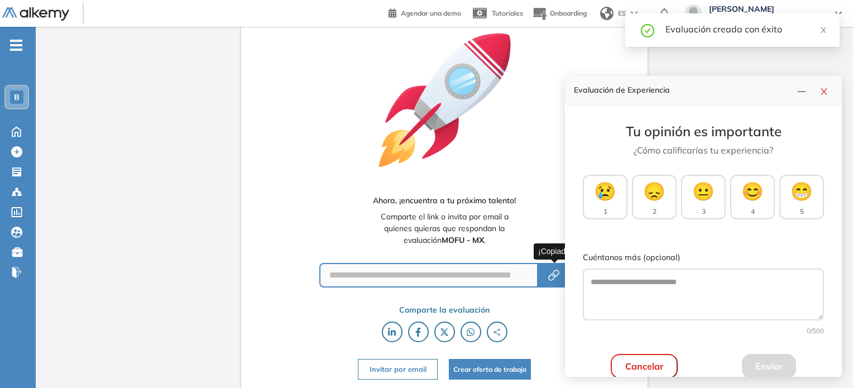
click at [552, 278] on icon "button" at bounding box center [553, 275] width 13 height 13
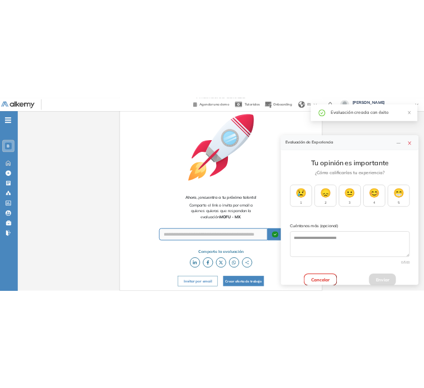
scroll to position [0, 0]
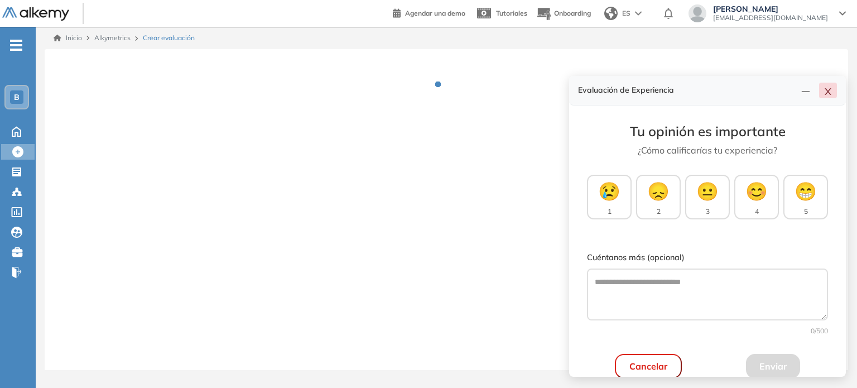
click at [825, 89] on icon "close" at bounding box center [828, 91] width 9 height 9
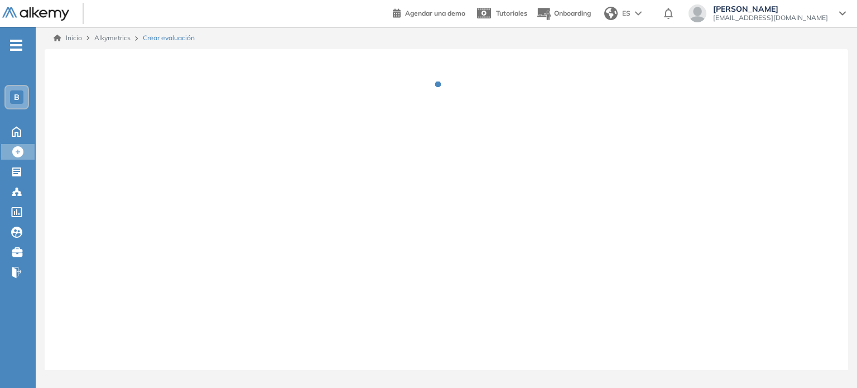
click at [22, 95] on div "B" at bounding box center [16, 96] width 13 height 13
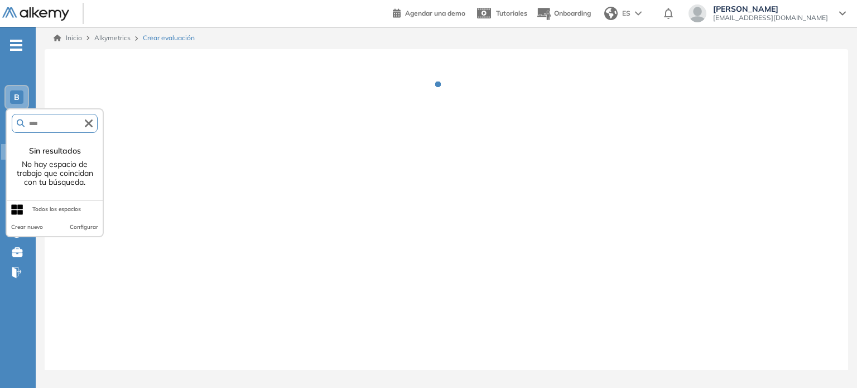
click at [85, 126] on icon "button" at bounding box center [89, 123] width 8 height 8
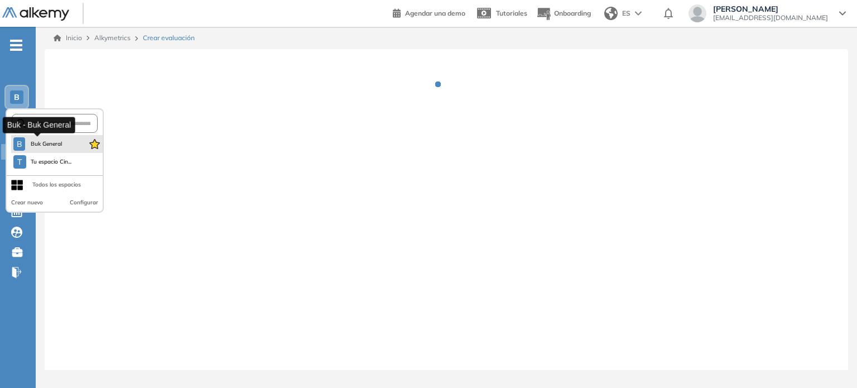
click at [31, 146] on span "Buk General" at bounding box center [46, 144] width 33 height 9
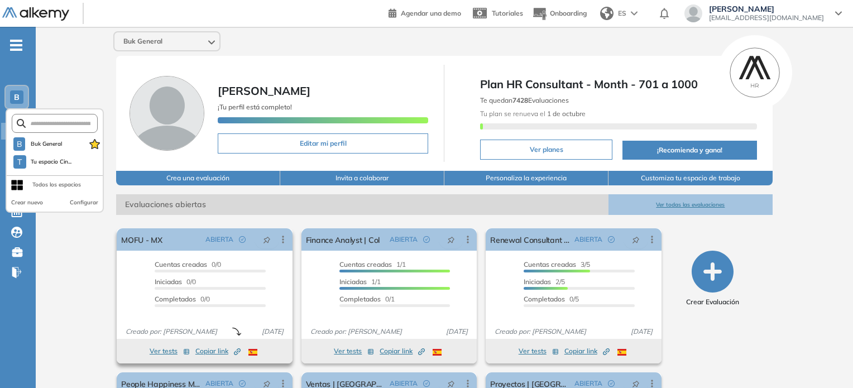
click at [211, 354] on span "Copiar link Created by potrace 1.16, written by Peter Selinger 2001-2019" at bounding box center [217, 351] width 45 height 10
